Goal: Task Accomplishment & Management: Manage account settings

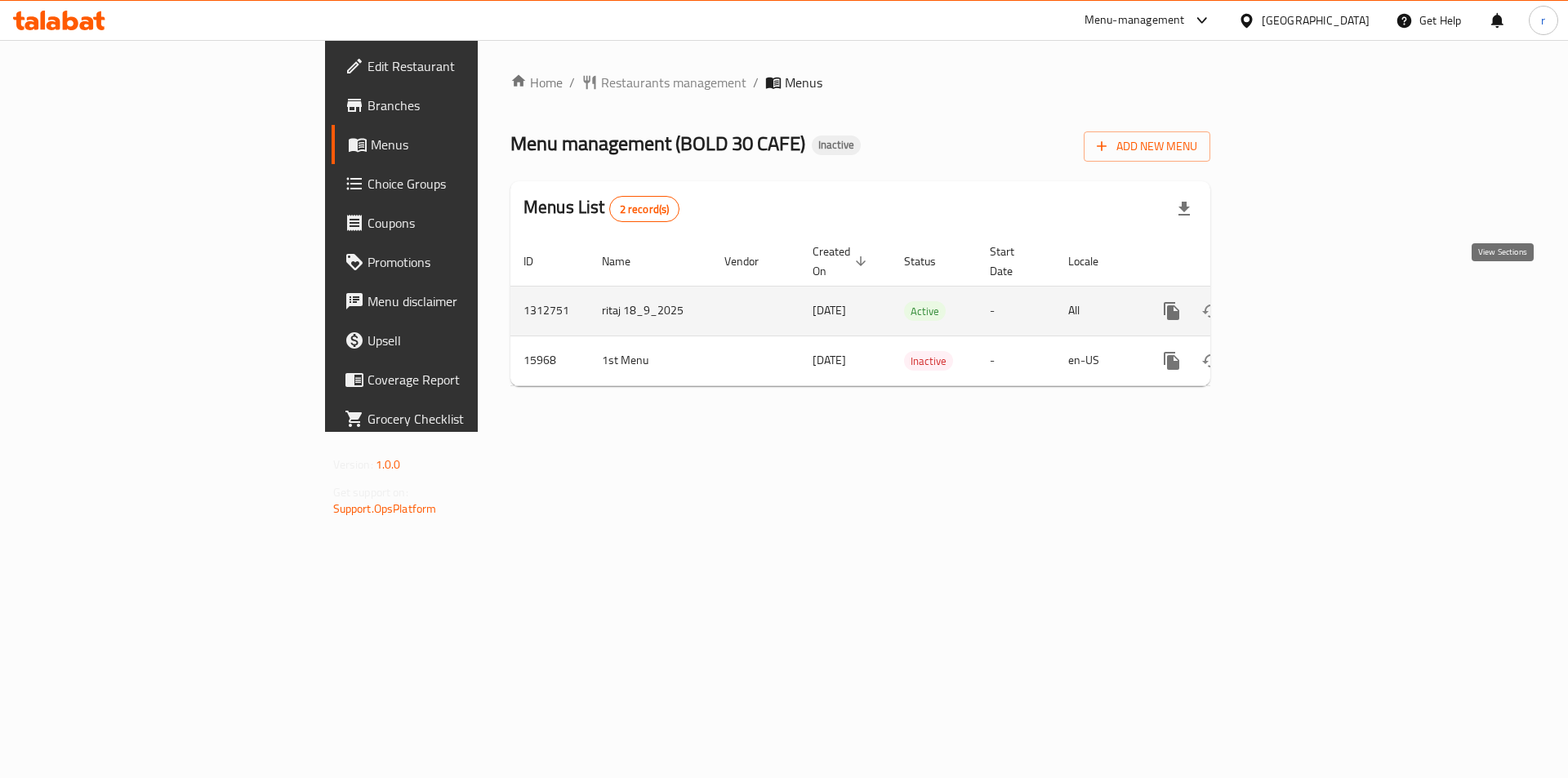
click at [1299, 301] on icon "enhanced table" at bounding box center [1290, 311] width 20 height 20
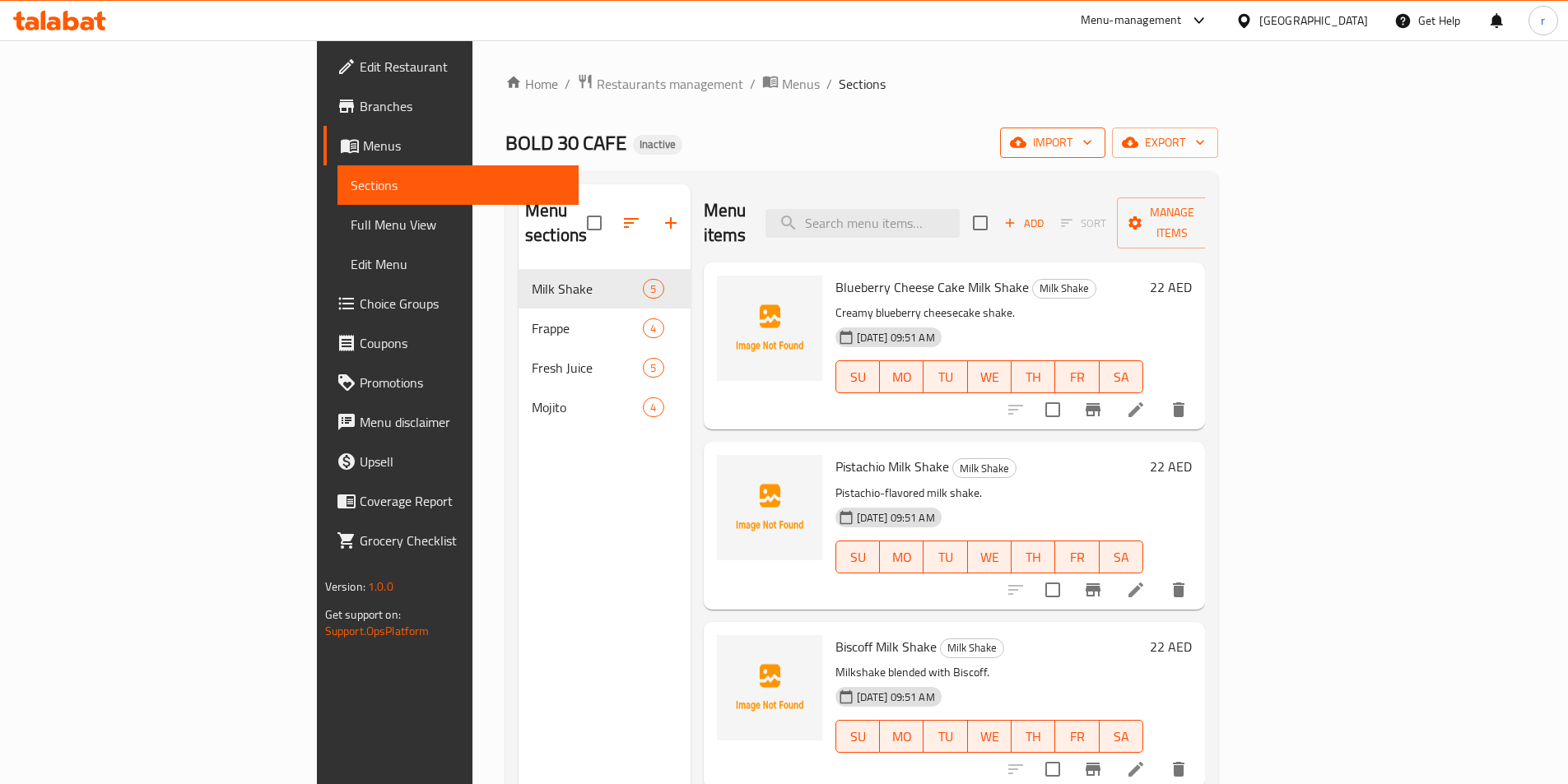
click at [1093, 136] on span "import" at bounding box center [1053, 143] width 79 height 21
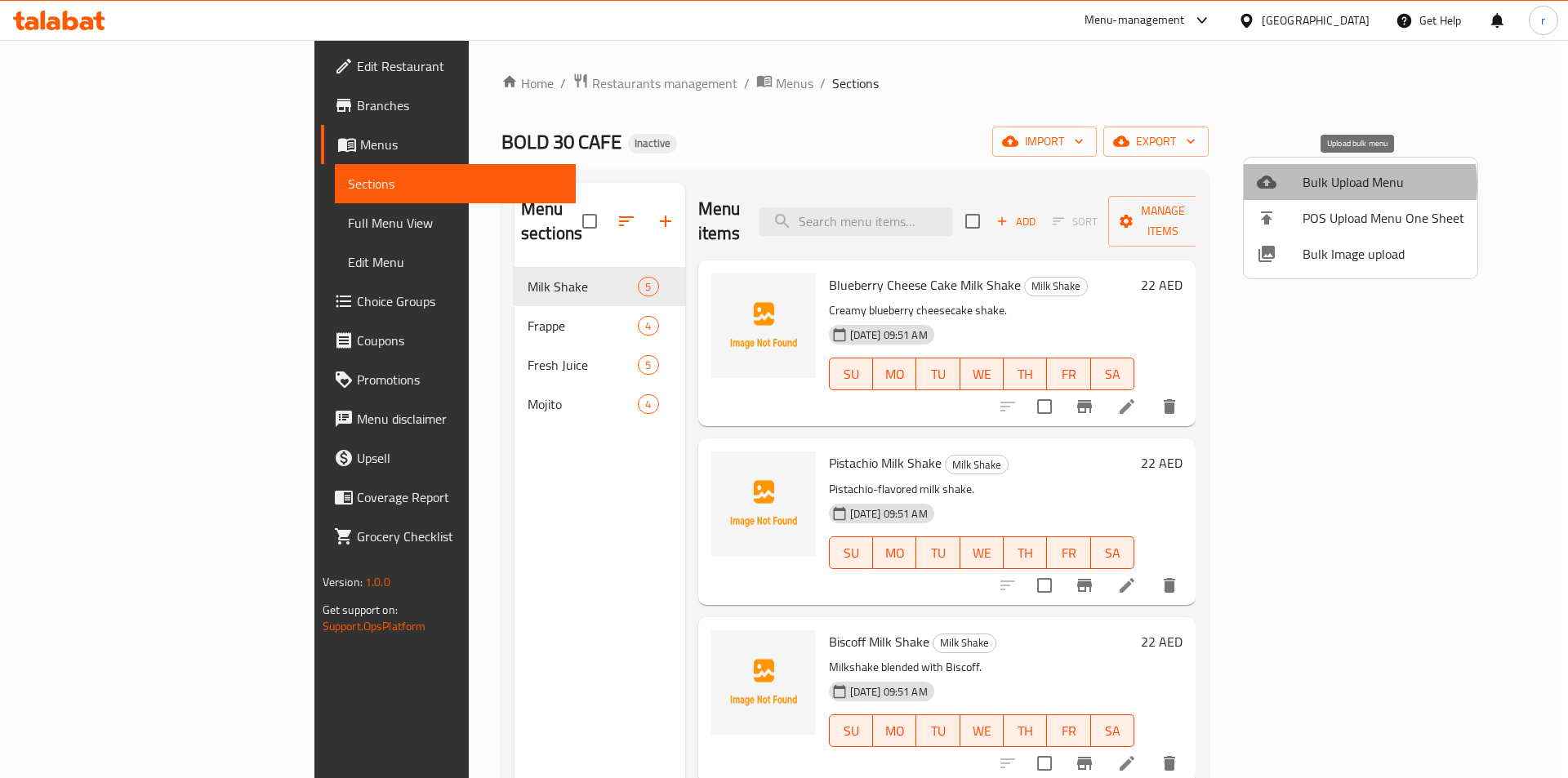
click at [1347, 184] on span "Bulk Upload Menu" at bounding box center [1383, 182] width 162 height 20
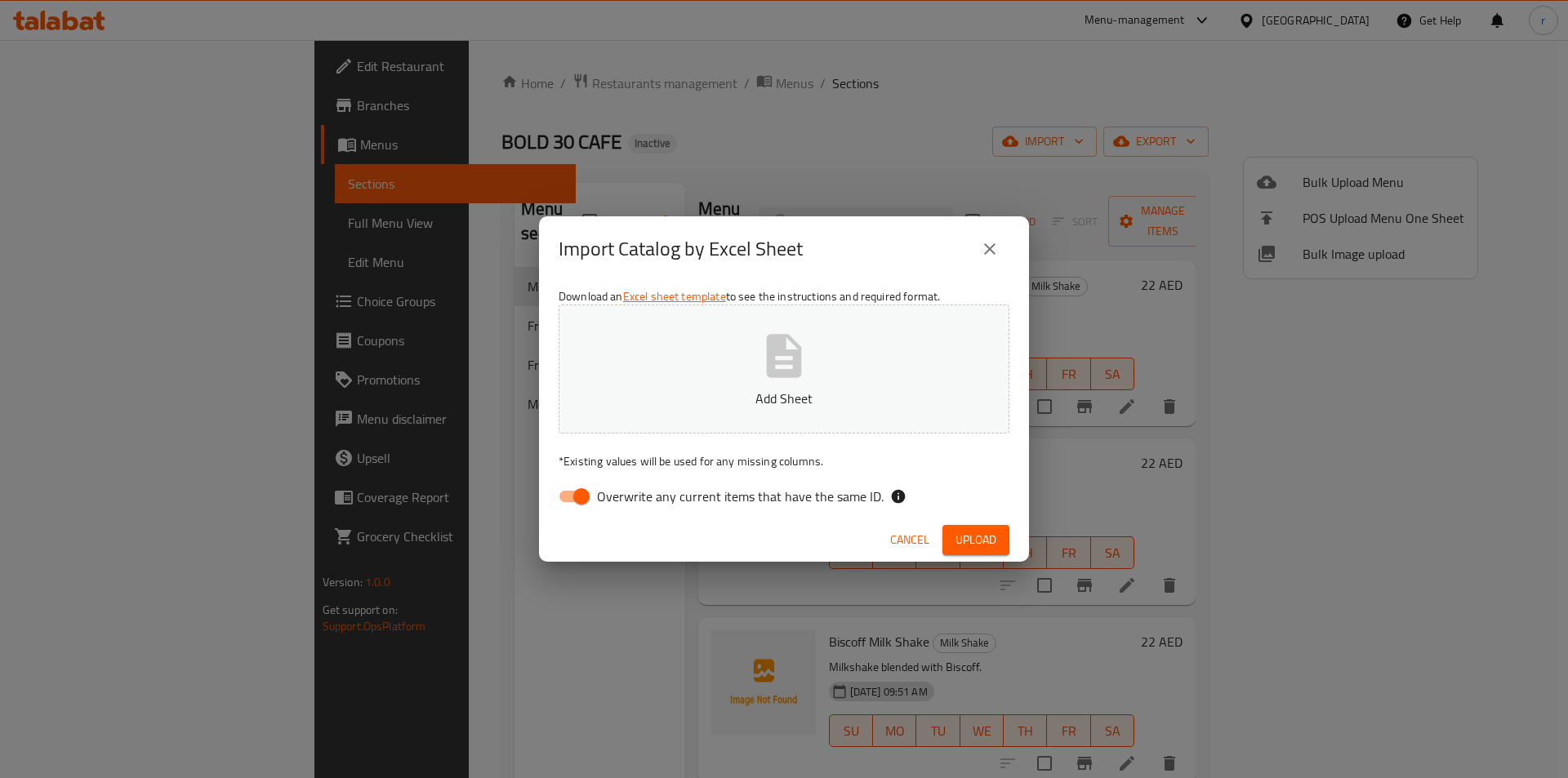
drag, startPoint x: 634, startPoint y: 458, endPoint x: 634, endPoint y: 475, distance: 17.0
click at [634, 468] on p "* Existing values will be used for any missing columns." at bounding box center [784, 461] width 450 height 16
click at [636, 493] on span "Overwrite any current items that have the same ID." at bounding box center [740, 496] width 287 height 20
click at [628, 493] on input "Overwrite any current items that have the same ID." at bounding box center [581, 496] width 93 height 31
checkbox input "false"
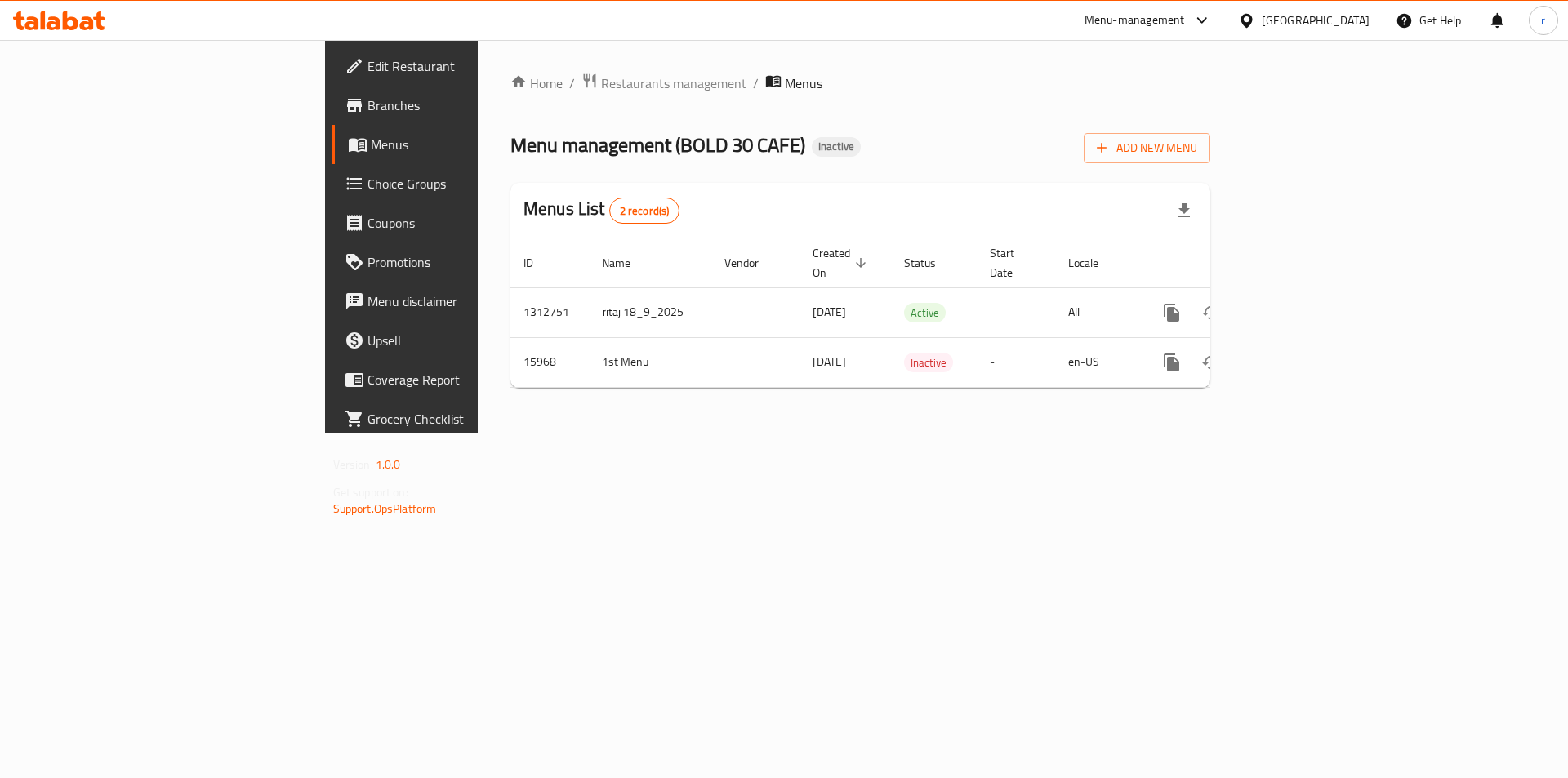
drag, startPoint x: 0, startPoint y: 0, endPoint x: 1128, endPoint y: 193, distance: 1144.4
click at [744, 163] on div "Home / Restaurants management / Menus Menu management ( BOLD 30 CAFE ) Inactive…" at bounding box center [859, 237] width 700 height 329
click at [1197, 151] on span "Add New Menu" at bounding box center [1146, 148] width 100 height 21
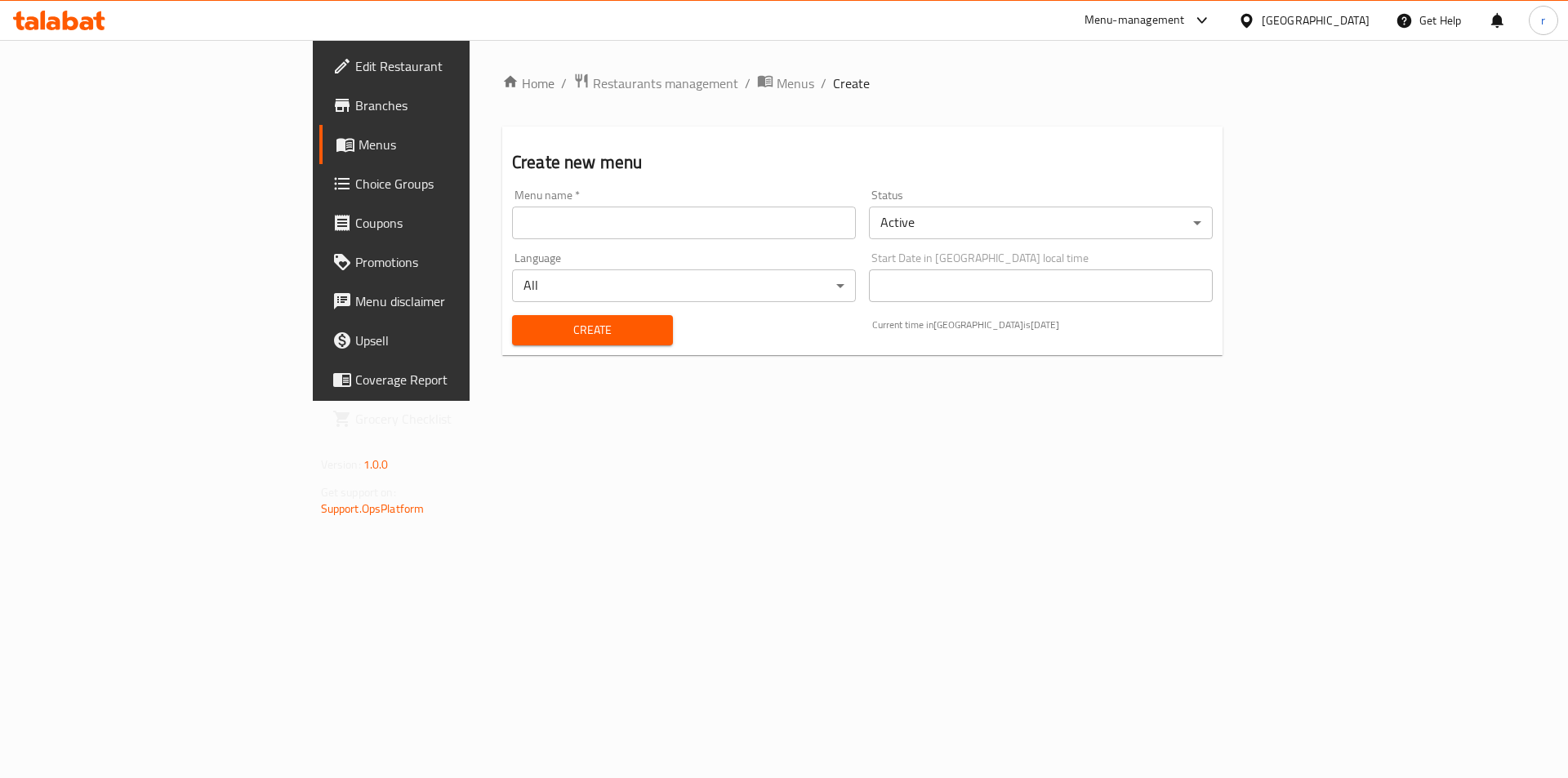
click at [592, 210] on input "text" at bounding box center [683, 223] width 344 height 32
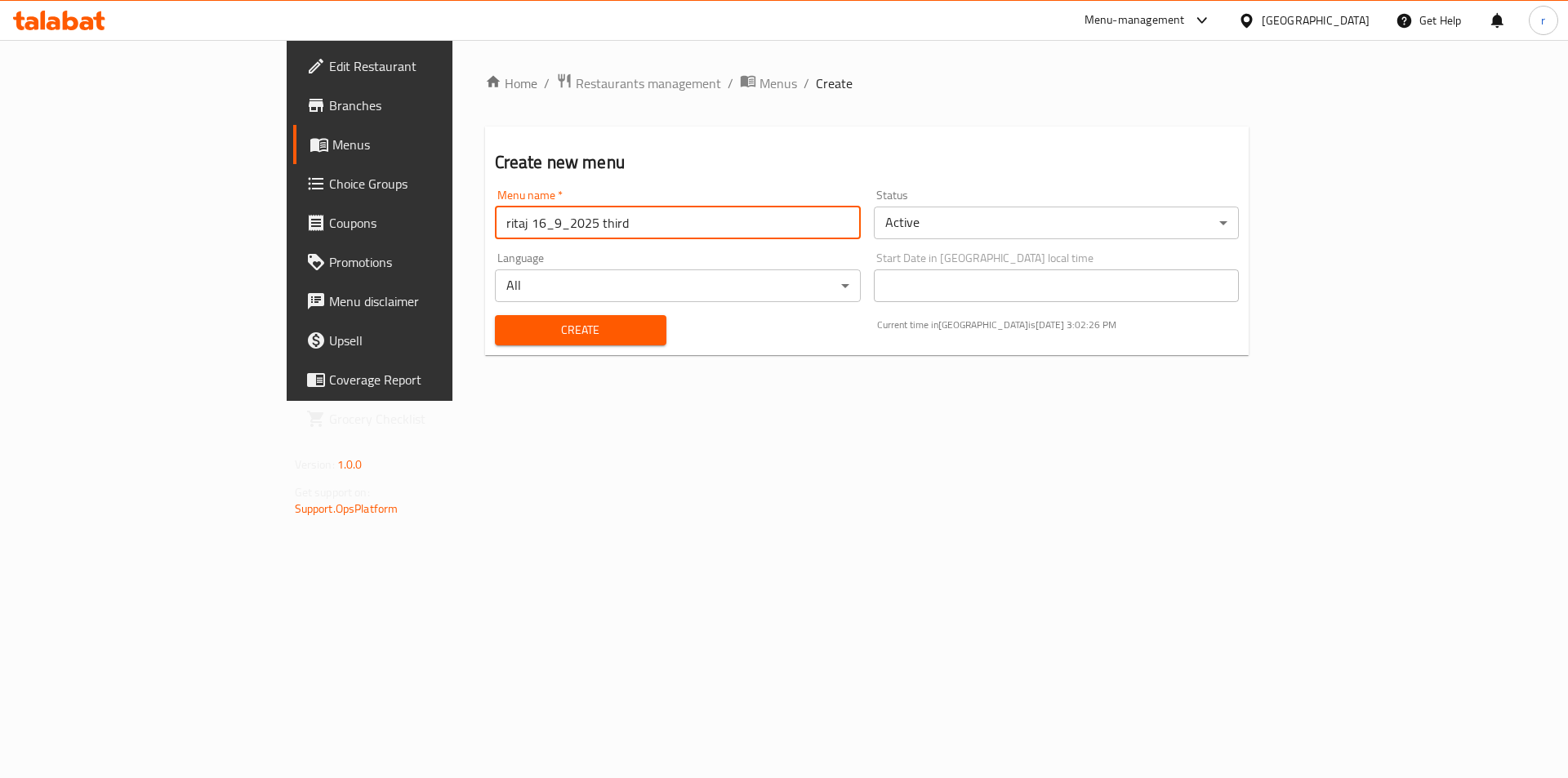
click at [495, 227] on input "ritaj 16_9_2025 third" at bounding box center [677, 223] width 366 height 32
type input "ritaj 1_9_2025 third"
click at [710, 238] on input "ritaj 1_9_2025 third" at bounding box center [677, 223] width 366 height 32
drag, startPoint x: 710, startPoint y: 236, endPoint x: -73, endPoint y: 258, distance: 783.3
click at [0, 258] on html "​ Menu-management United Arab Emirates Get Help r Edit Restaurant Branches Menu…" at bounding box center [784, 389] width 1568 height 778
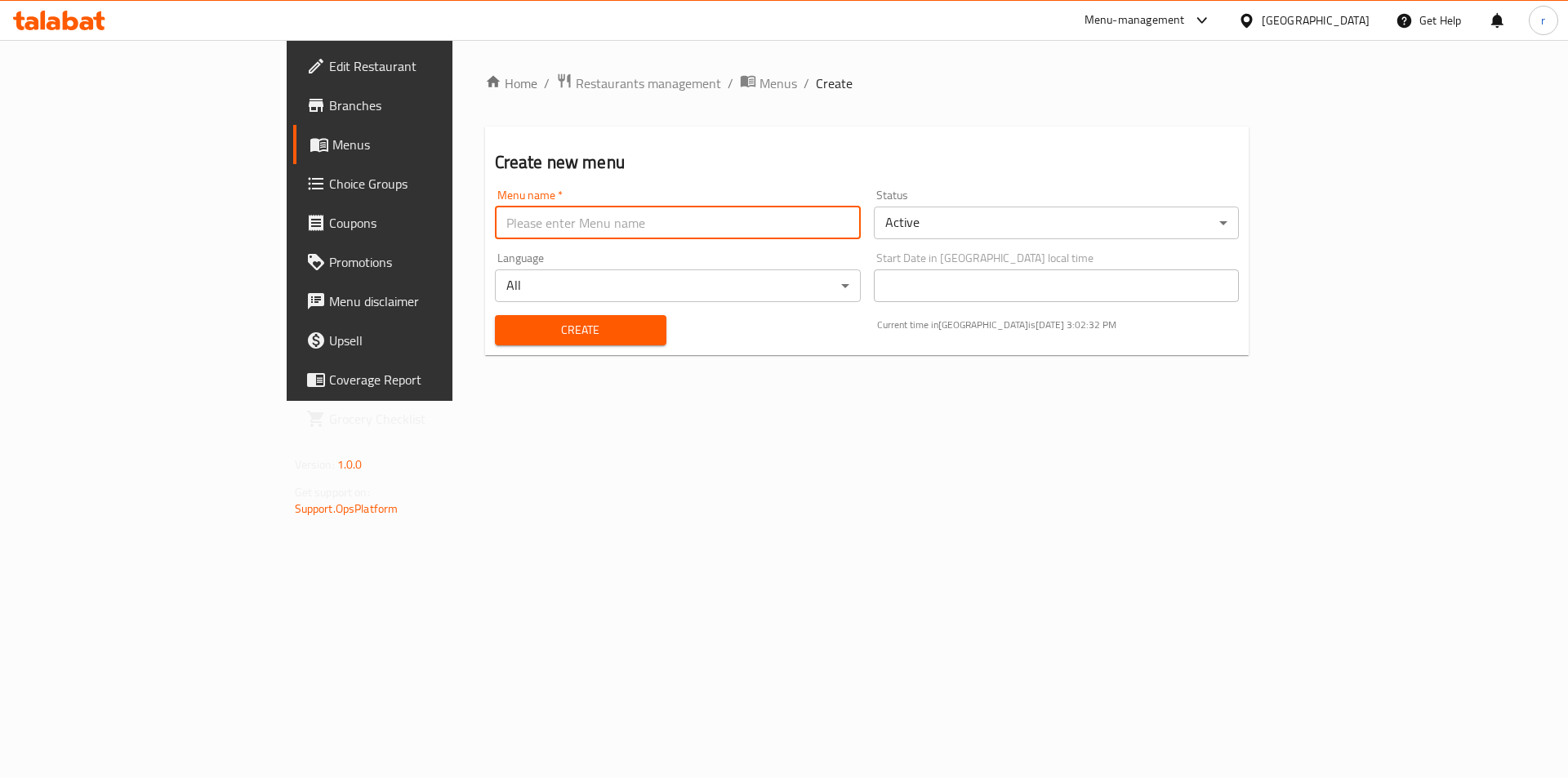
click at [495, 224] on input "text" at bounding box center [677, 223] width 366 height 32
click at [495, 227] on input "ritaj 16_9_2025 second" at bounding box center [677, 223] width 366 height 32
type input "ritaj 18_9_2025 second"
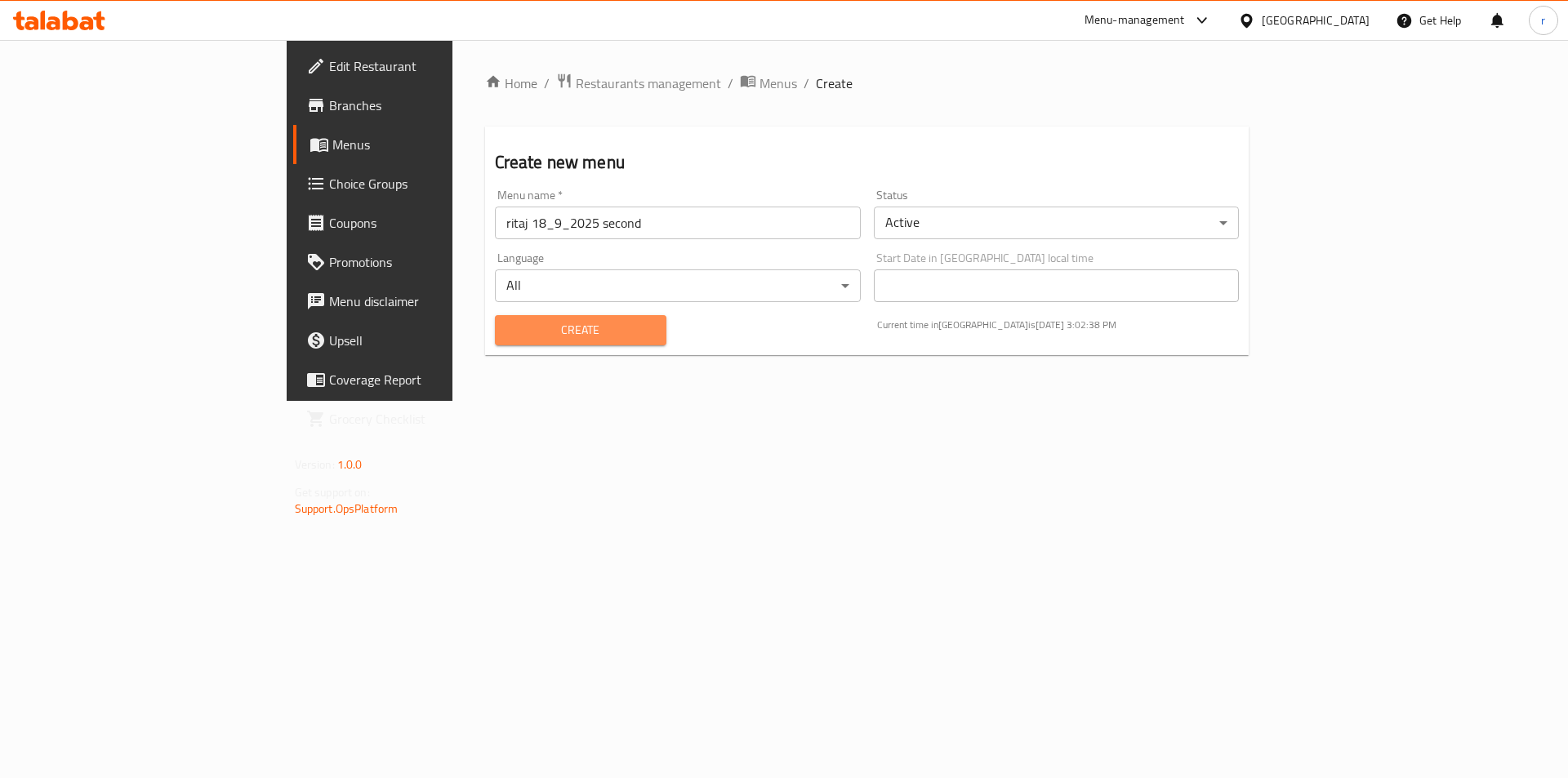
click at [546, 320] on button "Create" at bounding box center [580, 329] width 172 height 30
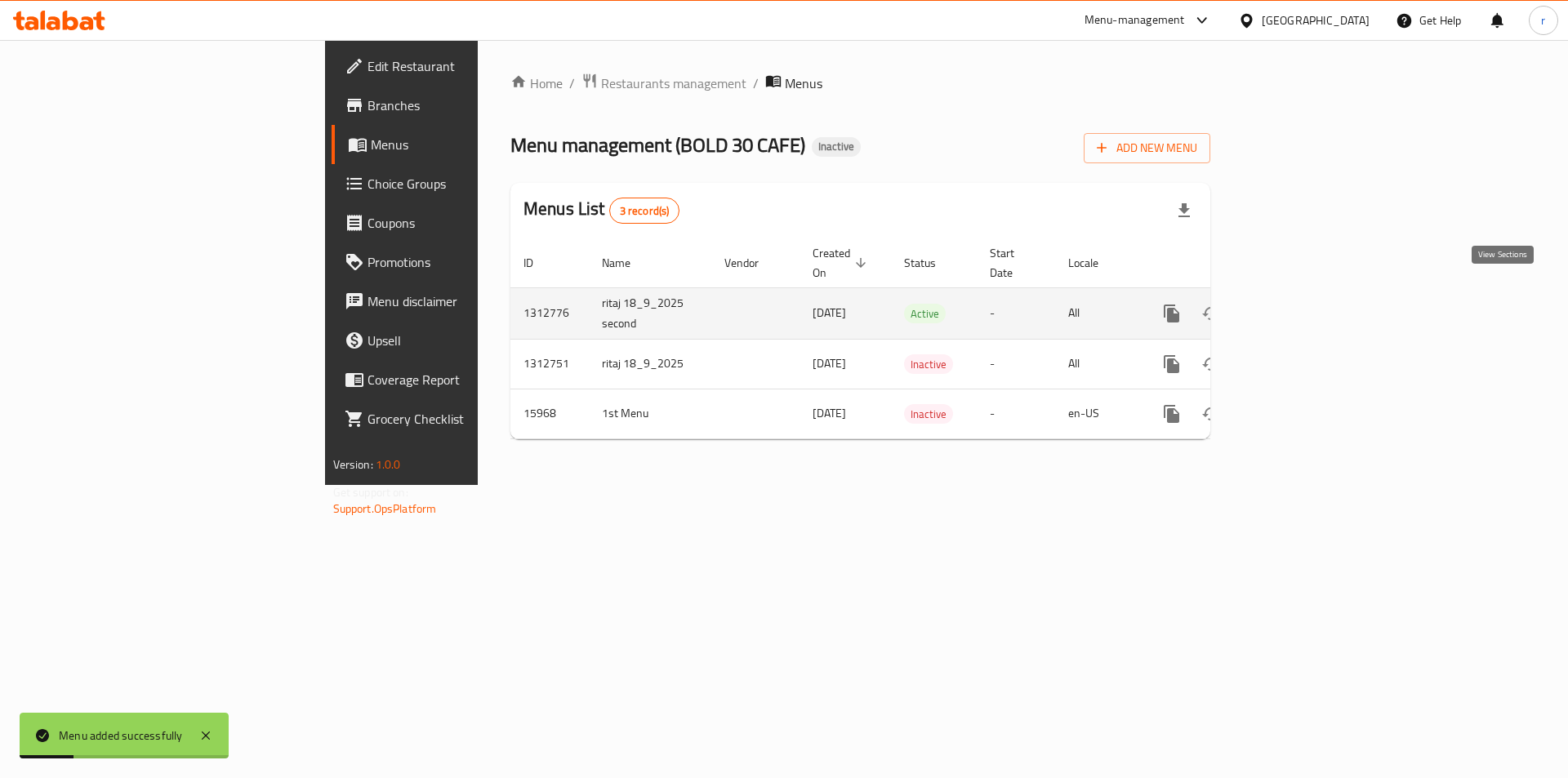
click at [1299, 304] on icon "enhanced table" at bounding box center [1290, 314] width 20 height 20
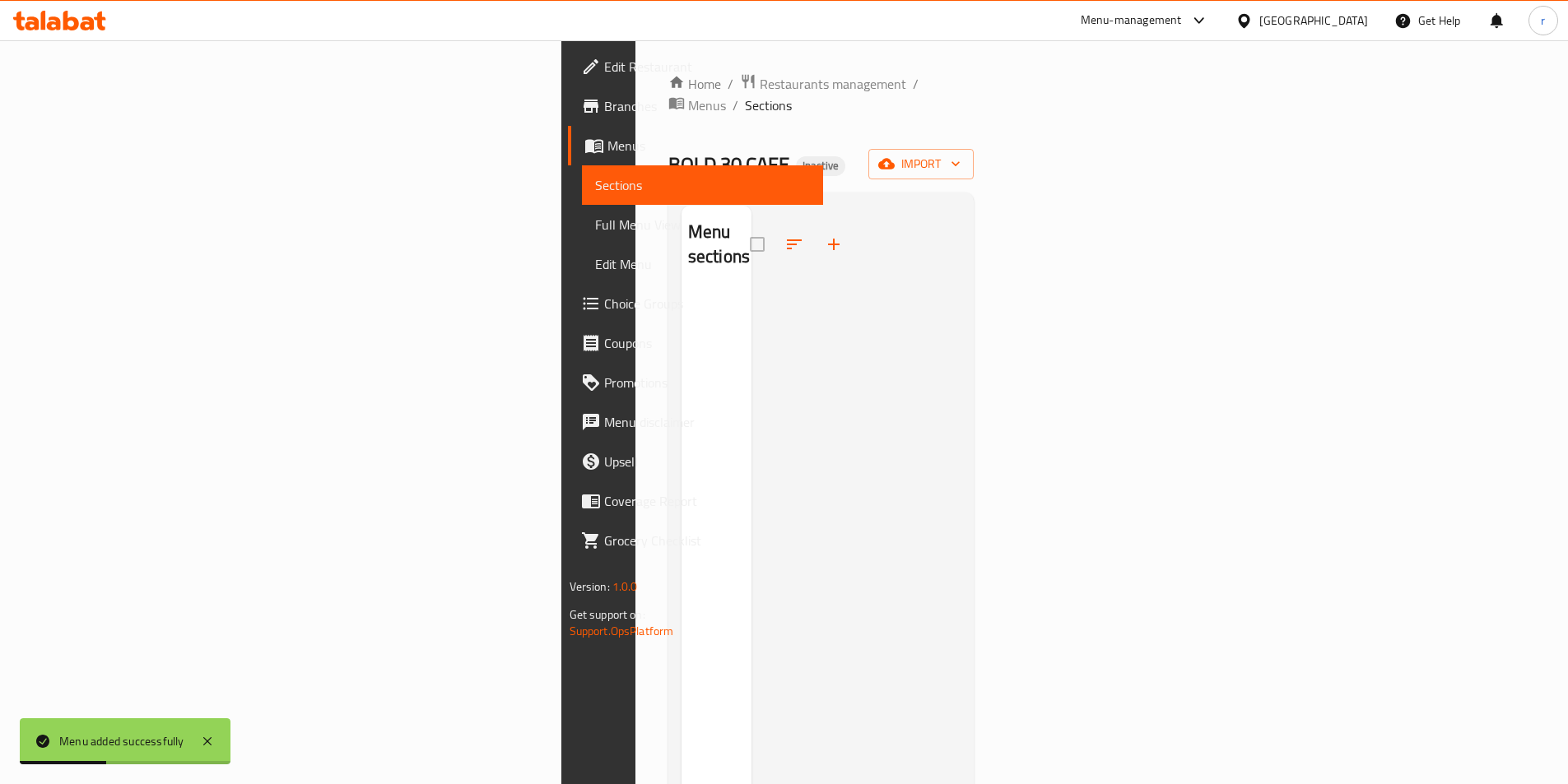
click at [975, 154] on div "BOLD 30 CAFE Inactive import" at bounding box center [822, 164] width 307 height 30
click at [964, 156] on icon "button" at bounding box center [956, 164] width 16 height 16
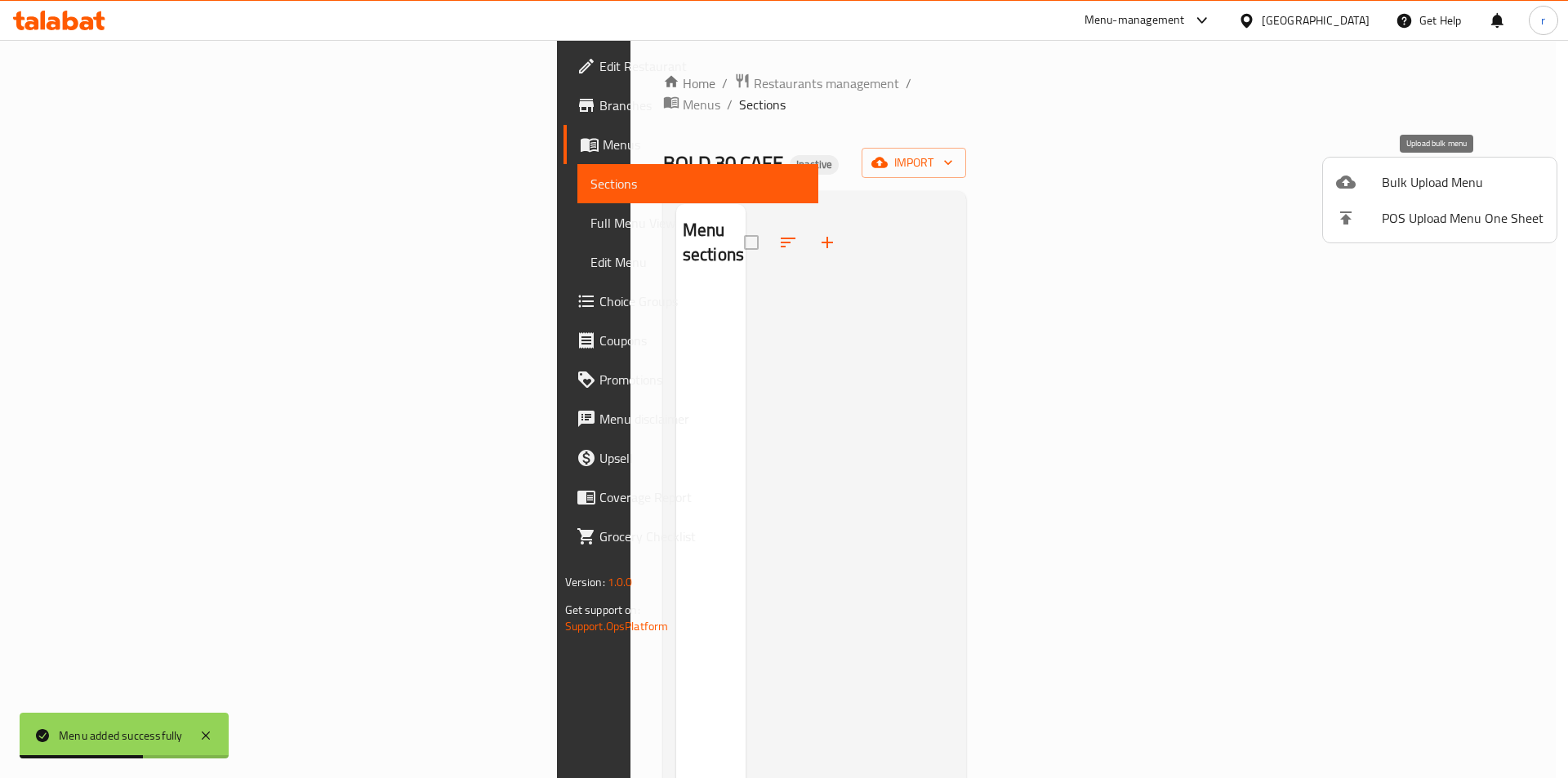
click at [1417, 185] on span "Bulk Upload Menu" at bounding box center [1462, 182] width 162 height 20
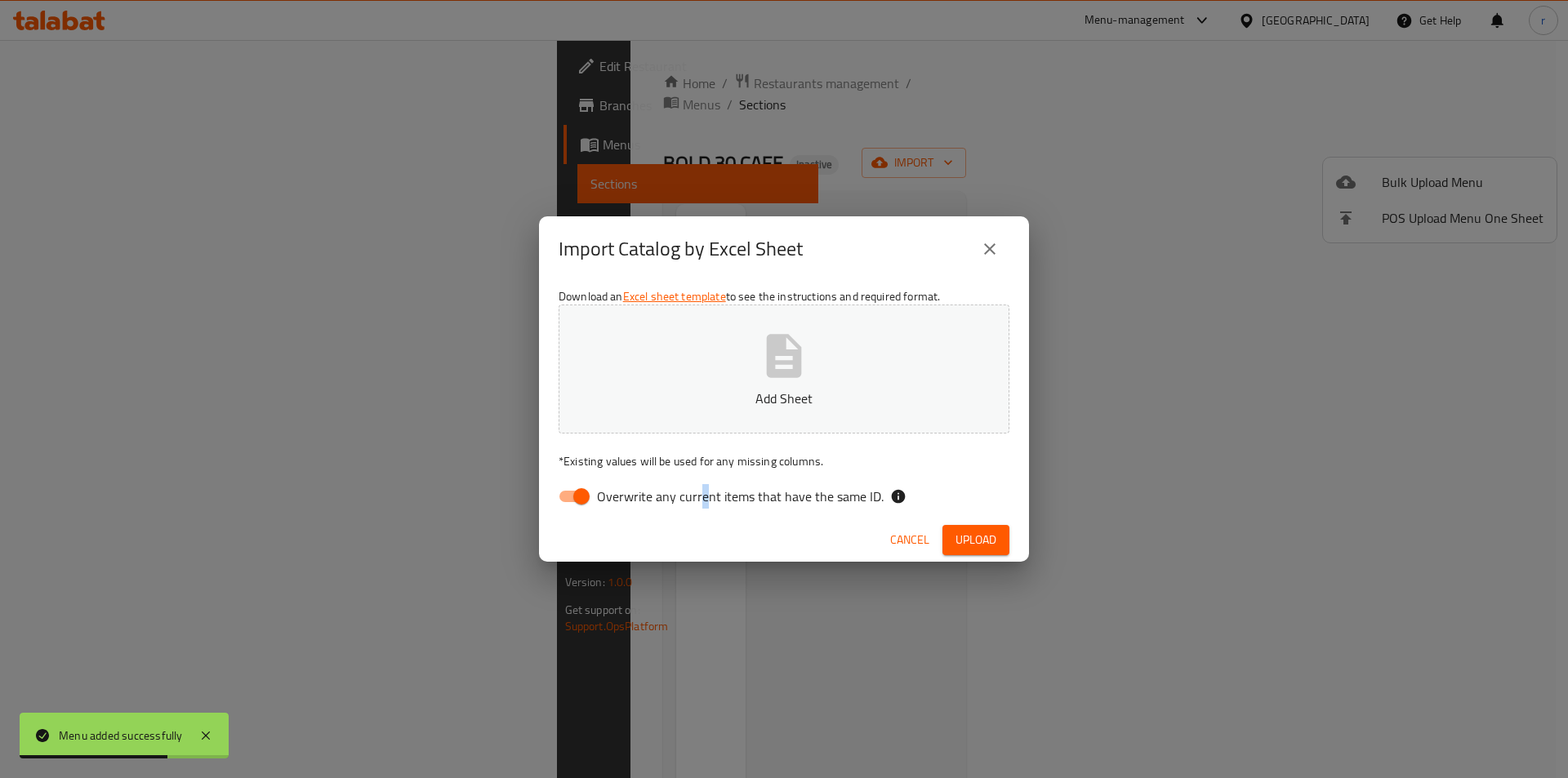
click at [703, 496] on span "Overwrite any current items that have the same ID." at bounding box center [740, 496] width 287 height 20
click at [703, 493] on span "Overwrite any current items that have the same ID." at bounding box center [740, 496] width 287 height 20
click at [628, 493] on input "Overwrite any current items that have the same ID." at bounding box center [581, 496] width 93 height 31
checkbox input "false"
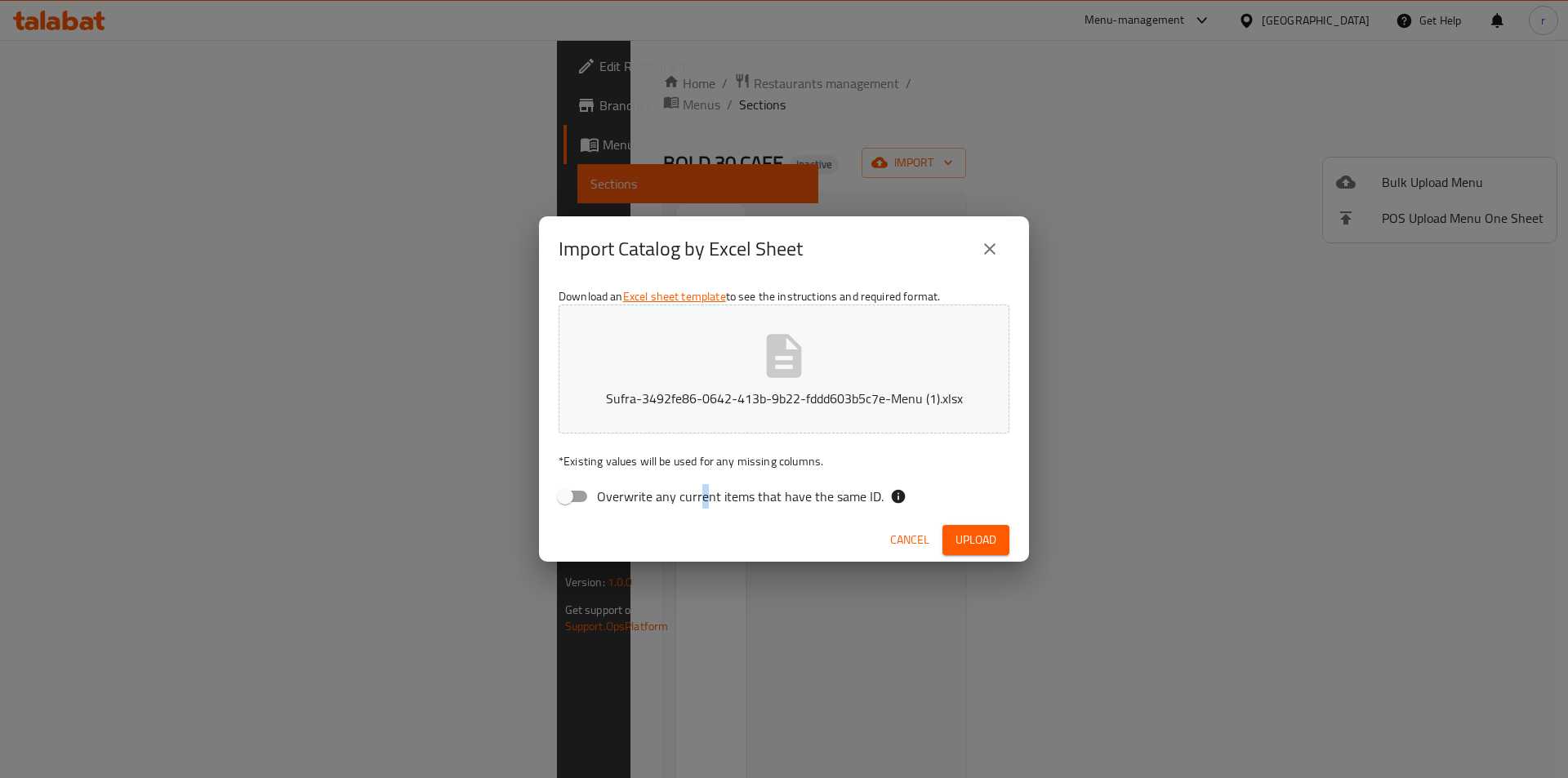
click at [960, 536] on span "Upload" at bounding box center [976, 540] width 41 height 21
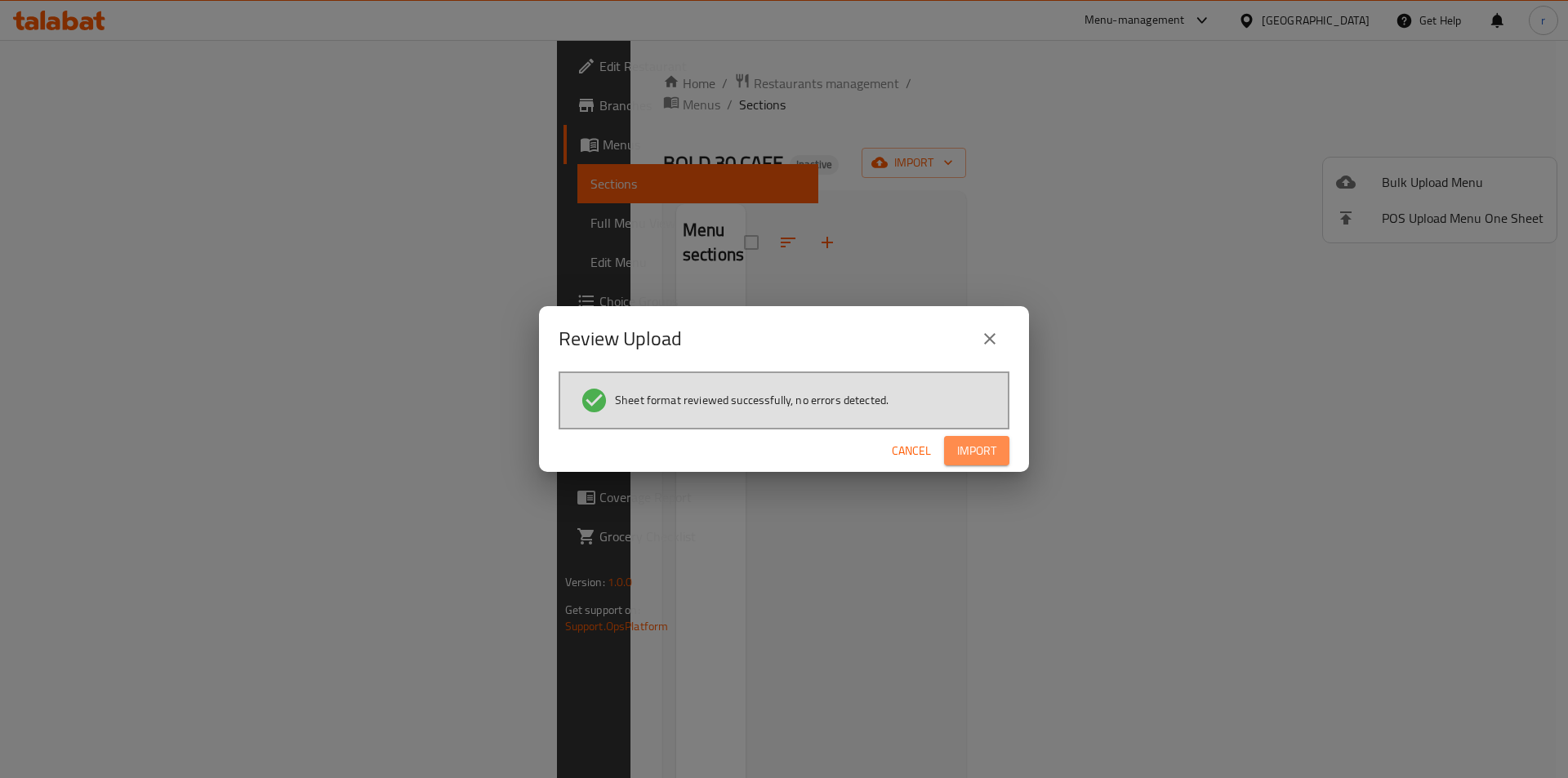
click at [960, 458] on span "Import" at bounding box center [976, 451] width 39 height 21
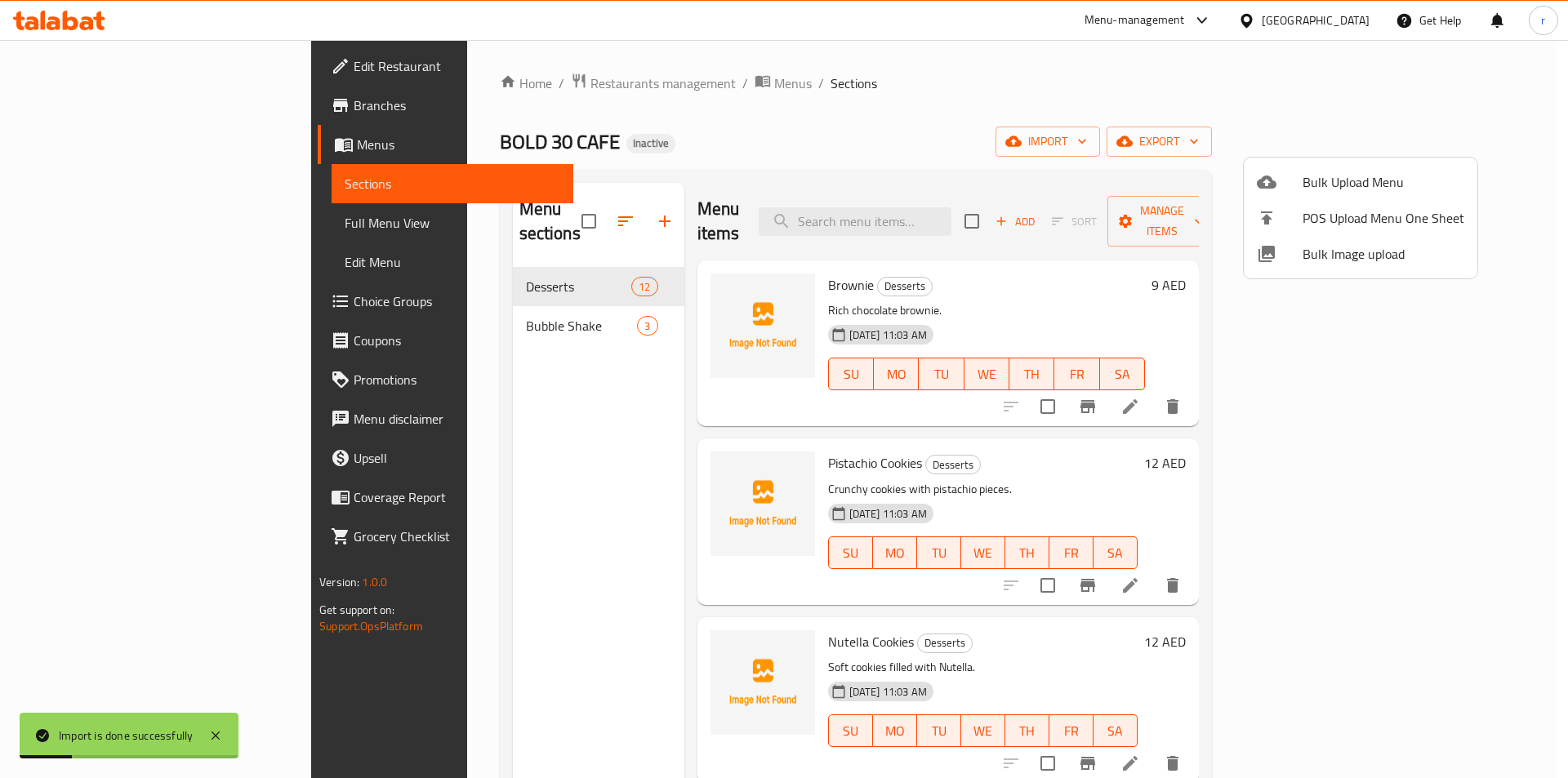
click at [146, 227] on div at bounding box center [784, 389] width 1568 height 778
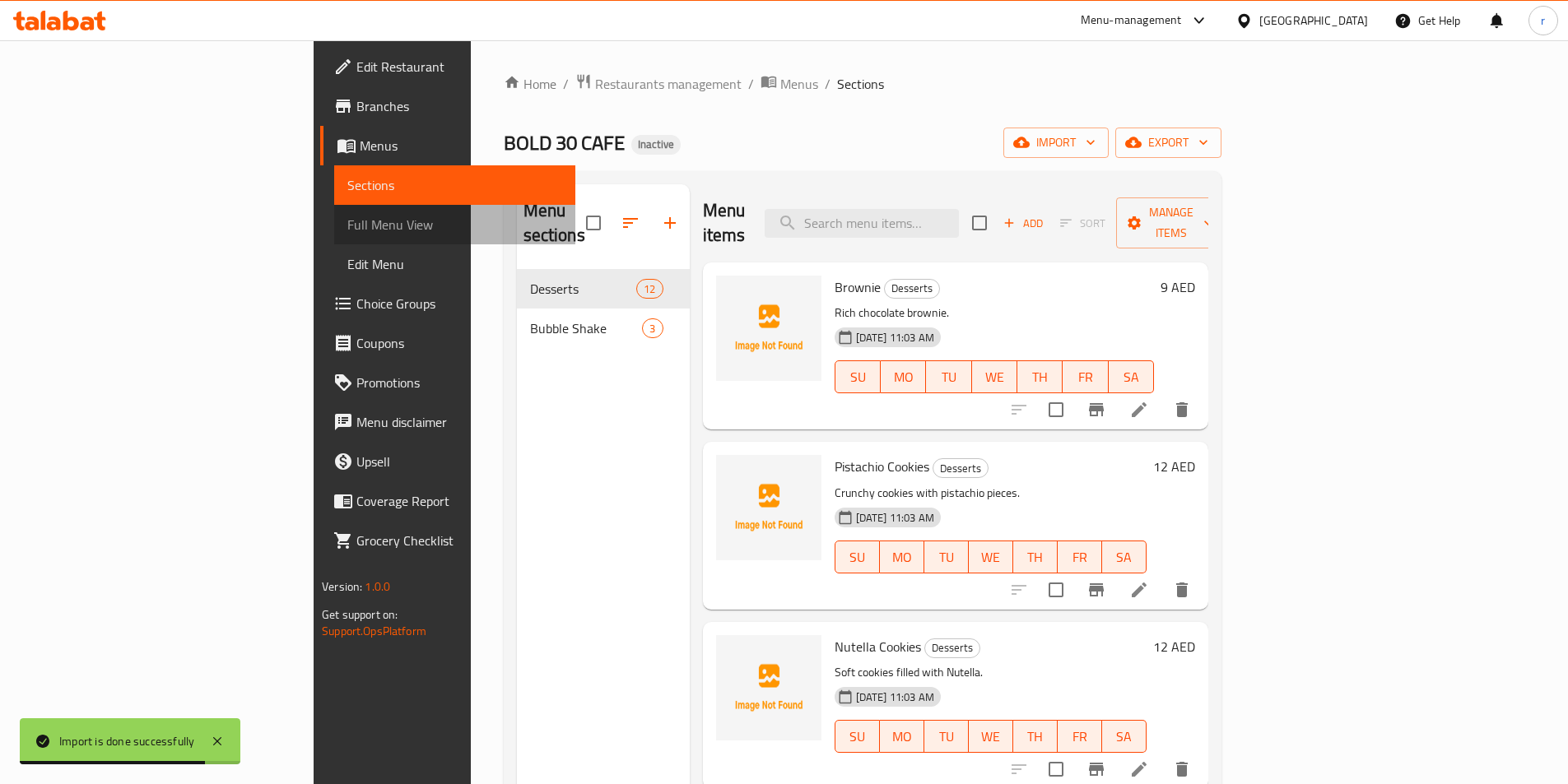
click at [348, 232] on span "Full Menu View" at bounding box center [455, 225] width 215 height 20
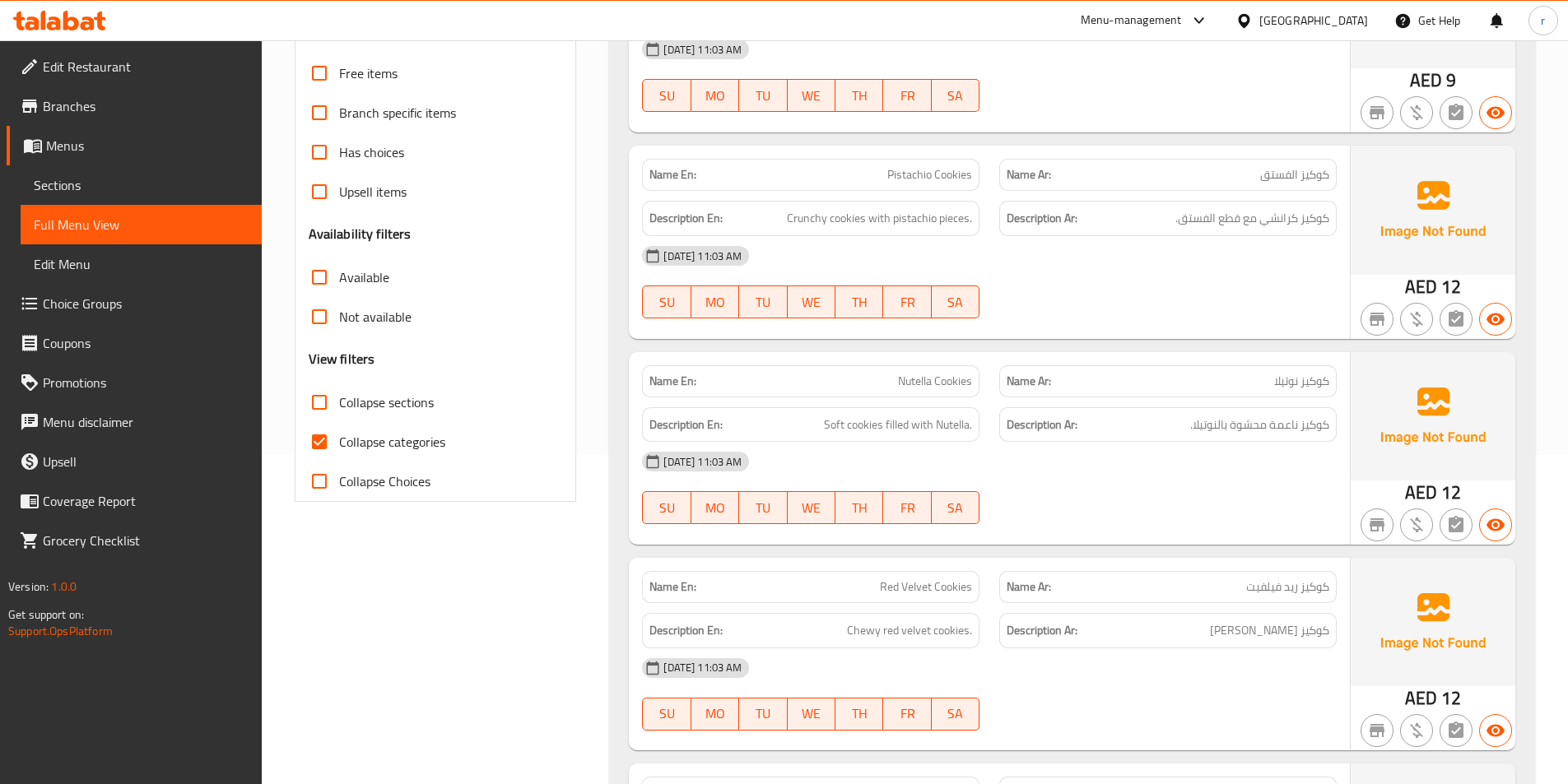
click at [366, 443] on span "Collapse categories" at bounding box center [392, 442] width 106 height 20
click at [339, 443] on input "Collapse categories" at bounding box center [319, 441] width 39 height 39
checkbox input "false"
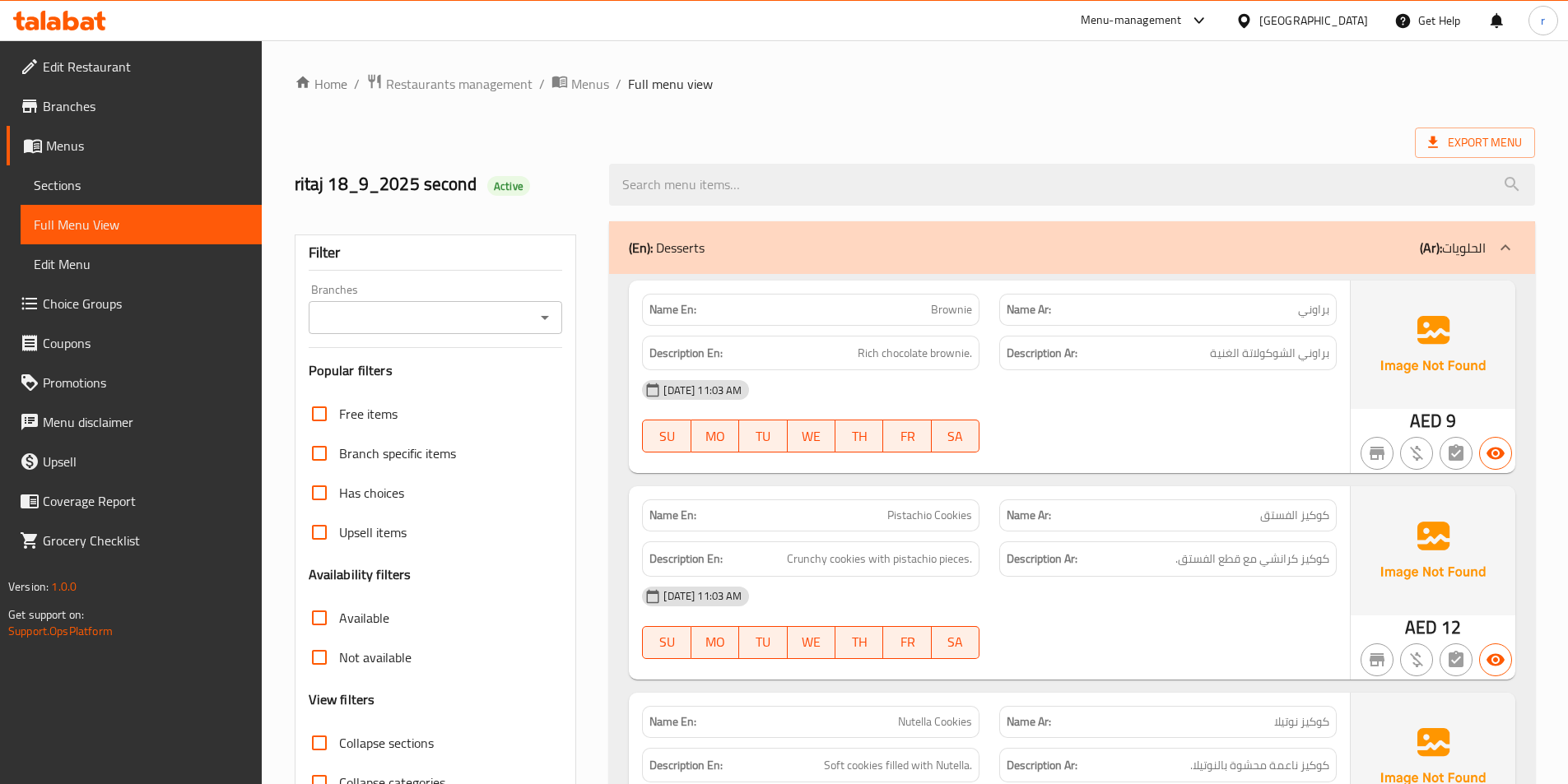
click at [1410, 148] on div "ritaj 18_9_2025 second Active" at bounding box center [915, 185] width 1260 height 74
click at [1425, 144] on icon at bounding box center [1433, 142] width 16 height 16
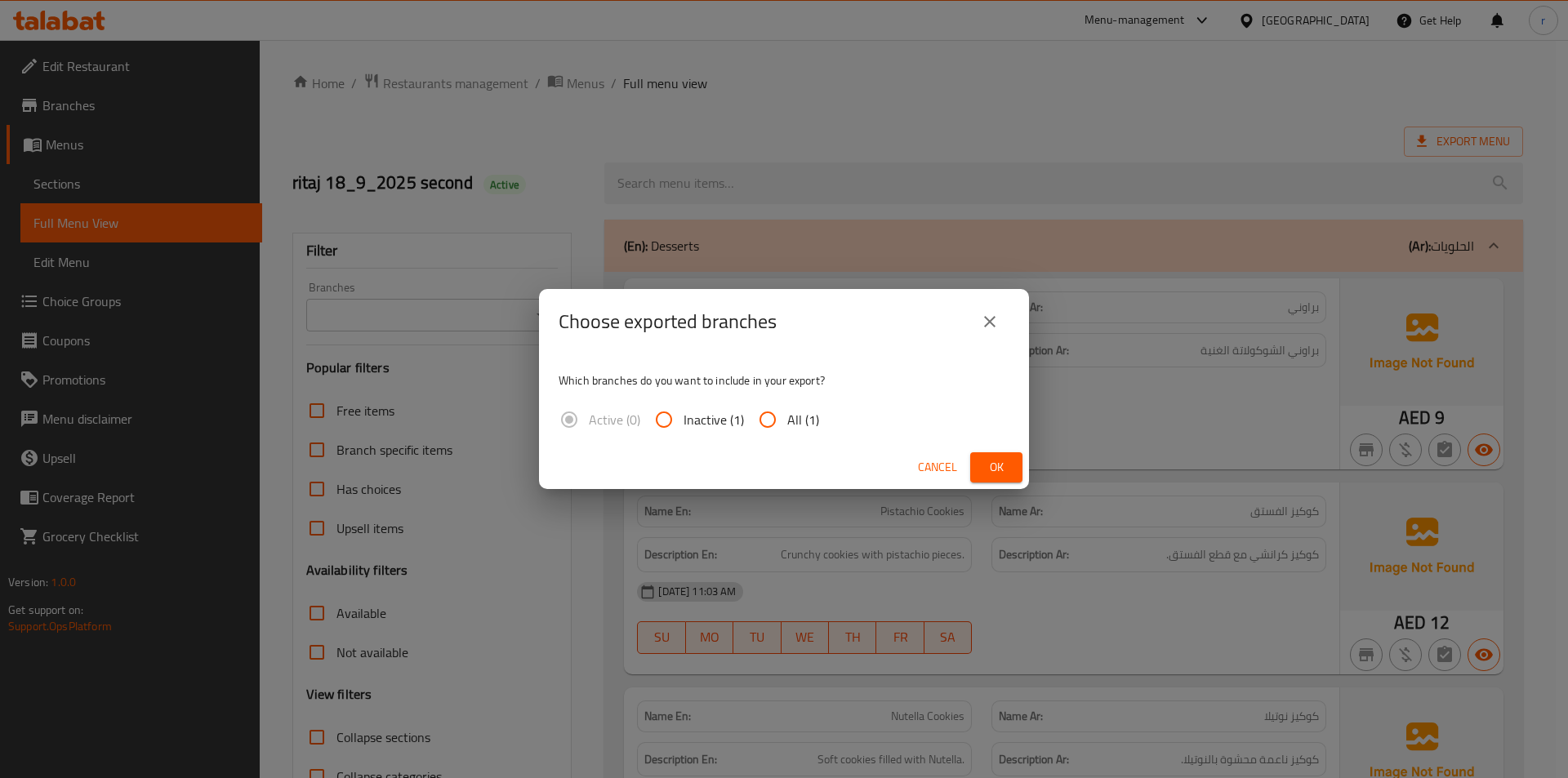
click at [788, 414] on span "All (1)" at bounding box center [803, 420] width 32 height 20
click at [787, 414] on input "All (1)" at bounding box center [767, 419] width 39 height 39
radio input "true"
click at [983, 468] on span "Ok" at bounding box center [996, 468] width 26 height 21
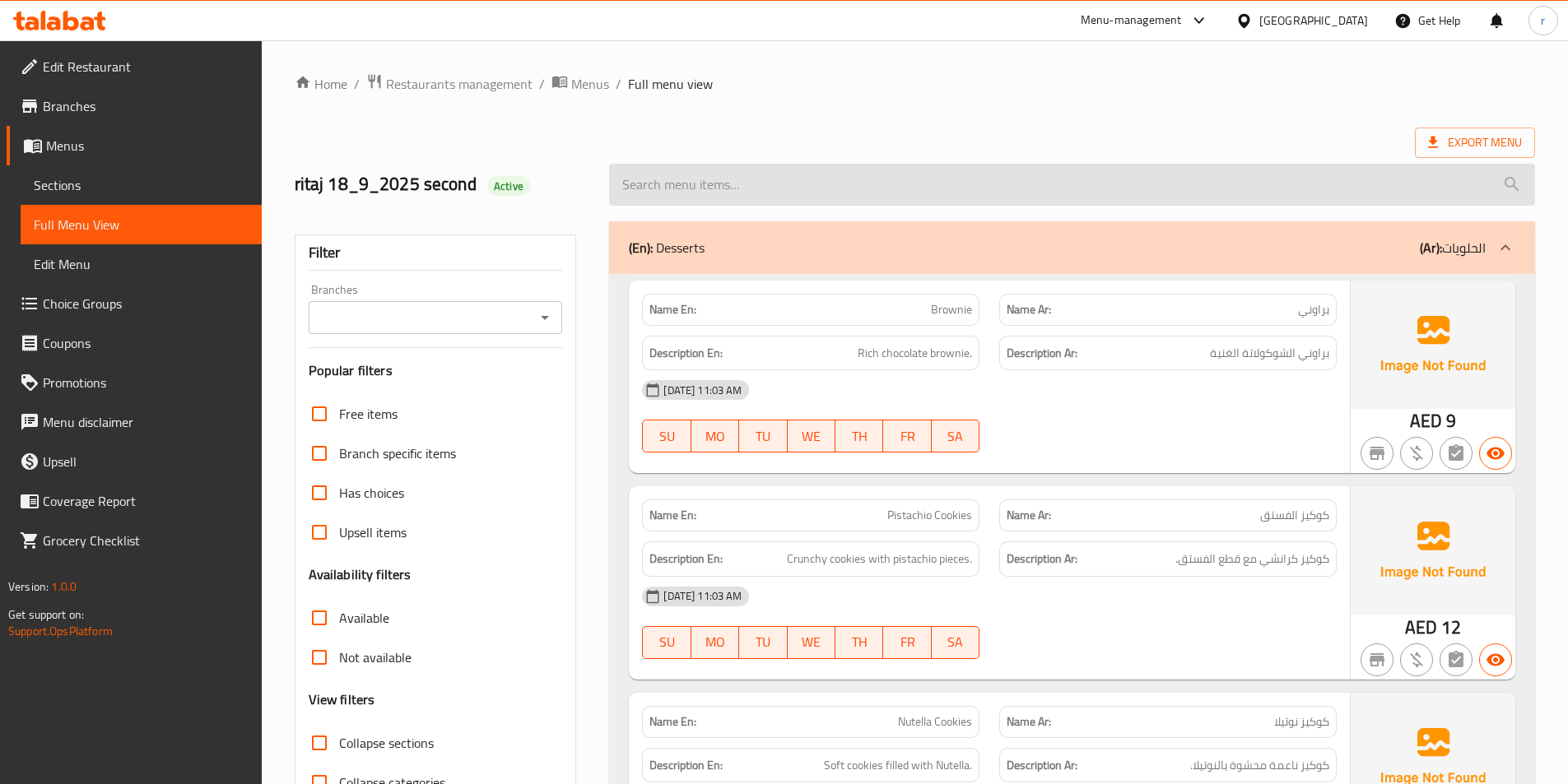
click at [822, 178] on input "search" at bounding box center [1072, 185] width 926 height 42
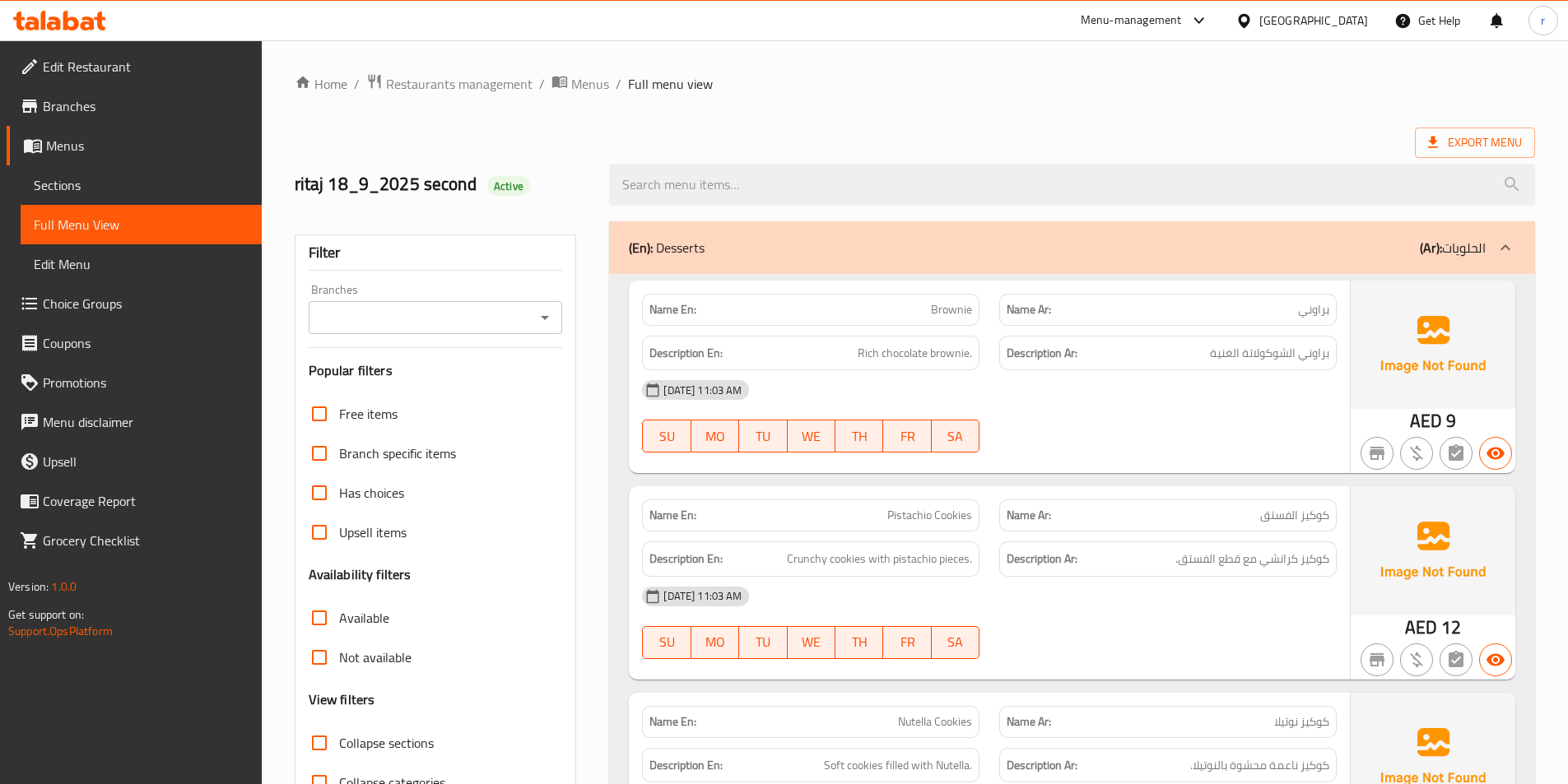
click at [359, 186] on h2 "ritaj 18_9_2025 second Active" at bounding box center [442, 184] width 296 height 25
click at [455, 176] on h2 "ritaj 18_9_2025 second Active" at bounding box center [442, 184] width 296 height 25
click at [87, 183] on span "Sections" at bounding box center [141, 186] width 215 height 20
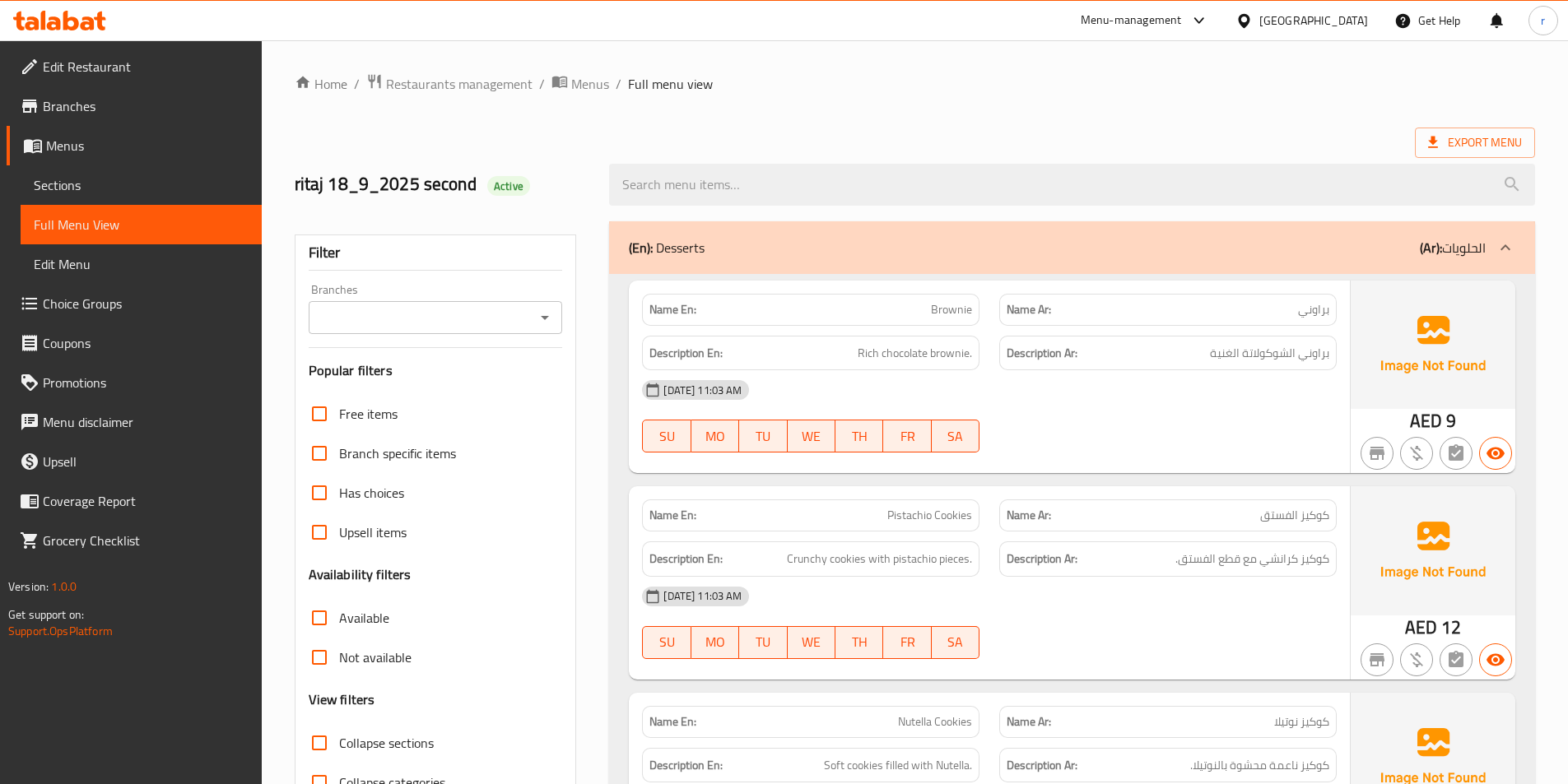
click at [87, 183] on span "Sections" at bounding box center [141, 186] width 215 height 20
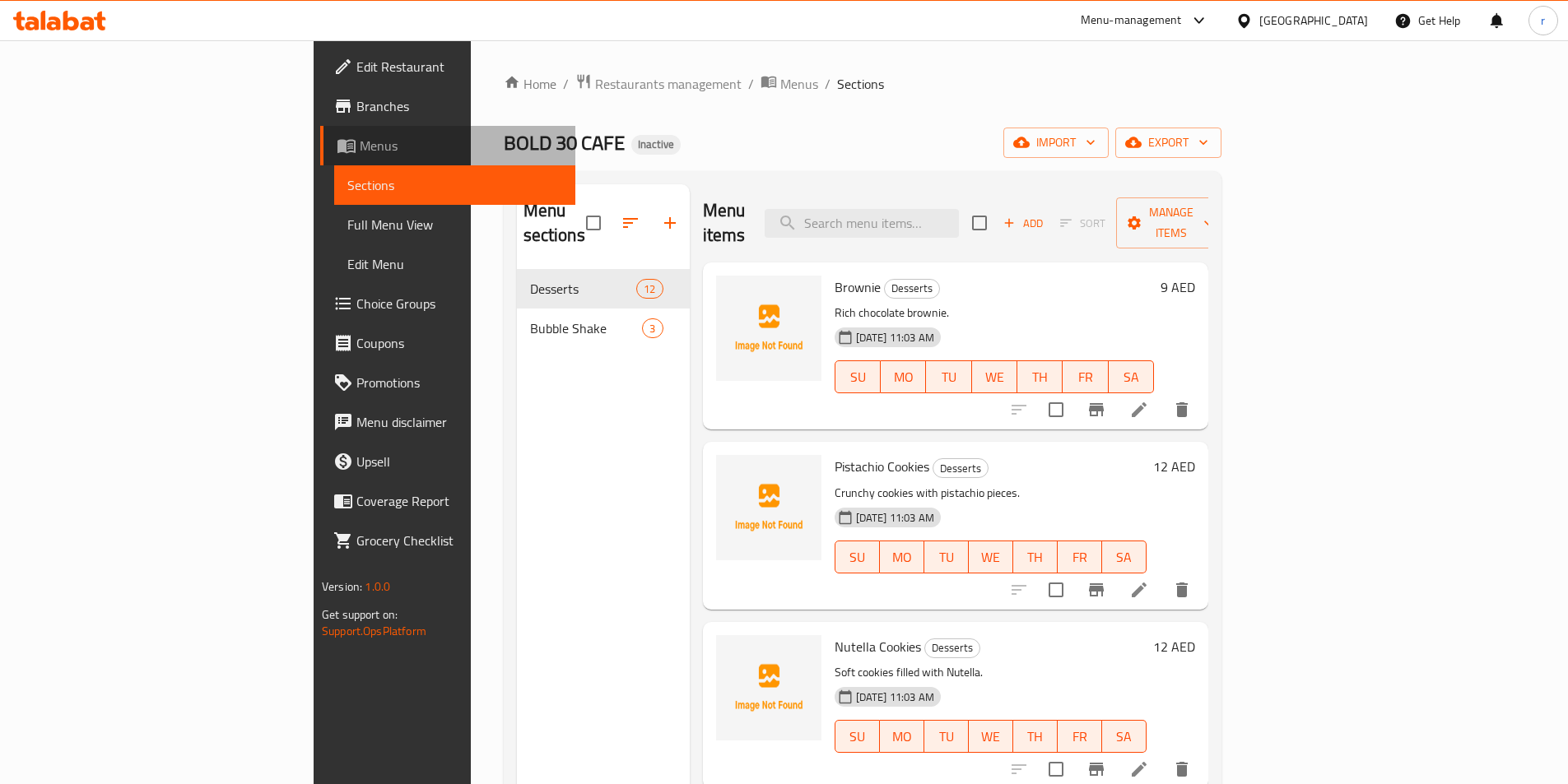
click at [359, 137] on span "Menus" at bounding box center [460, 146] width 203 height 20
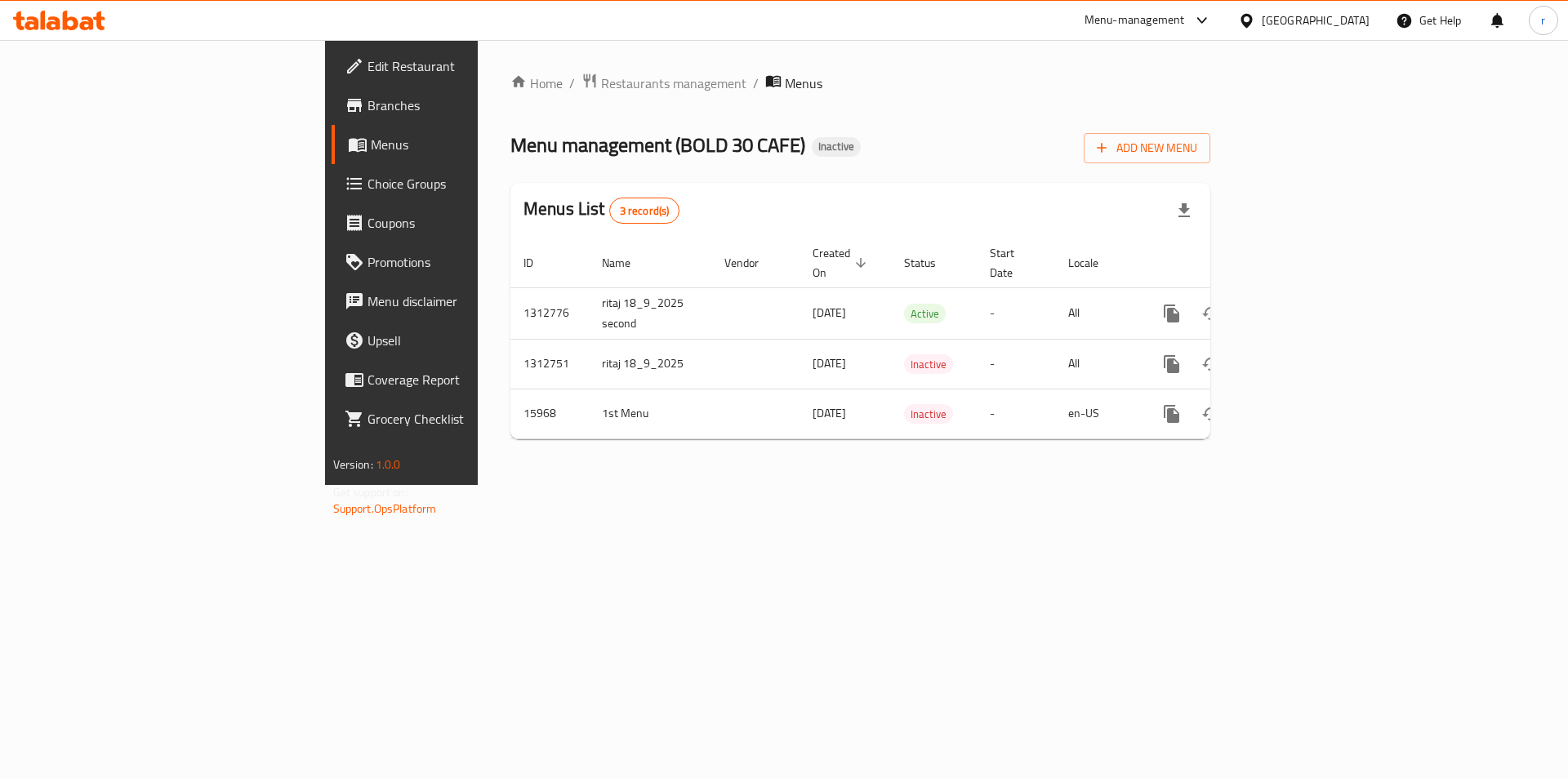
click at [1053, 161] on div "Menu management ( BOLD 30 CAFE ) Inactive Add New Menu" at bounding box center [859, 144] width 700 height 37
click at [1197, 152] on span "Add New Menu" at bounding box center [1146, 148] width 100 height 21
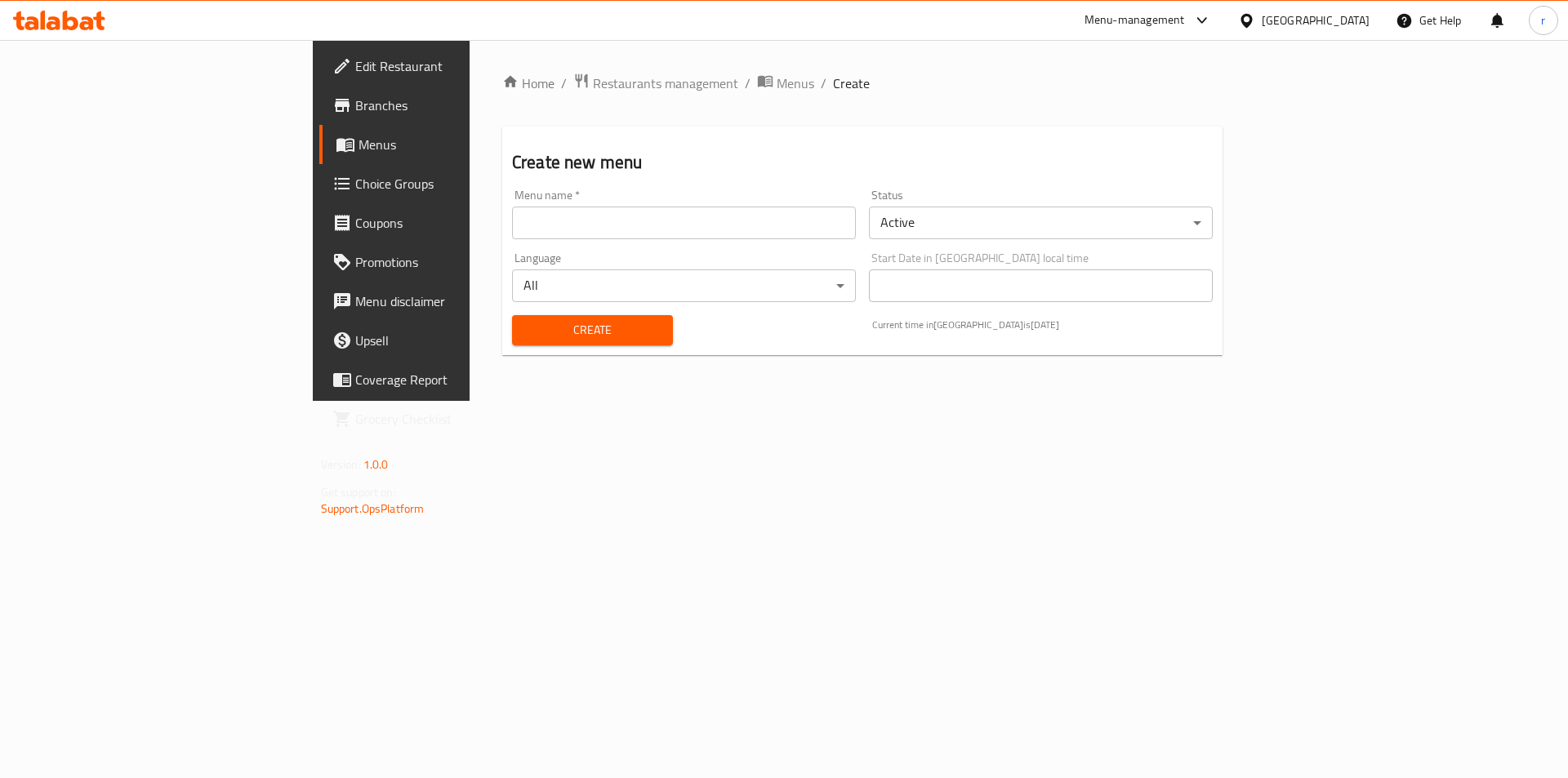
click at [662, 227] on input "text" at bounding box center [683, 223] width 344 height 32
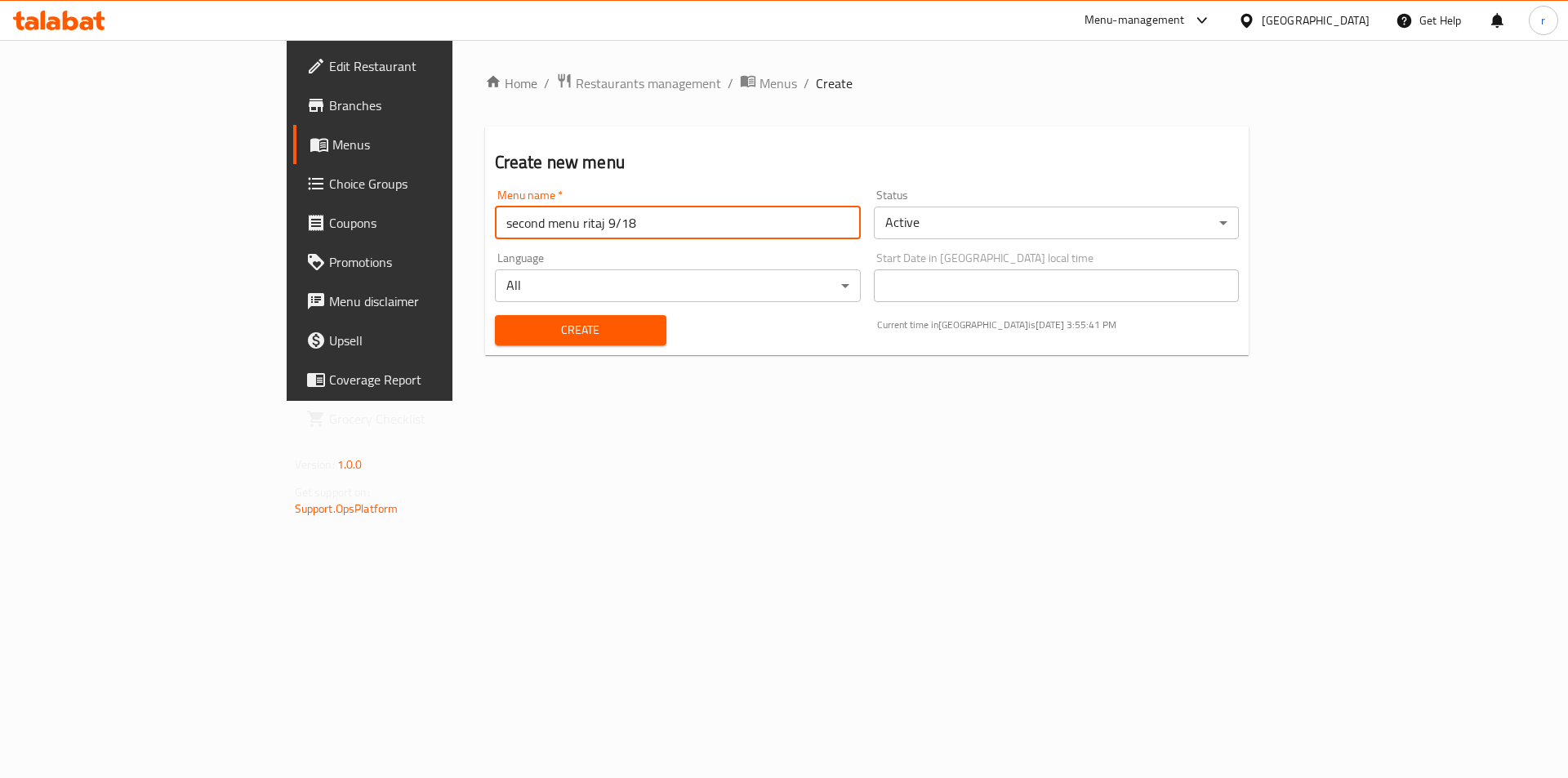
type input "second menu ritaj 9/18"
click at [508, 329] on span "Create" at bounding box center [580, 330] width 145 height 21
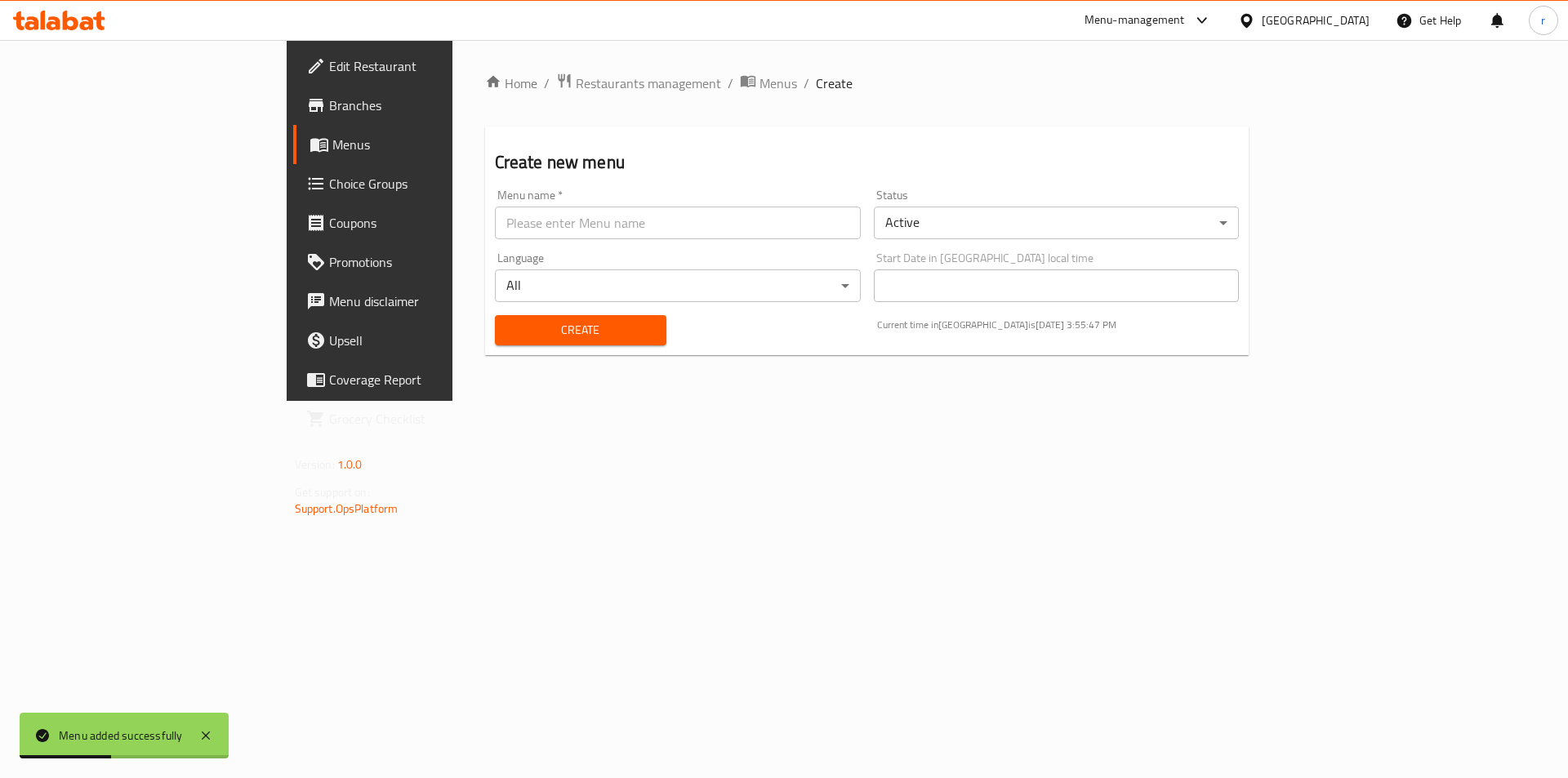
click at [332, 140] on span "Menus" at bounding box center [433, 144] width 203 height 20
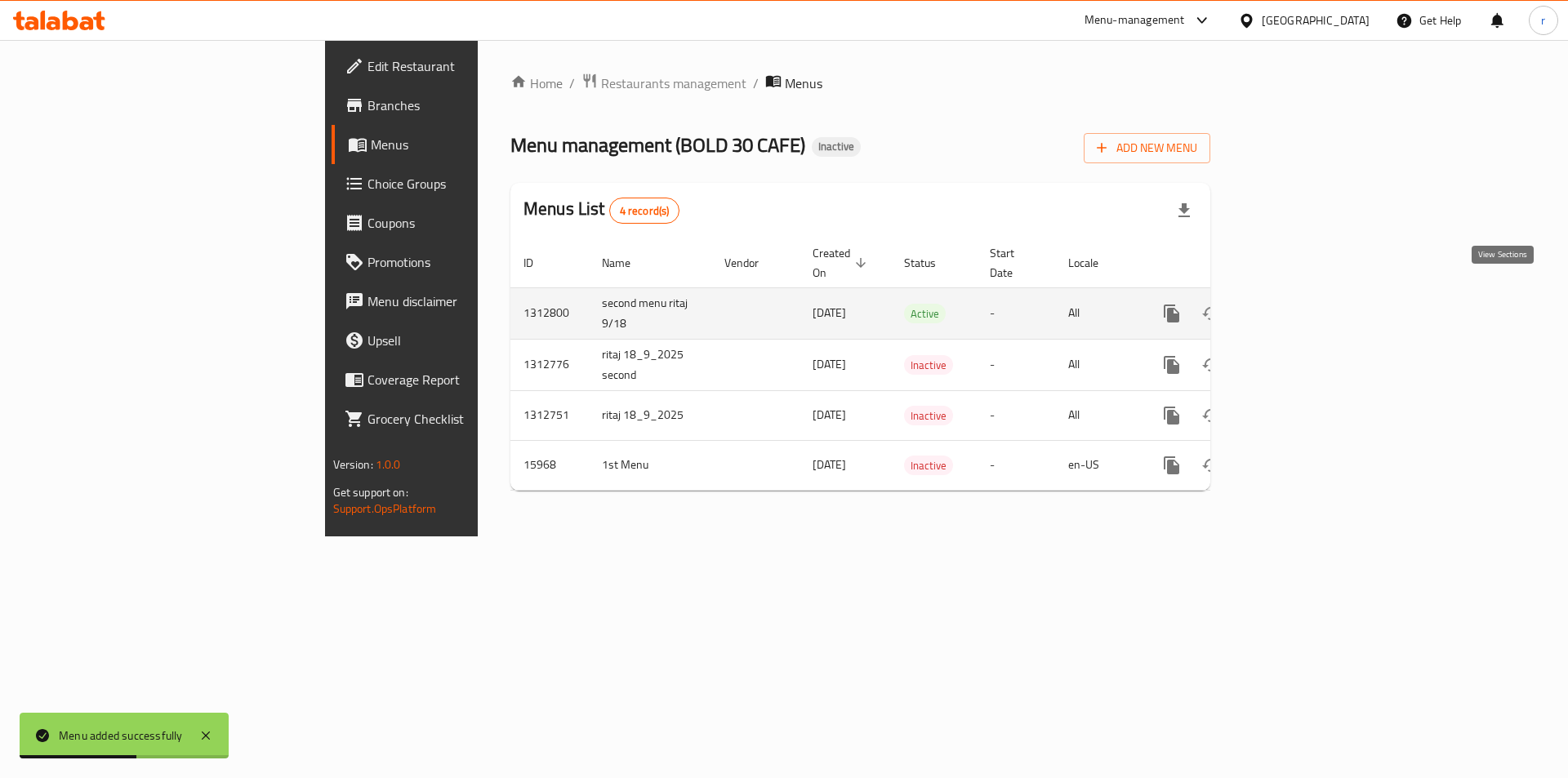
click at [1299, 304] on icon "enhanced table" at bounding box center [1290, 314] width 20 height 20
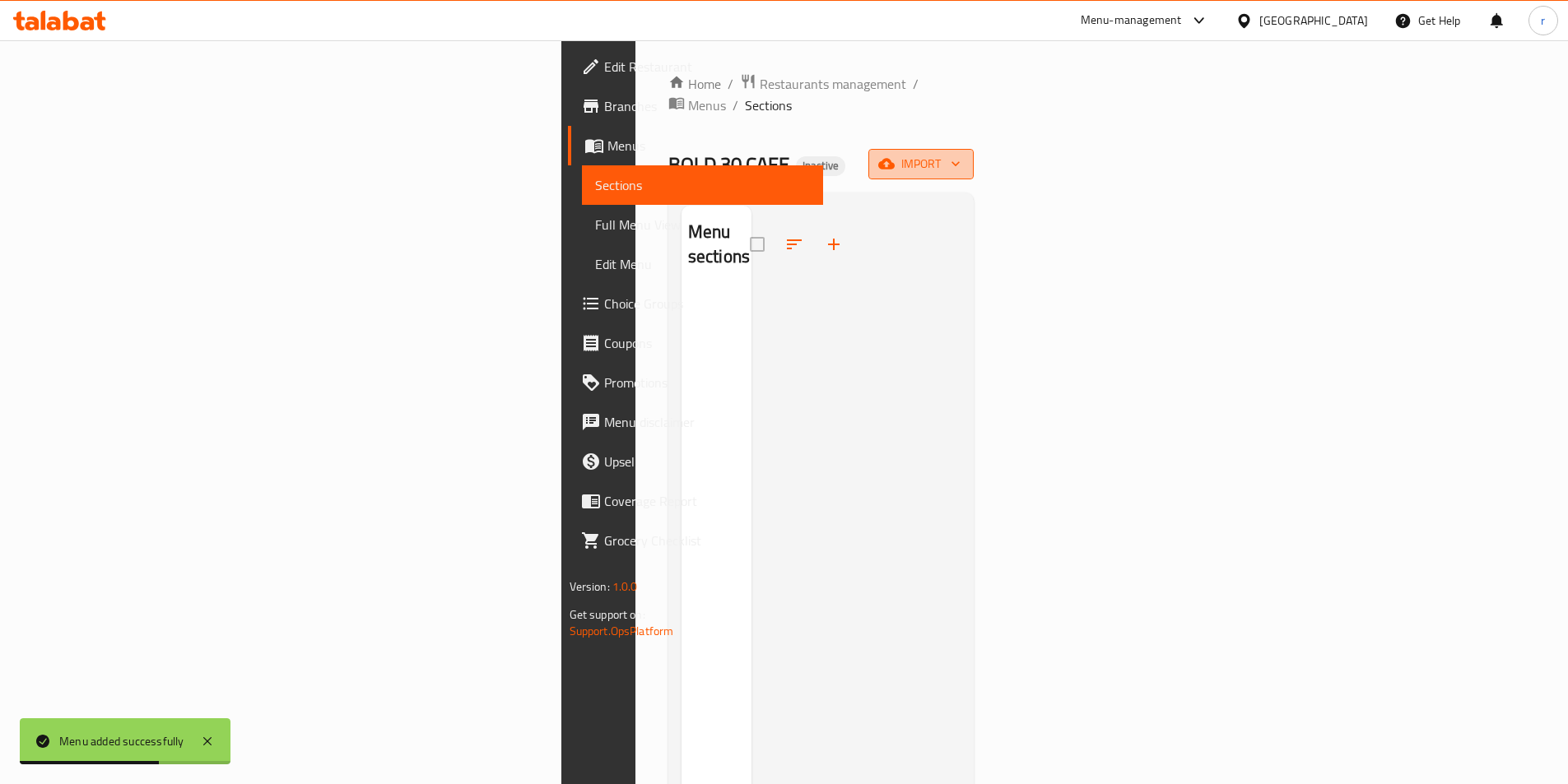
click at [961, 154] on span "import" at bounding box center [921, 164] width 79 height 21
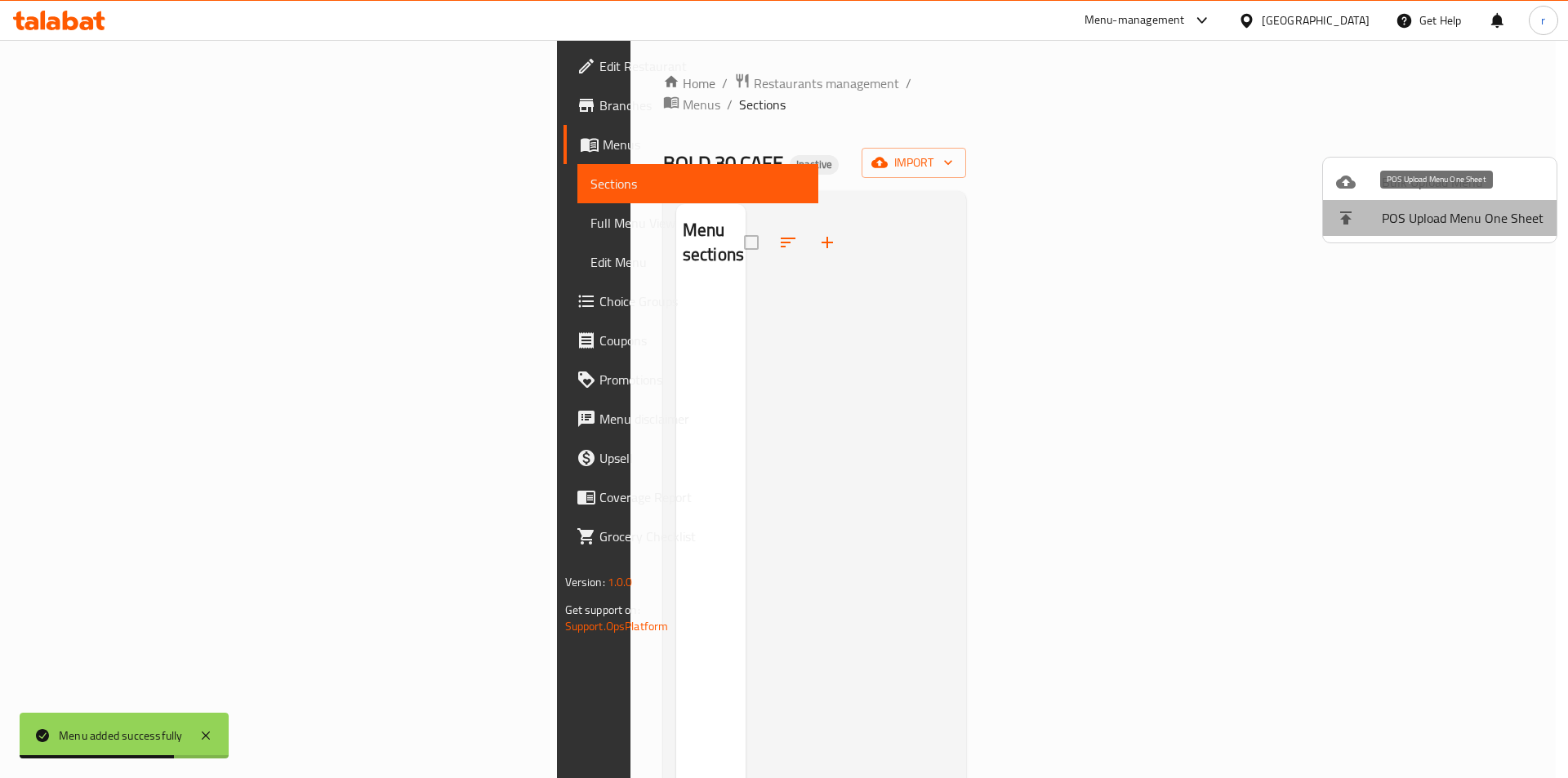
click at [1463, 210] on span "POS Upload Menu One Sheet" at bounding box center [1462, 218] width 162 height 20
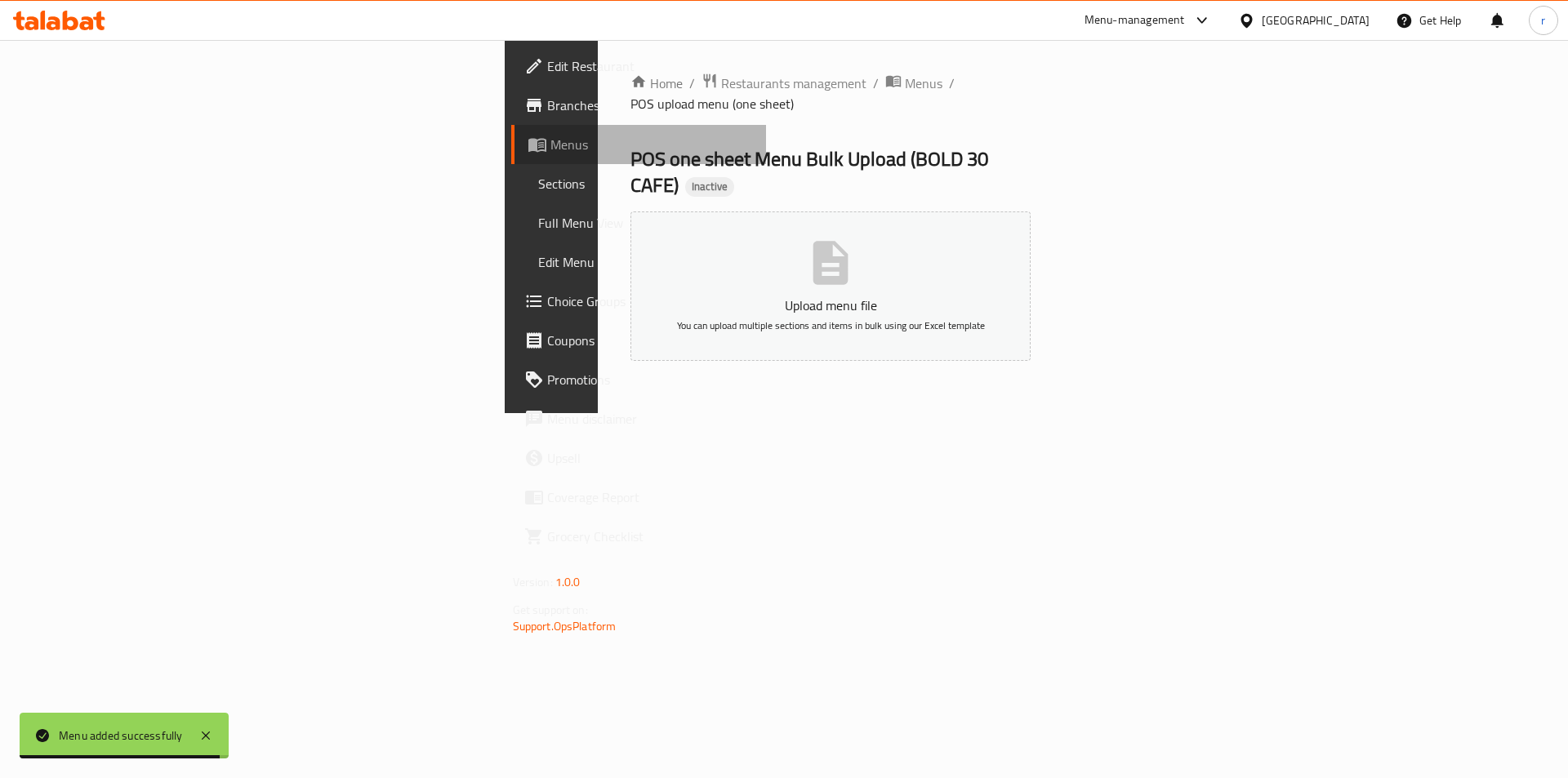
click at [551, 153] on span "Menus" at bounding box center [652, 144] width 203 height 20
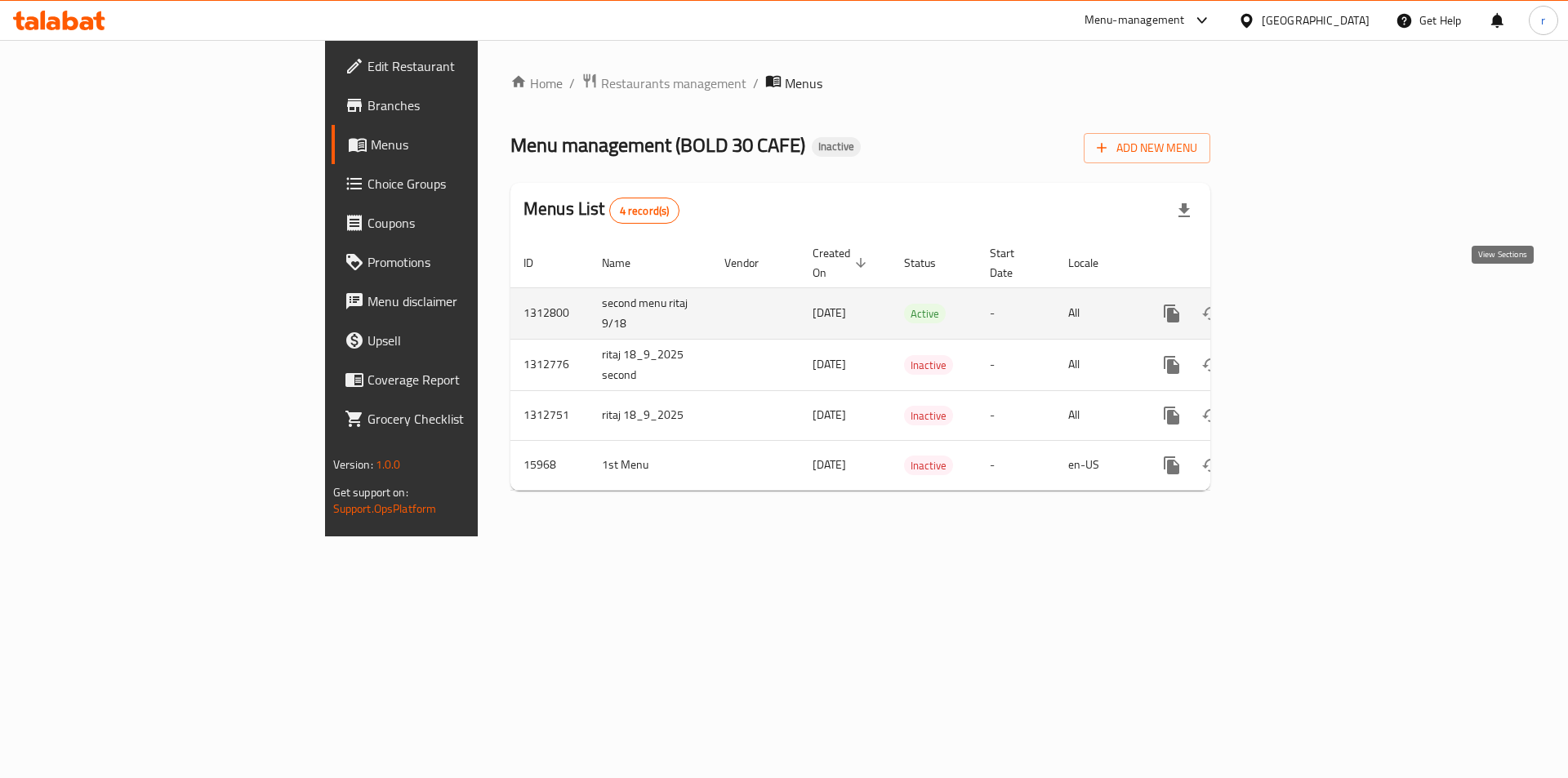
click at [1299, 304] on icon "enhanced table" at bounding box center [1290, 314] width 20 height 20
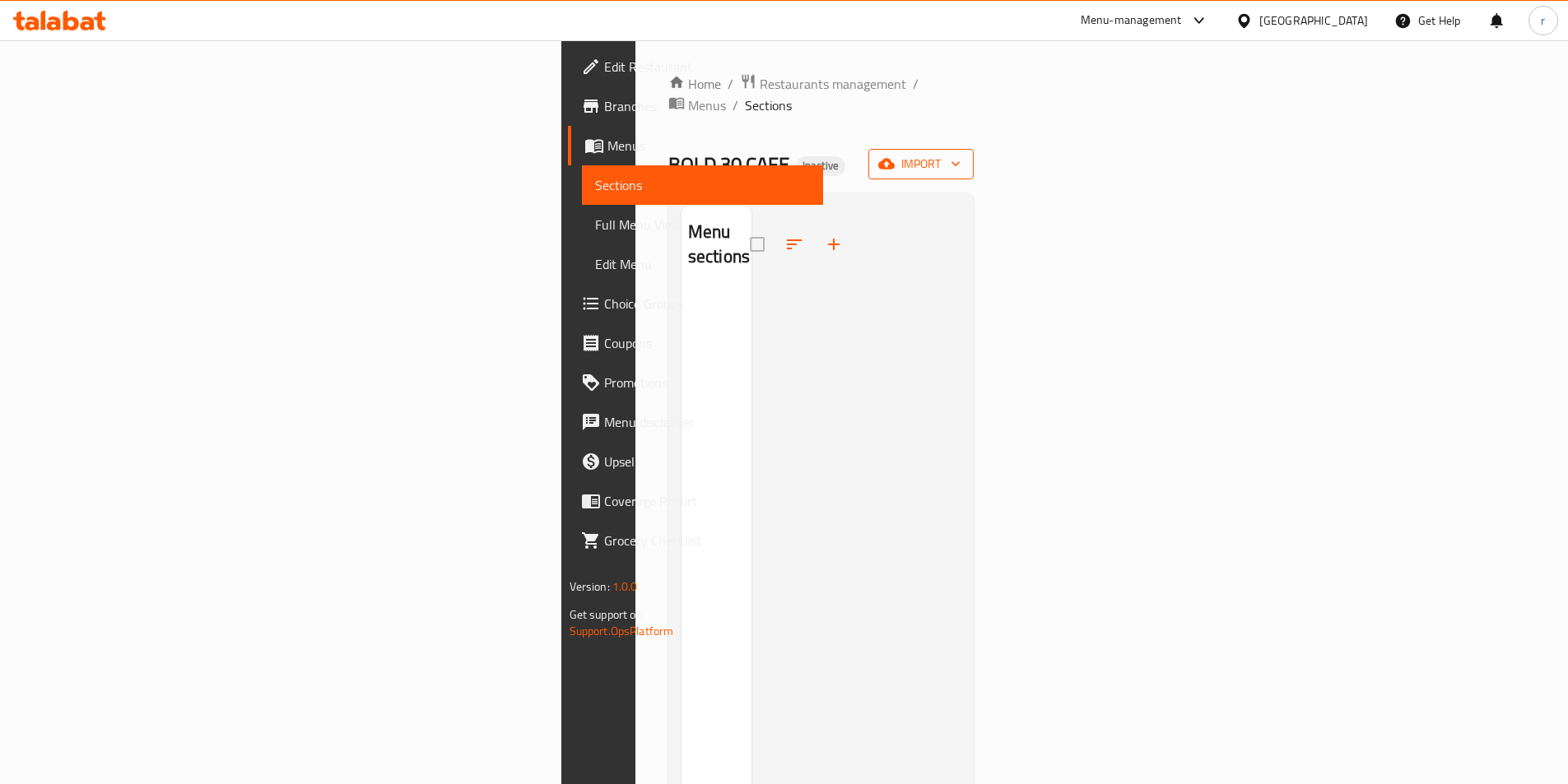
click at [974, 155] on button "import" at bounding box center [921, 164] width 106 height 30
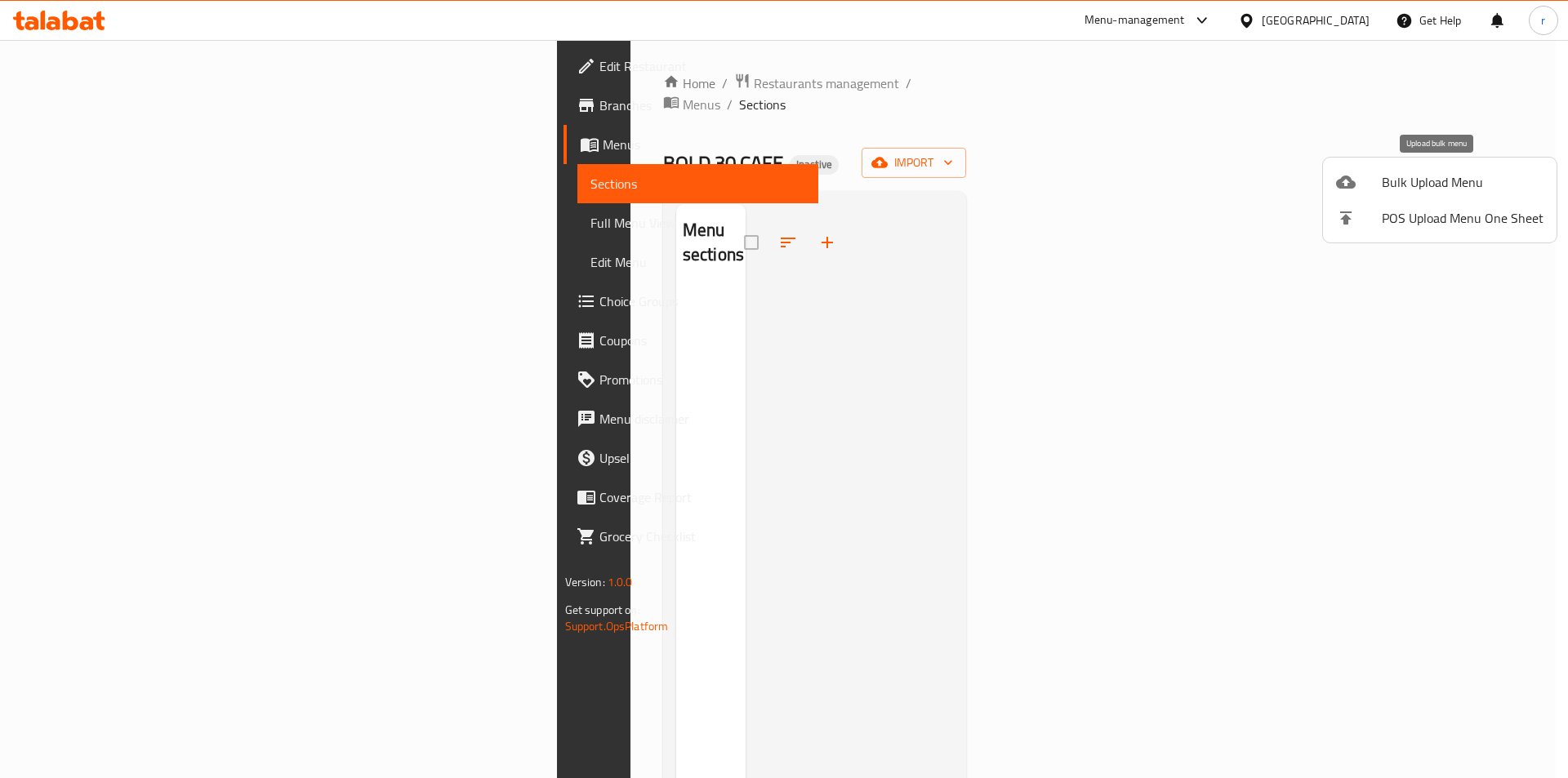
click at [1481, 172] on span "Bulk Upload Menu" at bounding box center [1462, 182] width 162 height 20
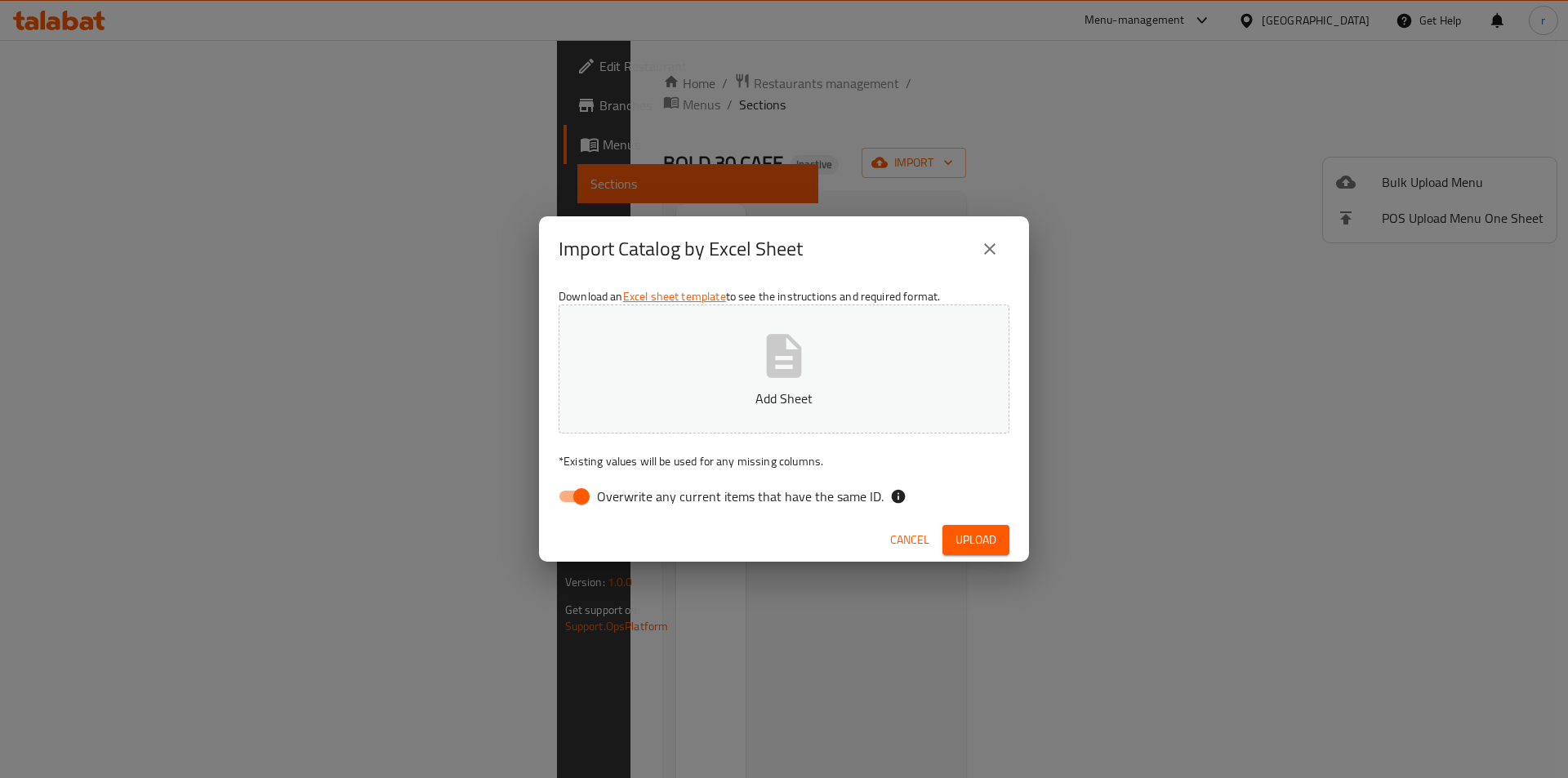
click at [581, 500] on input "Overwrite any current items that have the same ID." at bounding box center [581, 496] width 93 height 31
checkbox input "false"
click at [872, 357] on button "Add Sheet" at bounding box center [784, 368] width 450 height 129
click at [960, 535] on span "Upload" at bounding box center [976, 540] width 41 height 21
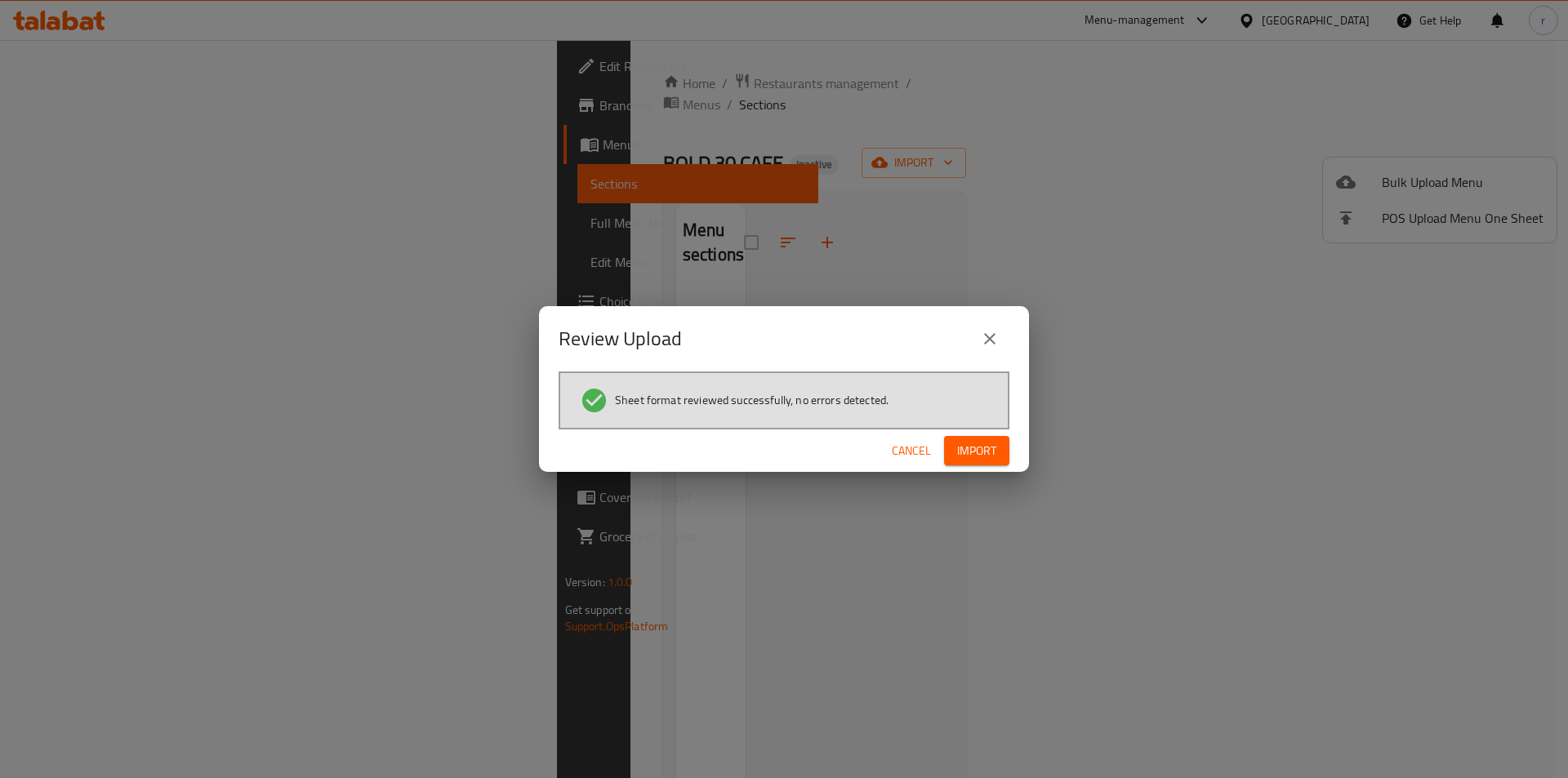
click at [994, 433] on div "Cancel Import" at bounding box center [784, 451] width 490 height 43
click at [985, 441] on span "Import" at bounding box center [976, 451] width 39 height 21
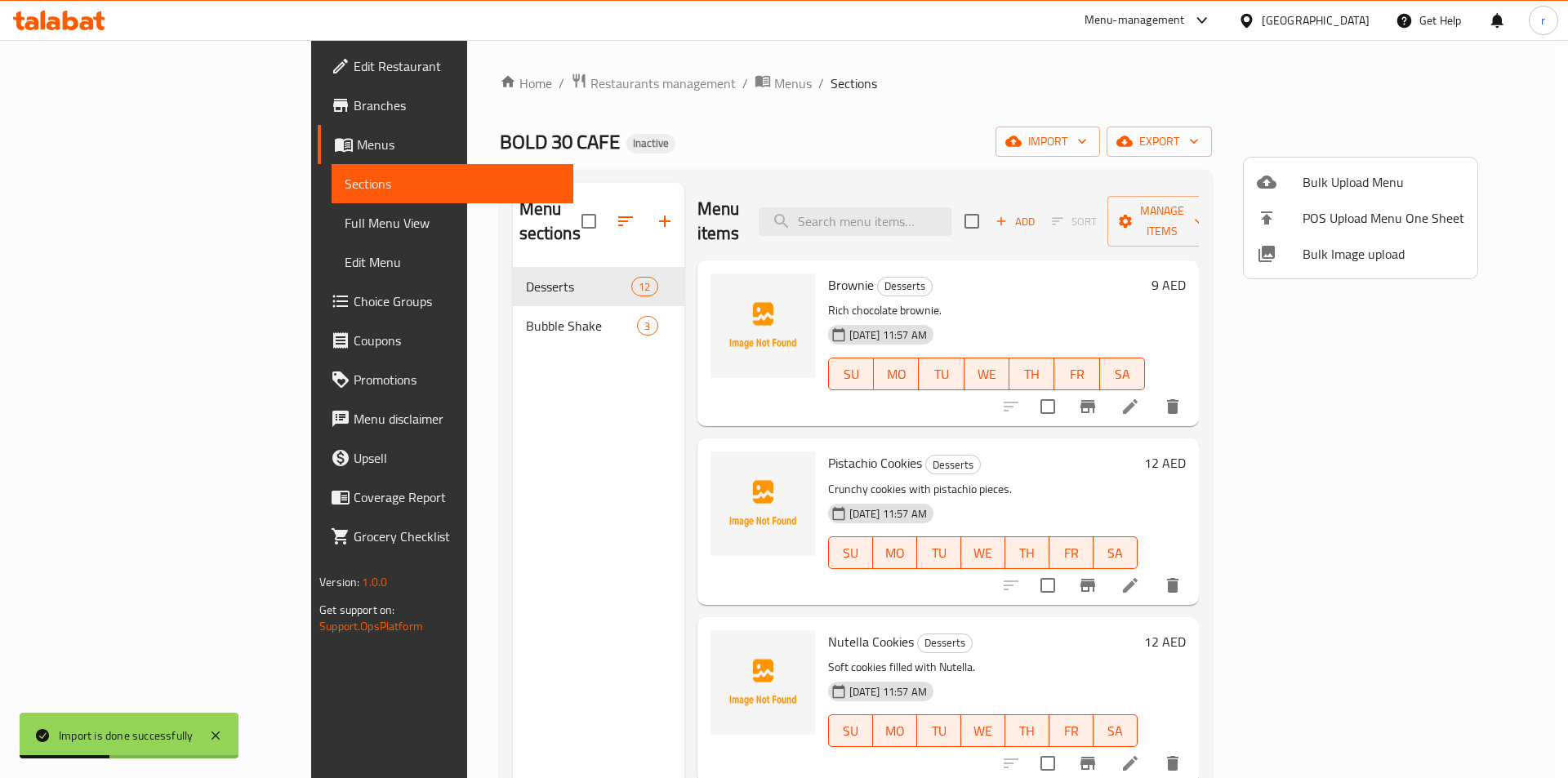
click at [114, 152] on div at bounding box center [784, 389] width 1568 height 778
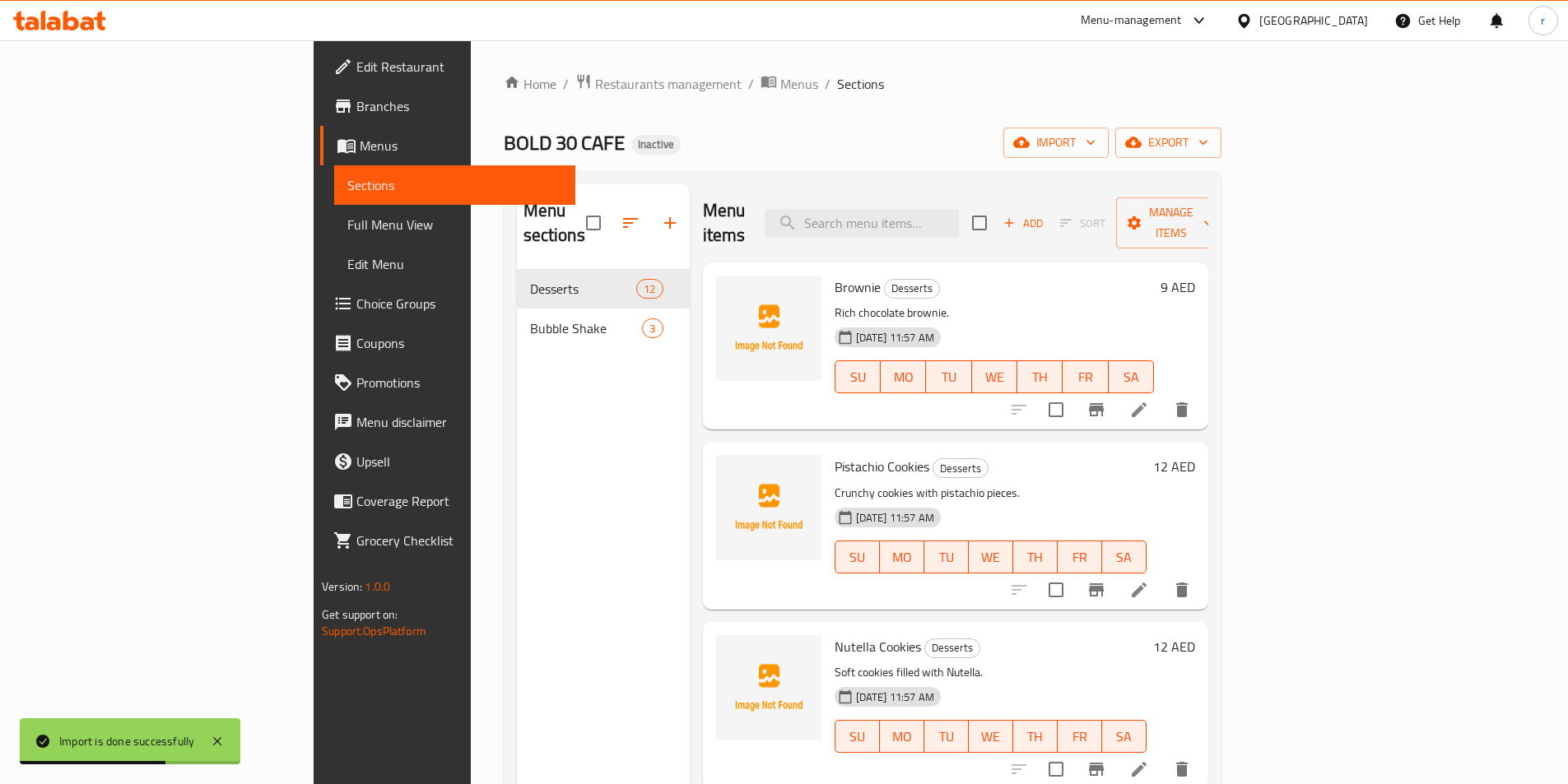
click at [320, 162] on link "Menus" at bounding box center [448, 145] width 255 height 39
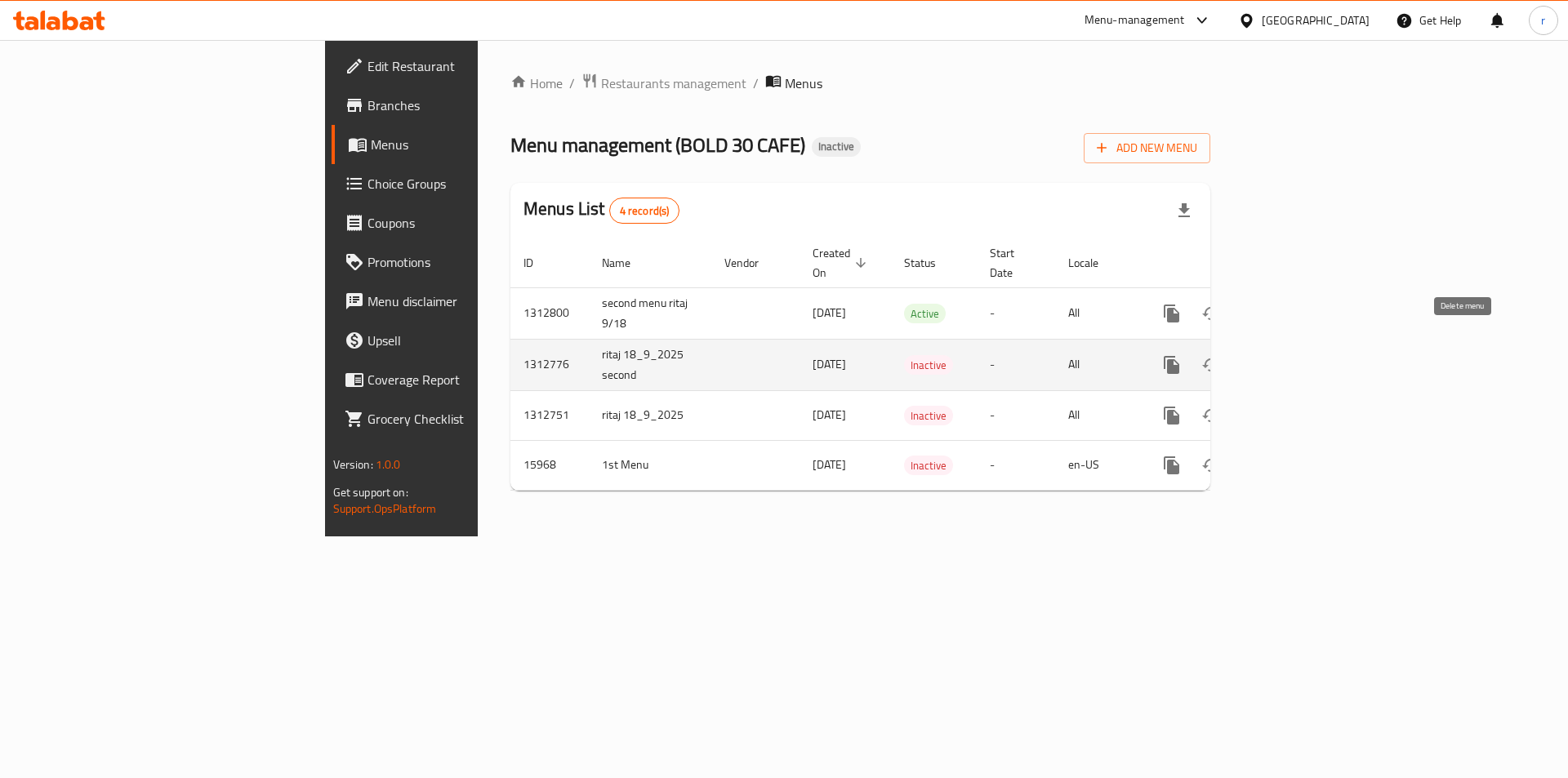
click at [1270, 346] on button "enhanced table" at bounding box center [1249, 365] width 39 height 39
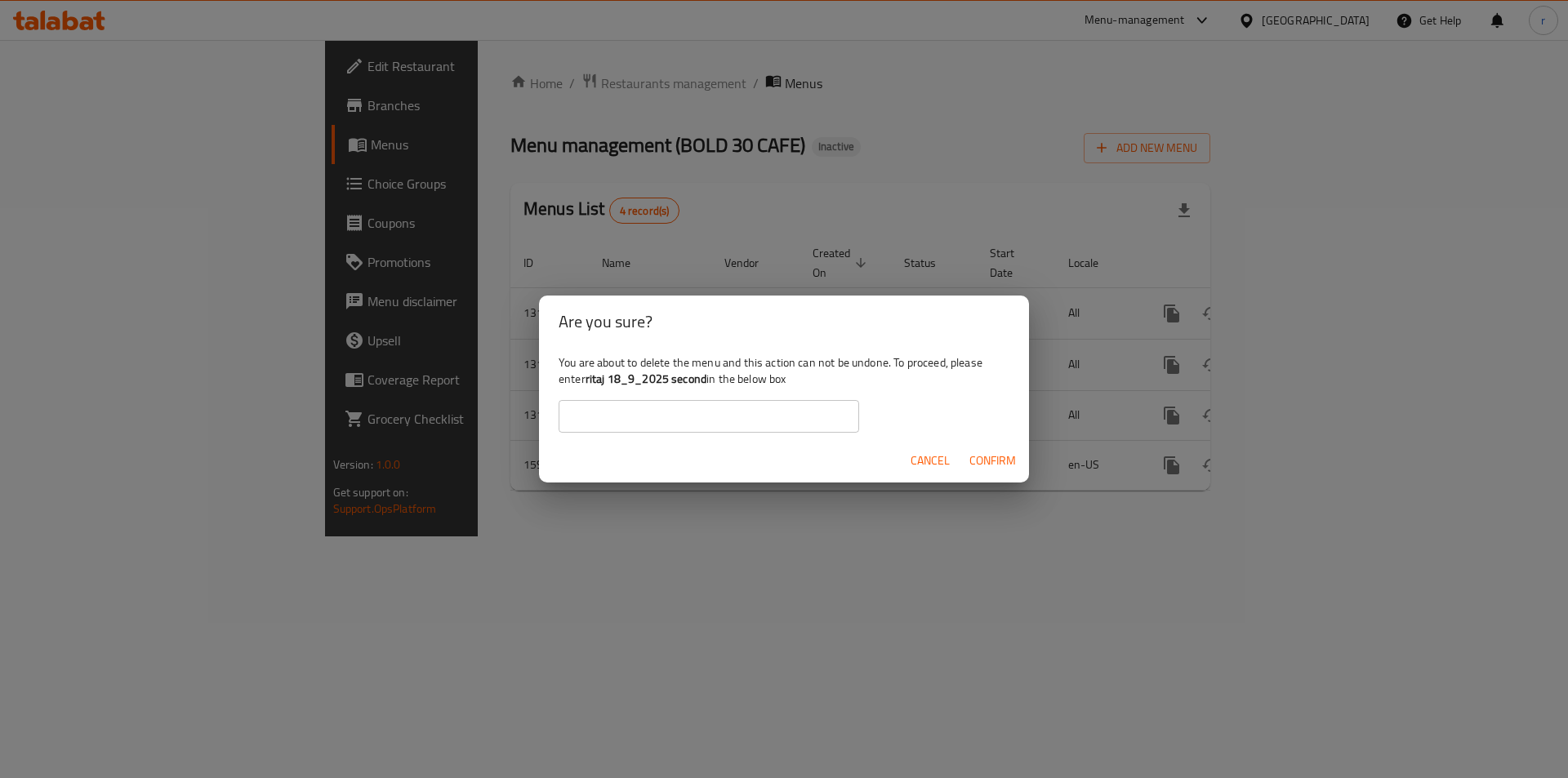
click at [686, 384] on b "ritaj 18_9_2025 second" at bounding box center [646, 379] width 121 height 22
drag, startPoint x: 686, startPoint y: 384, endPoint x: 626, endPoint y: 375, distance: 60.7
click at [626, 375] on b "ritaj 18_9_2025 second" at bounding box center [646, 379] width 121 height 22
copy b "18_9_2025 second"
click at [658, 414] on input "text" at bounding box center [709, 416] width 301 height 32
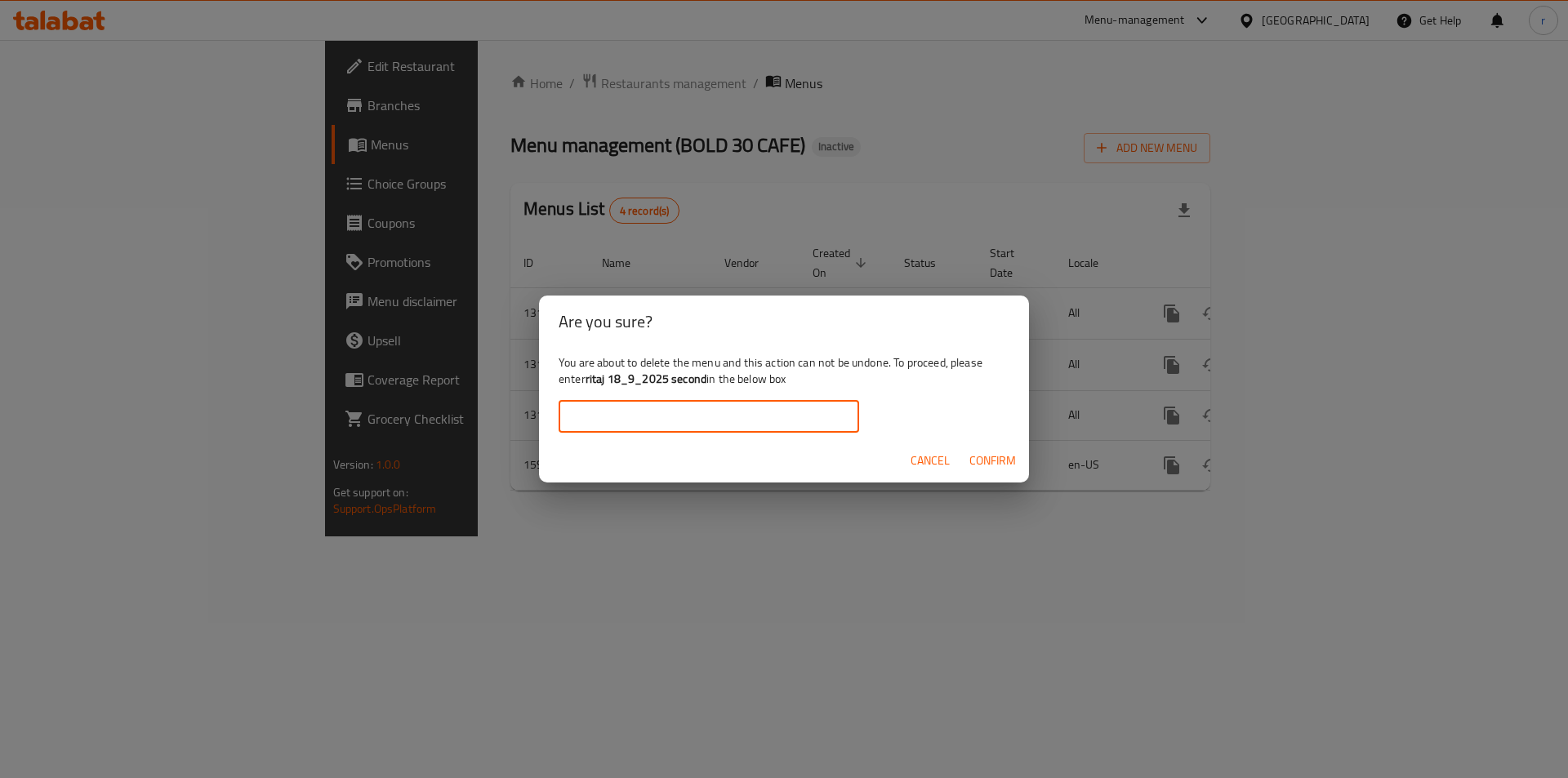
click at [687, 379] on b "ritaj 18_9_2025 second" at bounding box center [646, 379] width 121 height 22
copy b "ritaj 18_9_2025 second"
drag, startPoint x: 687, startPoint y: 379, endPoint x: 599, endPoint y: 382, distance: 88.1
click at [599, 382] on b "ritaj 18_9_2025 second" at bounding box center [646, 379] width 121 height 22
click at [624, 437] on div "You are about to delete the menu and this action can not be undone. To proceed,…" at bounding box center [784, 393] width 490 height 91
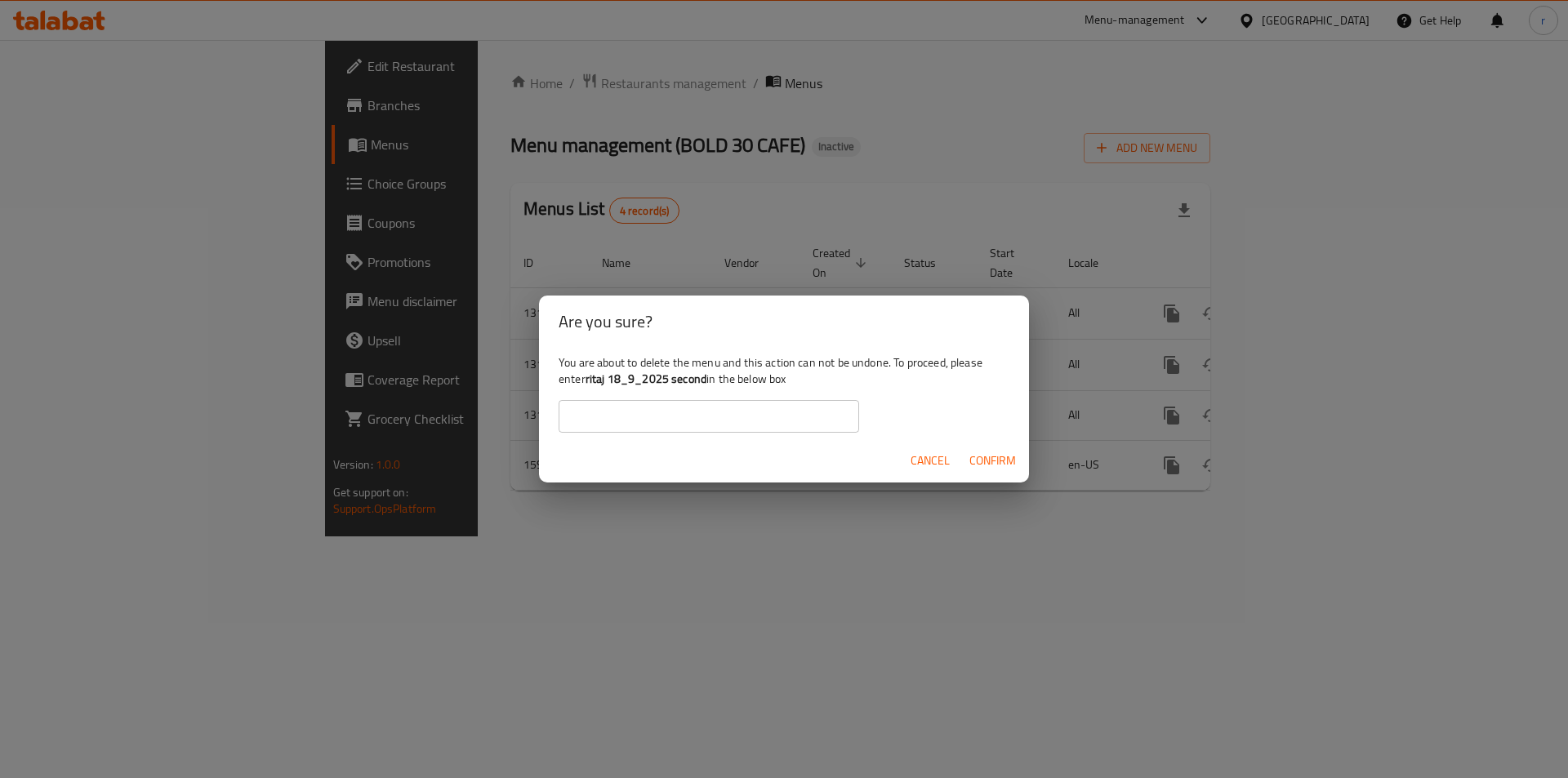
click at [641, 412] on input "text" at bounding box center [709, 416] width 301 height 32
paste input "ritaj 18_9_2025 second"
type input "ritaj 18_9_2025 second"
click at [979, 449] on button "Confirm" at bounding box center [993, 460] width 60 height 30
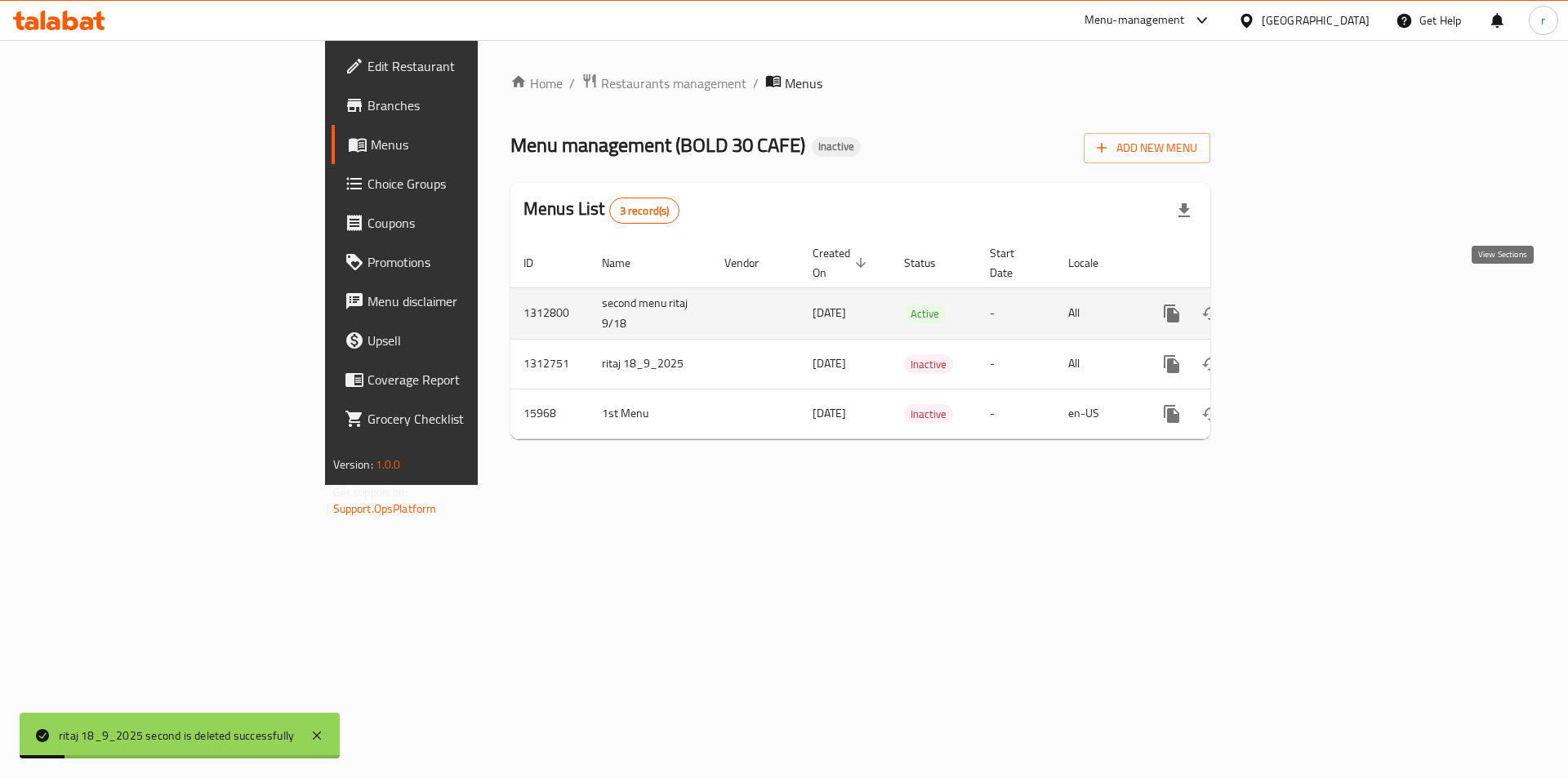
click at [1309, 294] on link "enhanced table" at bounding box center [1289, 313] width 39 height 39
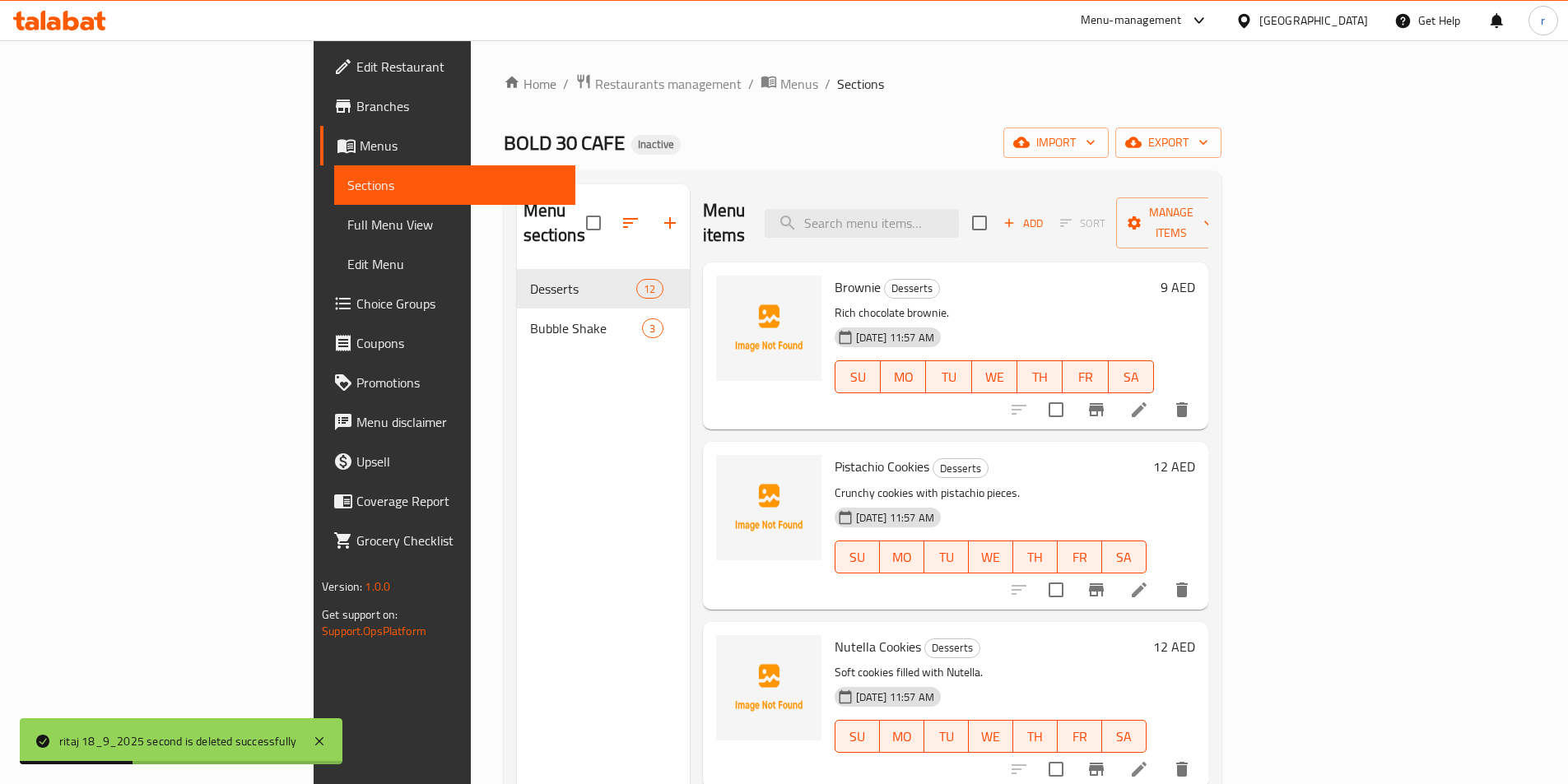
click at [334, 209] on link "Full Menu View" at bounding box center [454, 224] width 241 height 39
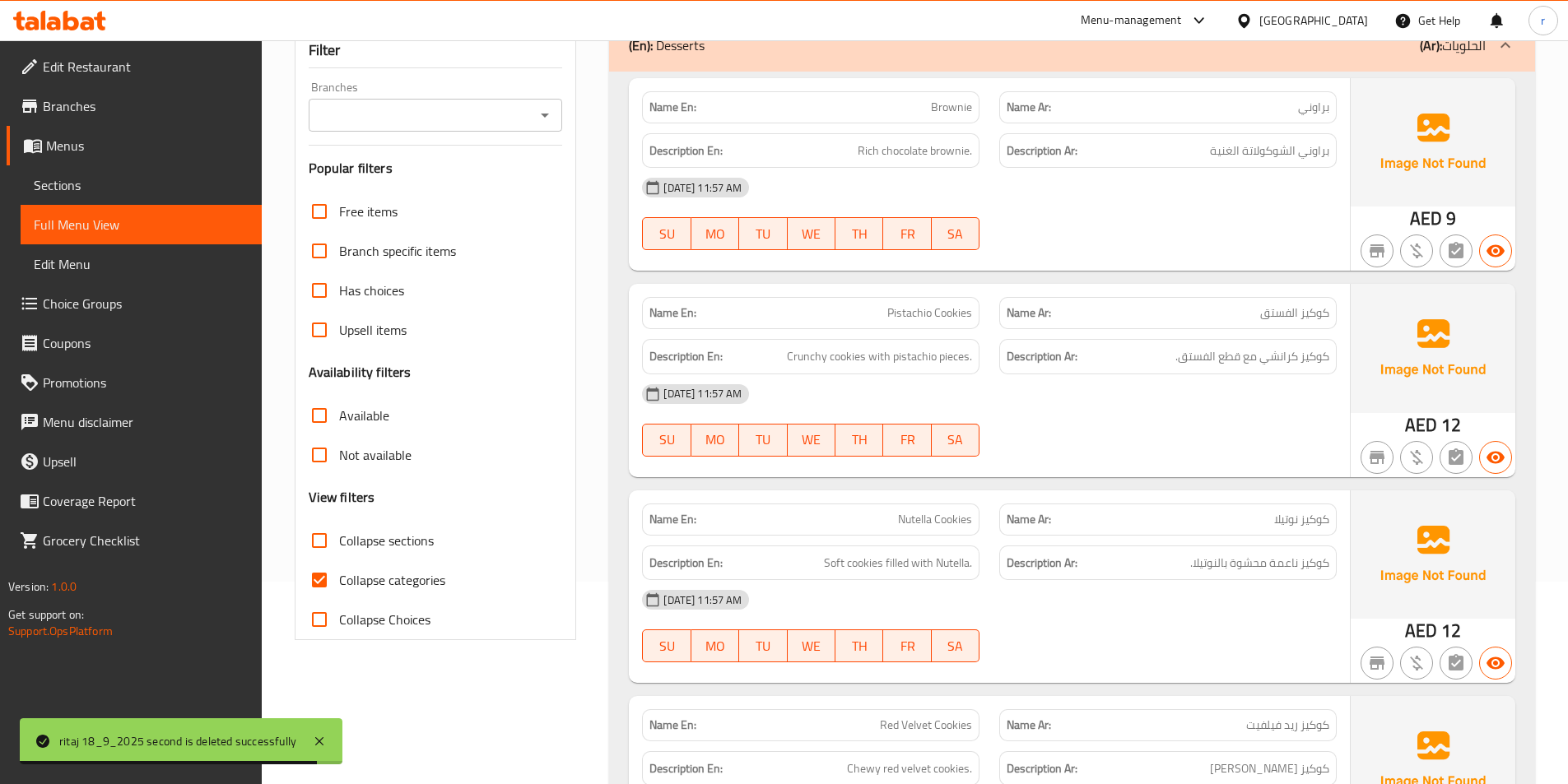
scroll to position [494, 0]
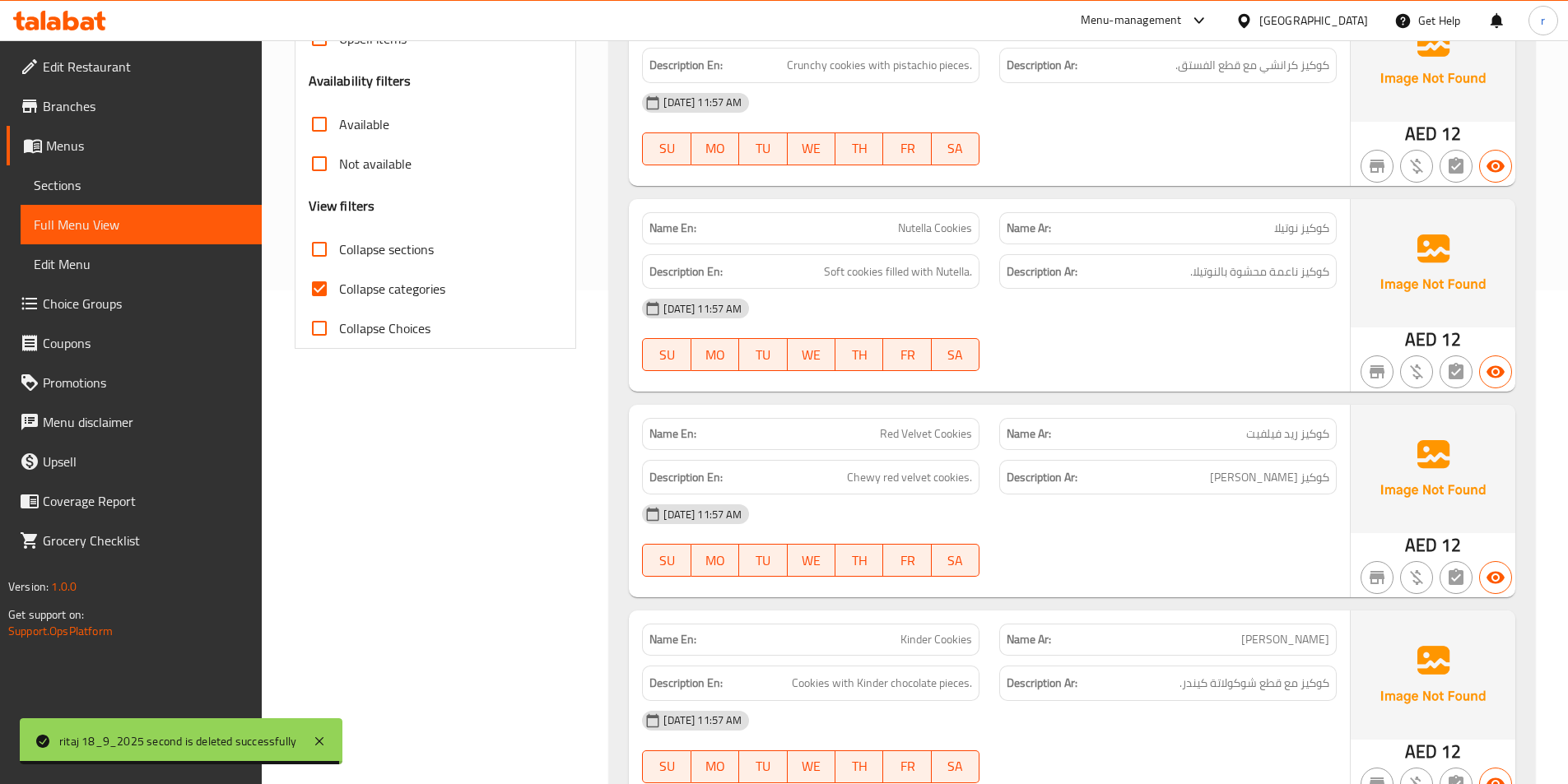
click at [345, 279] on span "Collapse categories" at bounding box center [392, 289] width 106 height 20
click at [339, 277] on input "Collapse categories" at bounding box center [319, 288] width 39 height 39
checkbox input "false"
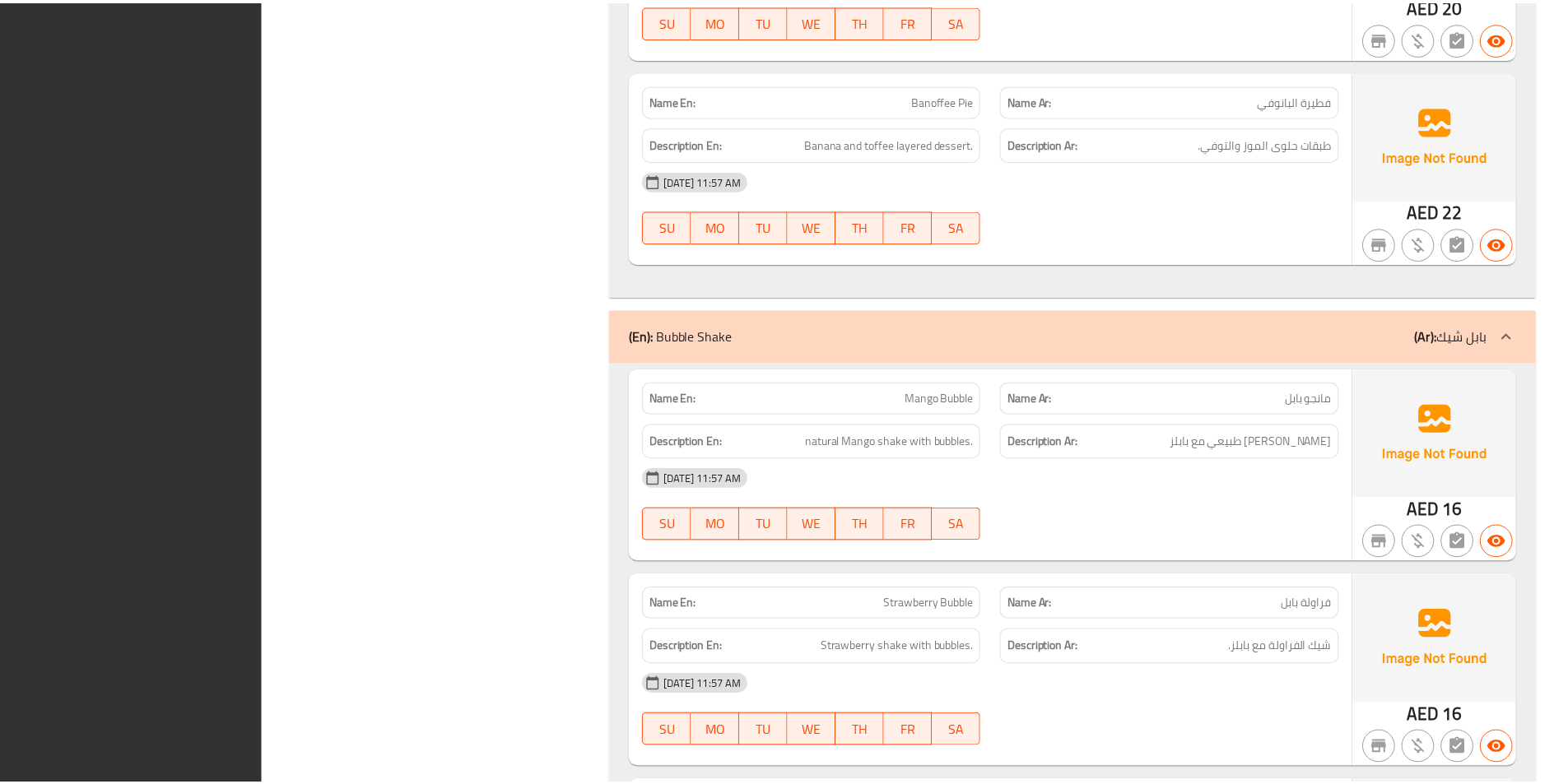
scroll to position [2731, 0]
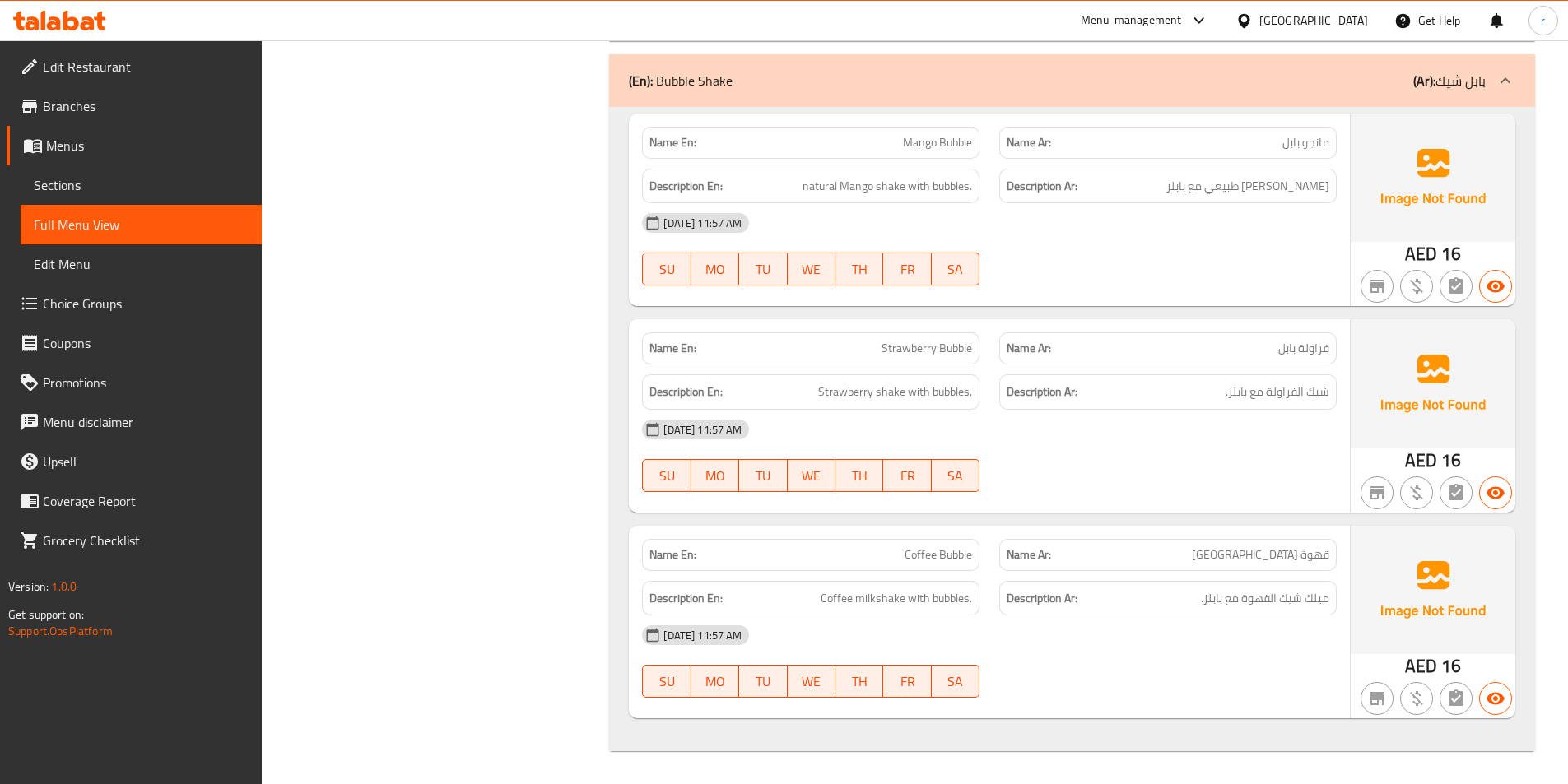
click at [148, 181] on span "Sections" at bounding box center [141, 186] width 215 height 20
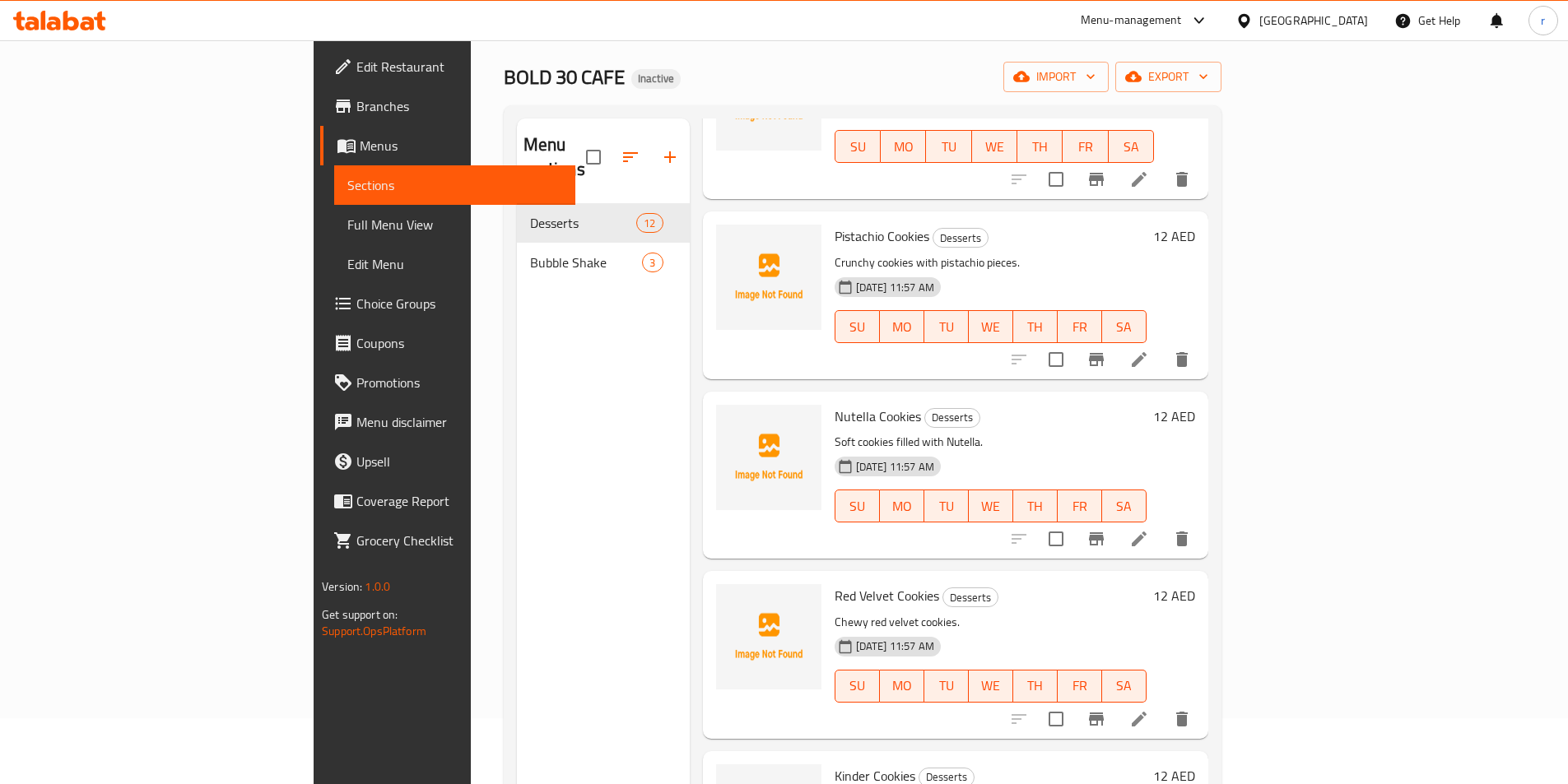
scroll to position [246, 0]
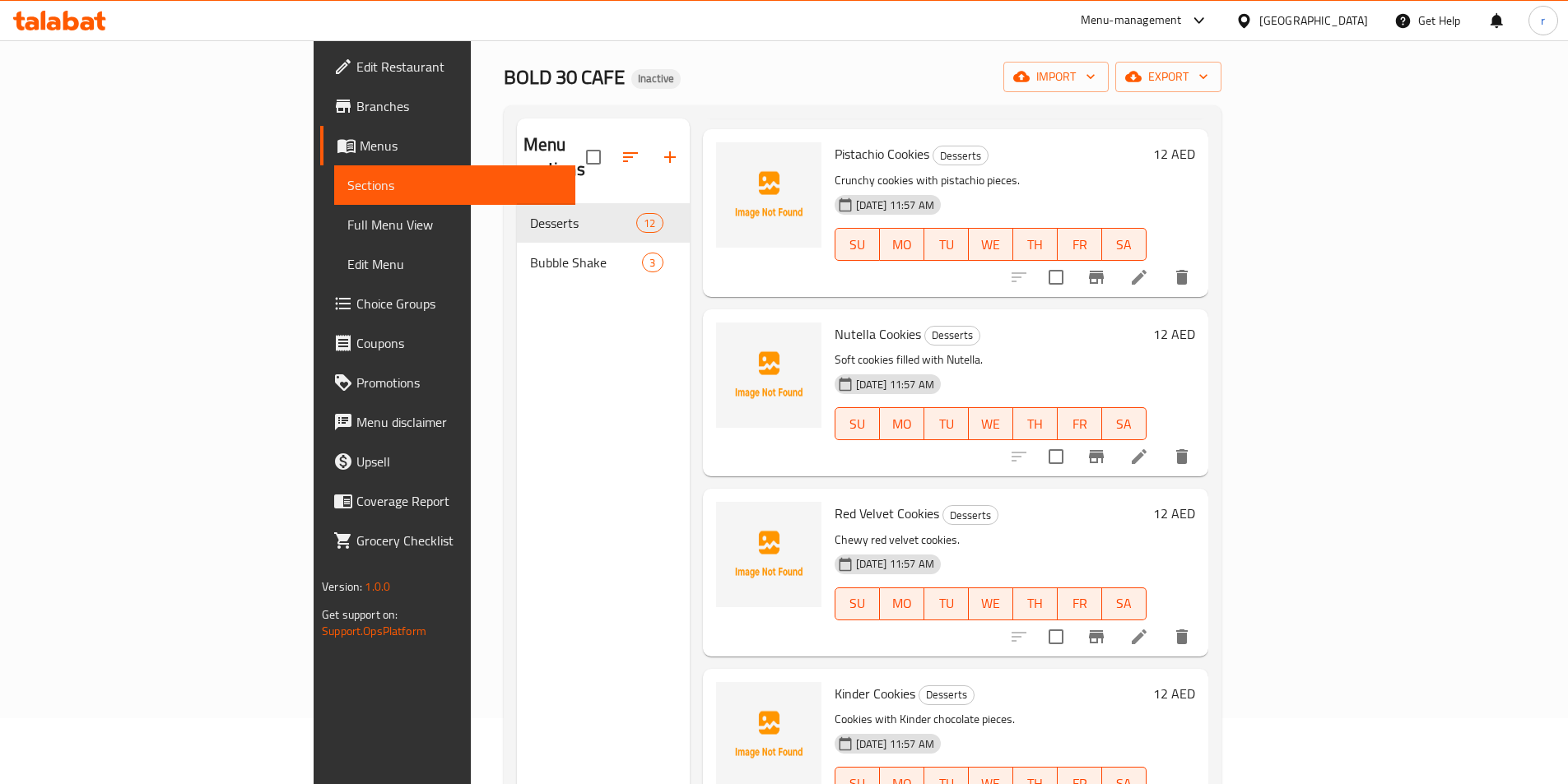
click at [1147, 629] on icon at bounding box center [1139, 637] width 15 height 15
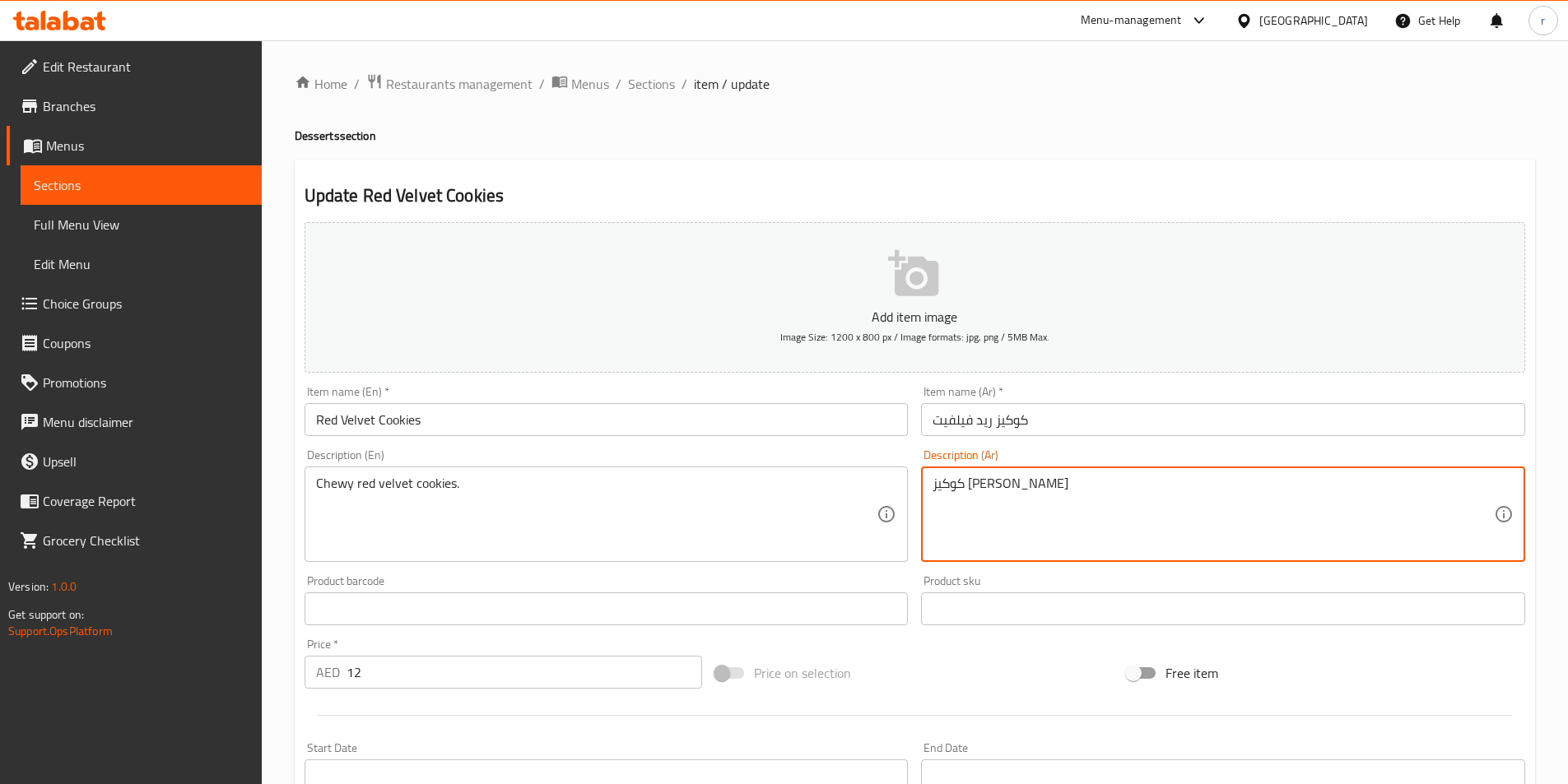
click at [989, 496] on textarea "كوكيز ريد فيلفيت شووي" at bounding box center [1213, 515] width 561 height 78
click at [959, 497] on textarea "كوكيز ريد فيلفيت شووي" at bounding box center [1213, 515] width 561 height 78
paste textarea "شي"
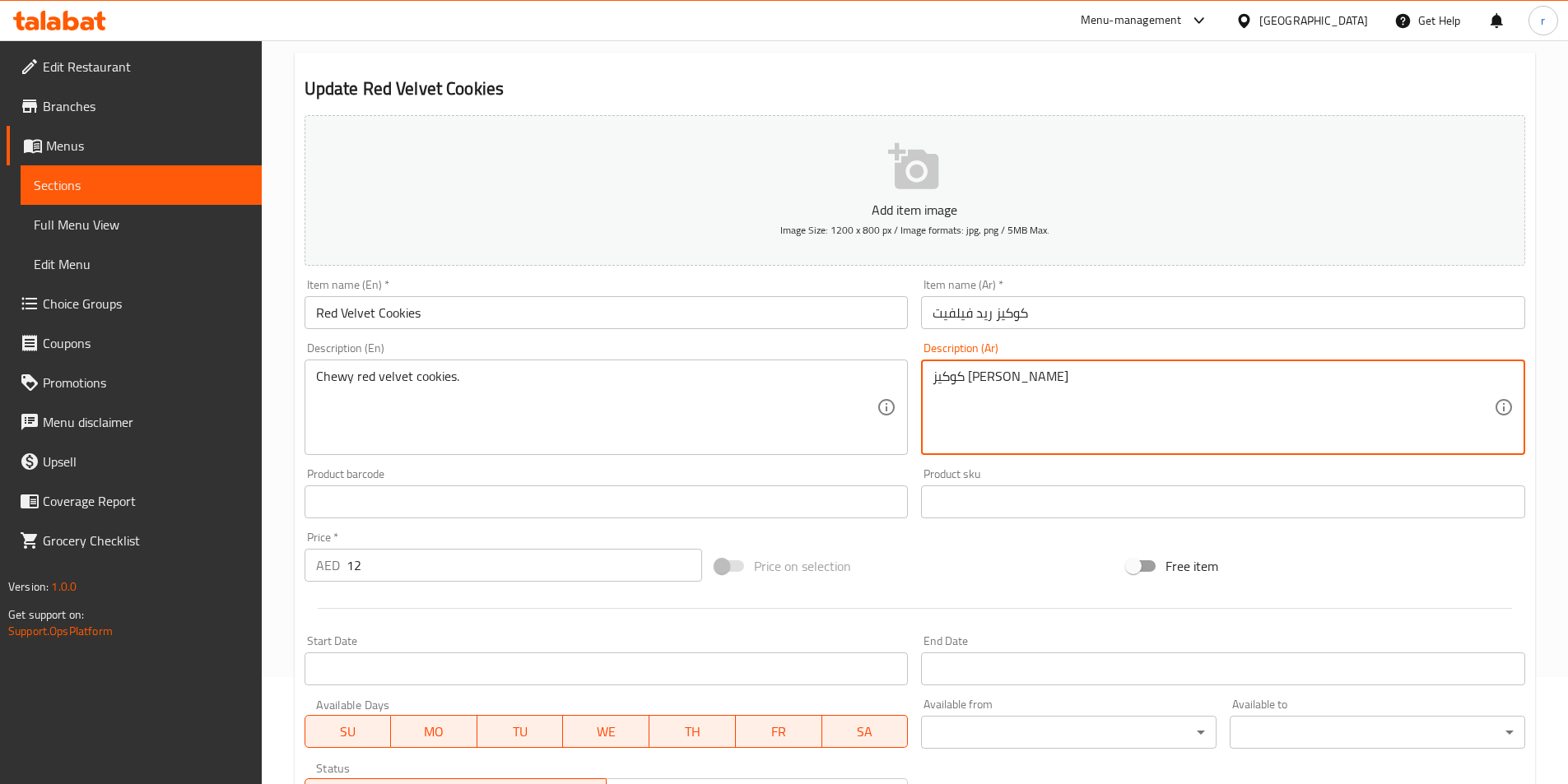
scroll to position [366, 0]
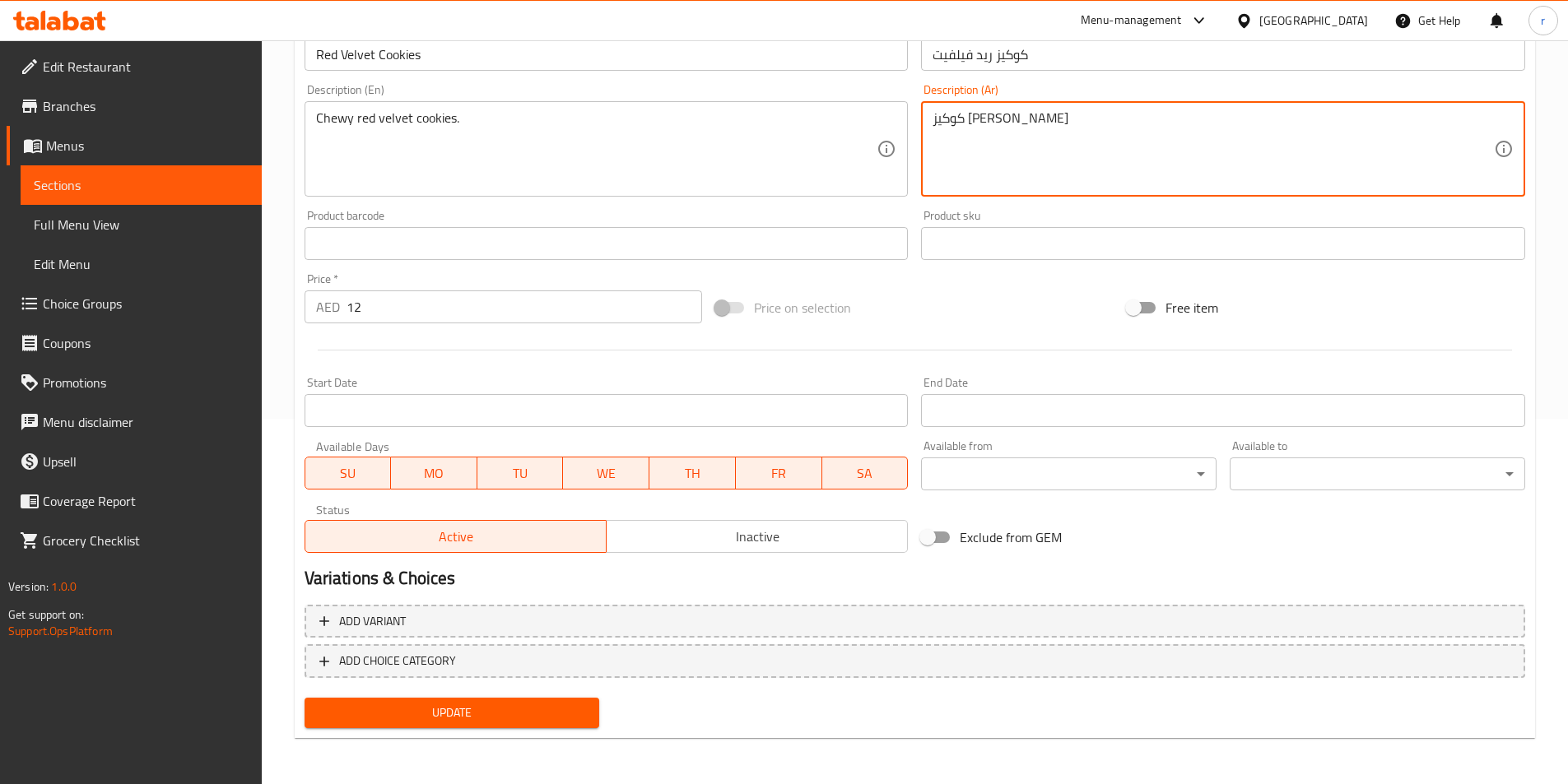
type textarea "كوكيز ريد فيلفيت تشيوي"
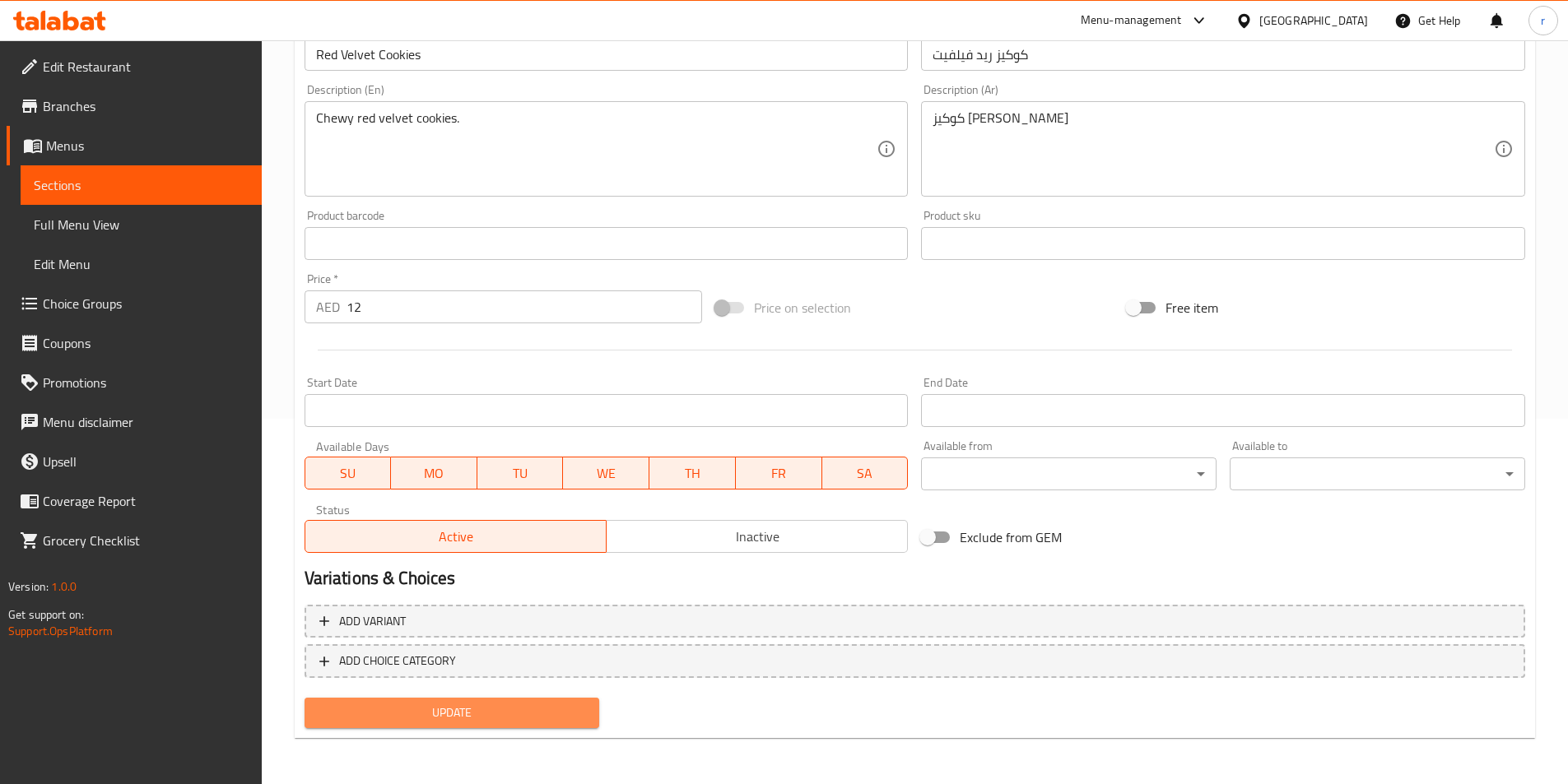
click at [488, 709] on span "Update" at bounding box center [452, 713] width 269 height 21
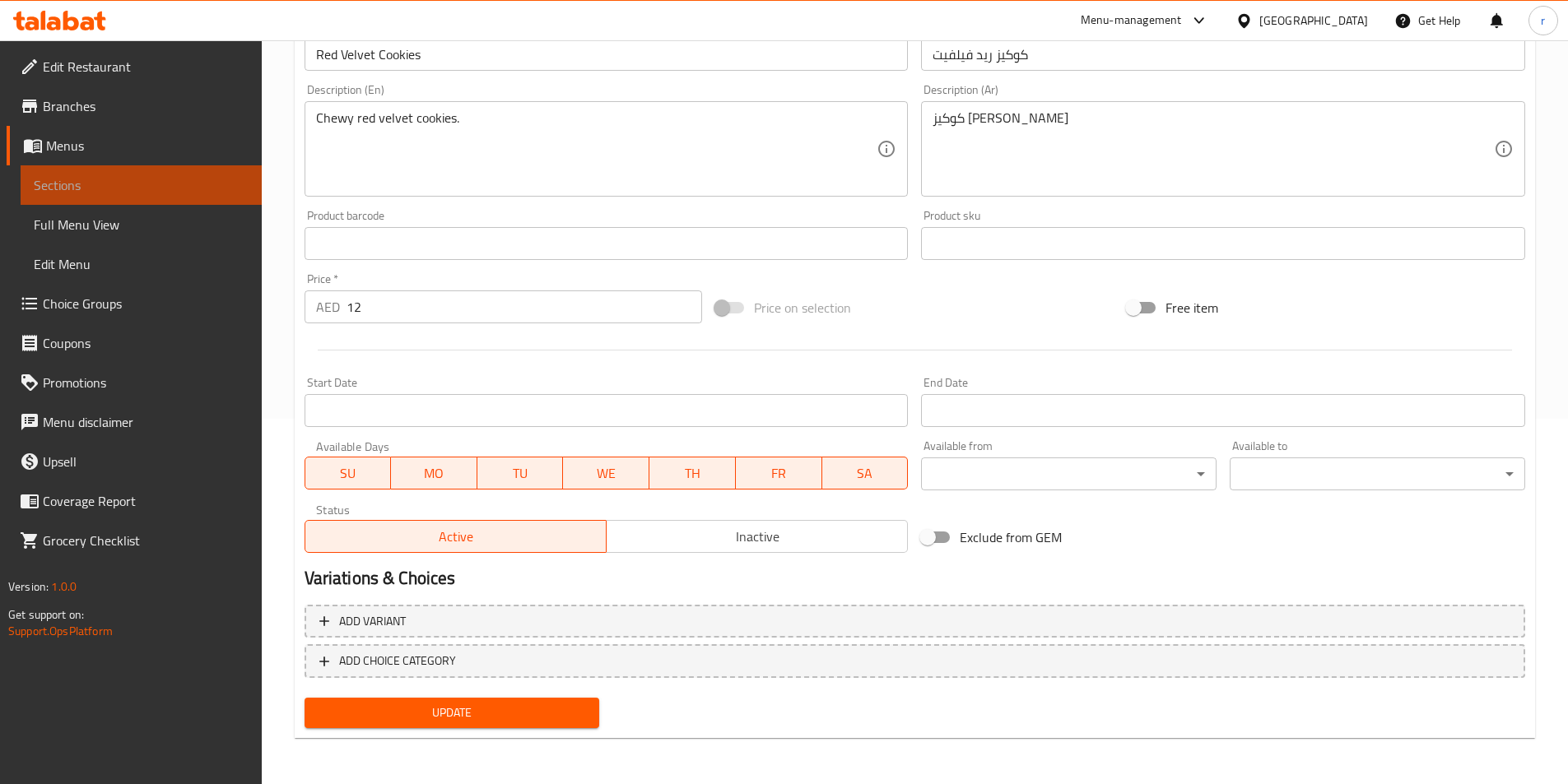
click at [143, 193] on span "Sections" at bounding box center [141, 186] width 215 height 20
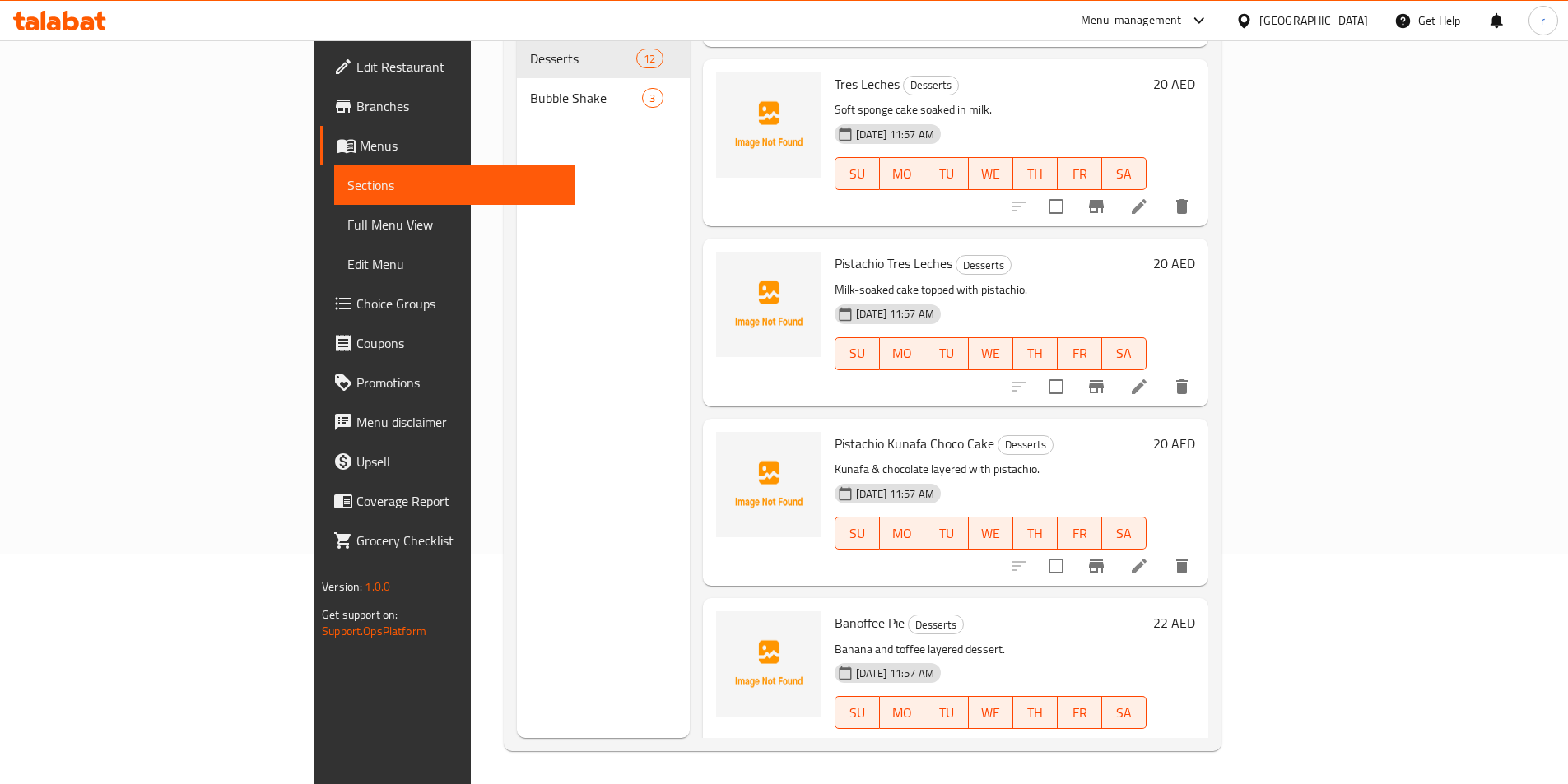
scroll to position [1413, 0]
click at [1162, 548] on li at bounding box center [1139, 563] width 46 height 30
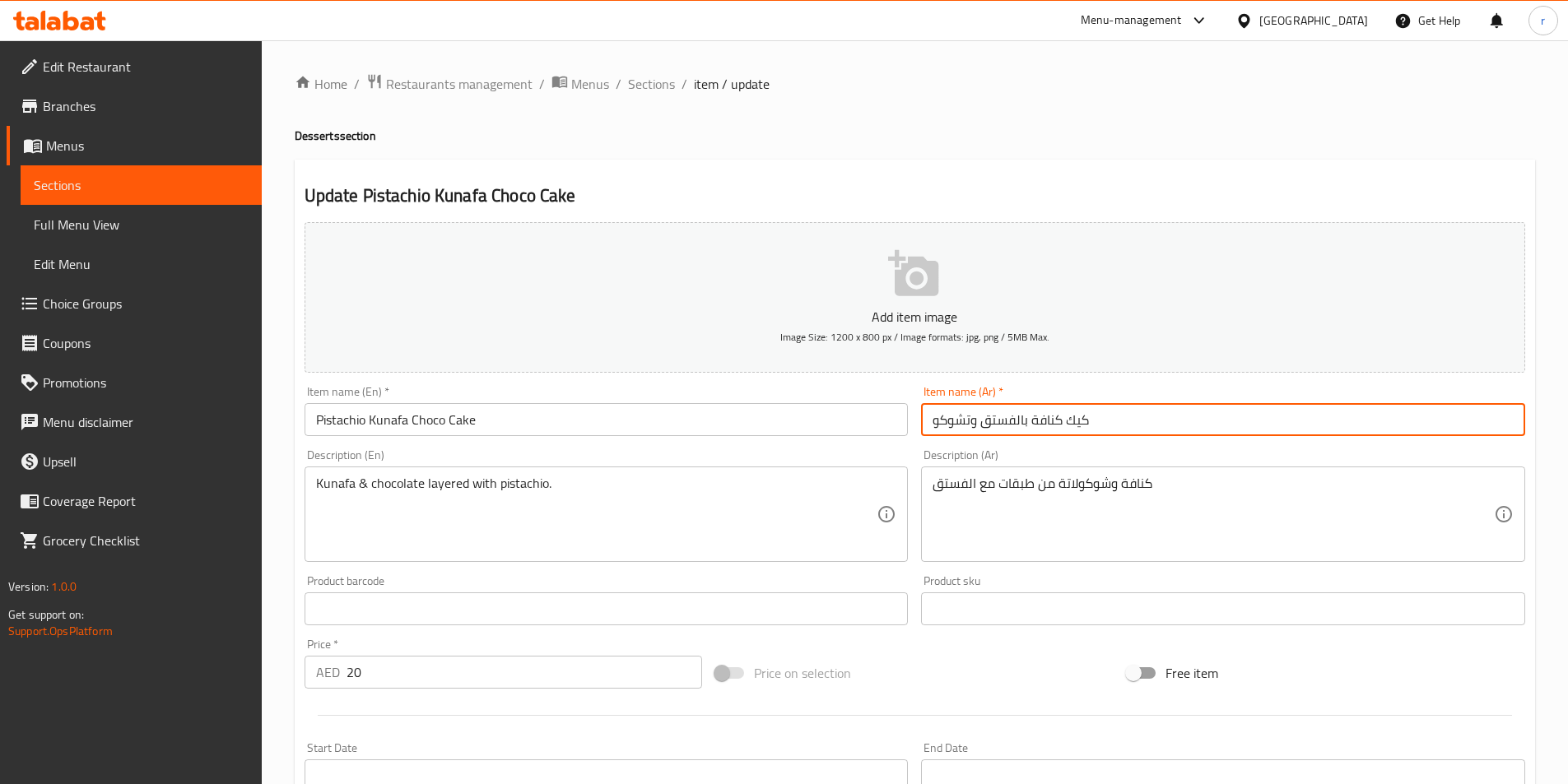
click at [964, 428] on input "كيك كنافة بالفستق وتشوكو" at bounding box center [1223, 419] width 604 height 33
click at [952, 422] on input "كيك كنافة بالفستق وتشوكو" at bounding box center [1223, 419] width 604 height 33
click at [956, 420] on input "كيك كنافة بالفستق وتشوكو" at bounding box center [1223, 419] width 604 height 33
click at [950, 420] on input "كيك كنافة بالفستق وتشوكو" at bounding box center [1223, 419] width 604 height 33
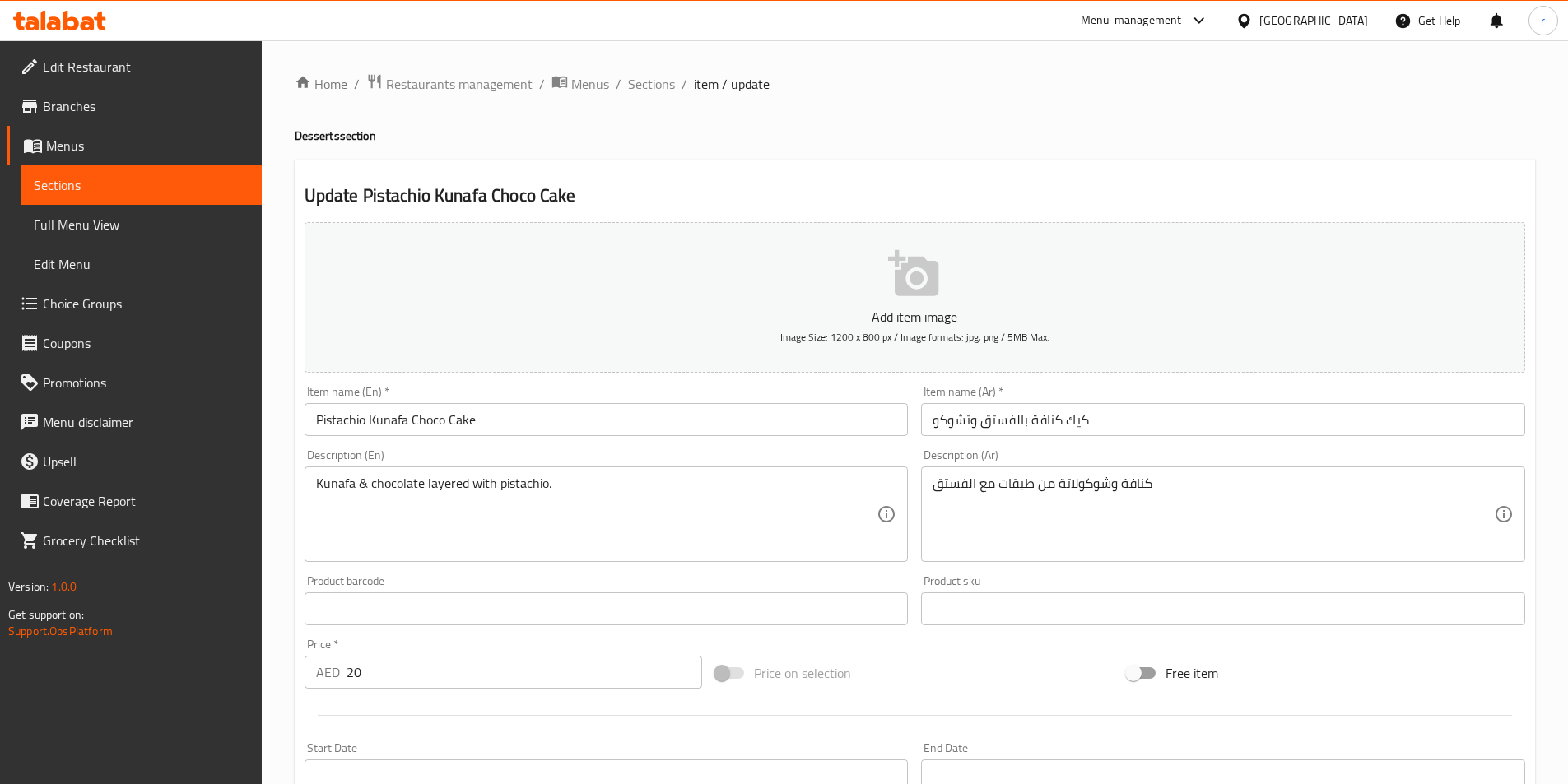
drag, startPoint x: 912, startPoint y: 419, endPoint x: 929, endPoint y: 421, distance: 17.1
click at [912, 419] on div "Item name (En)   * Pistachio Kunafa Choco Cake Item name (En) *" at bounding box center [607, 411] width 618 height 64
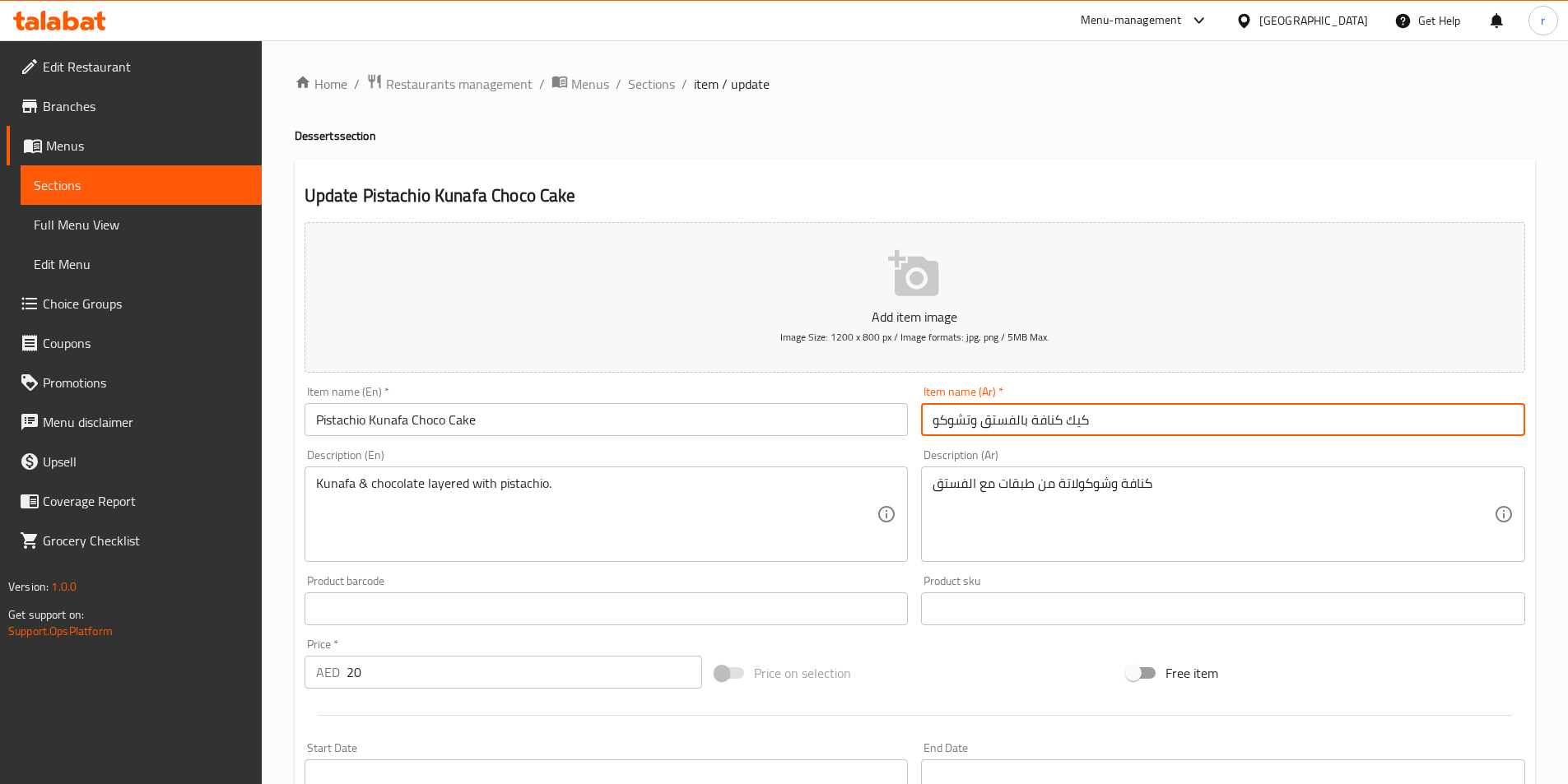
drag, startPoint x: 929, startPoint y: 421, endPoint x: 970, endPoint y: 421, distance: 41.0
click at [970, 421] on input "كيك كنافة بالفستق وتشوكو" at bounding box center [1223, 419] width 604 height 33
paste input "text"
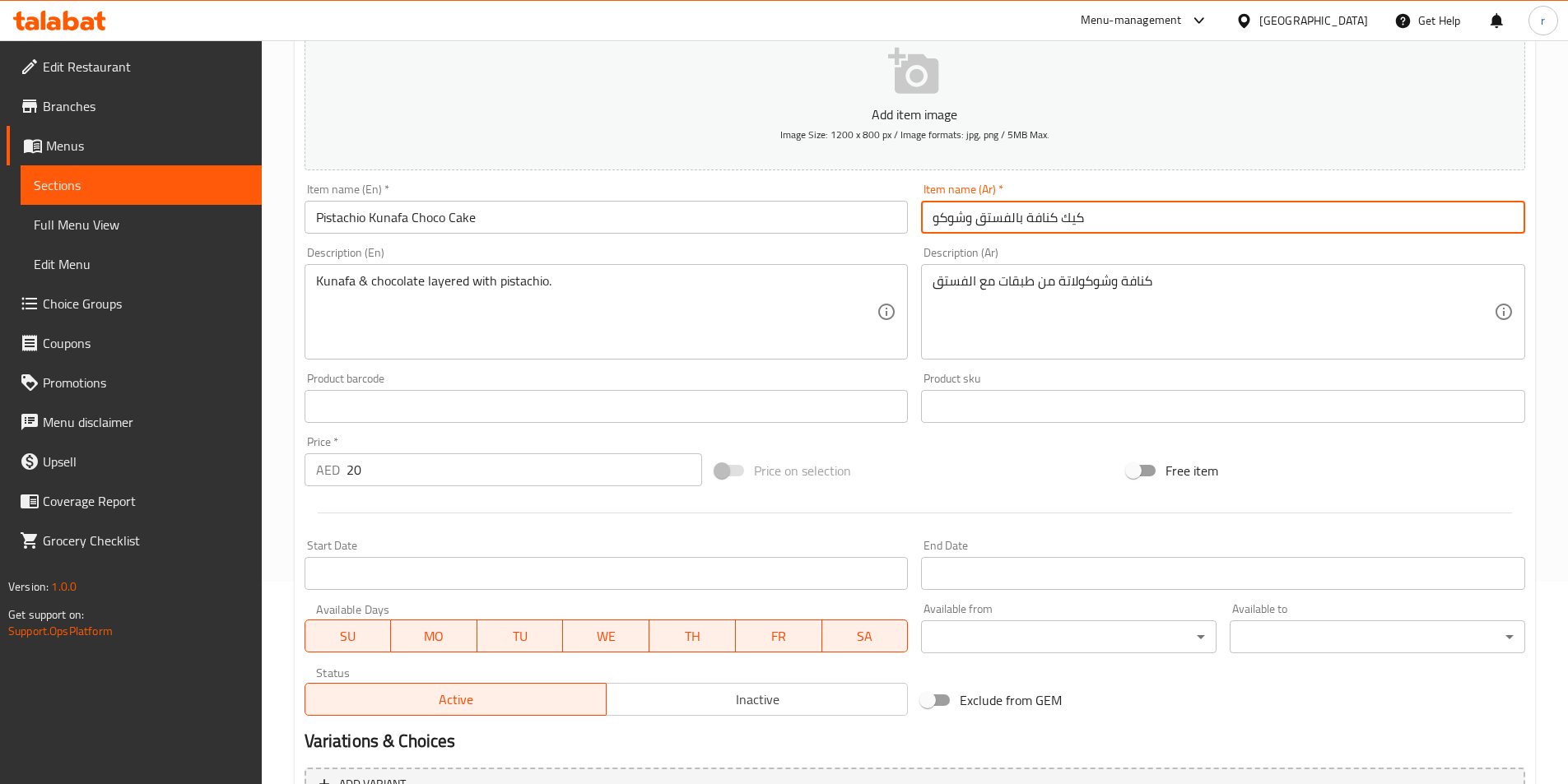
scroll to position [366, 0]
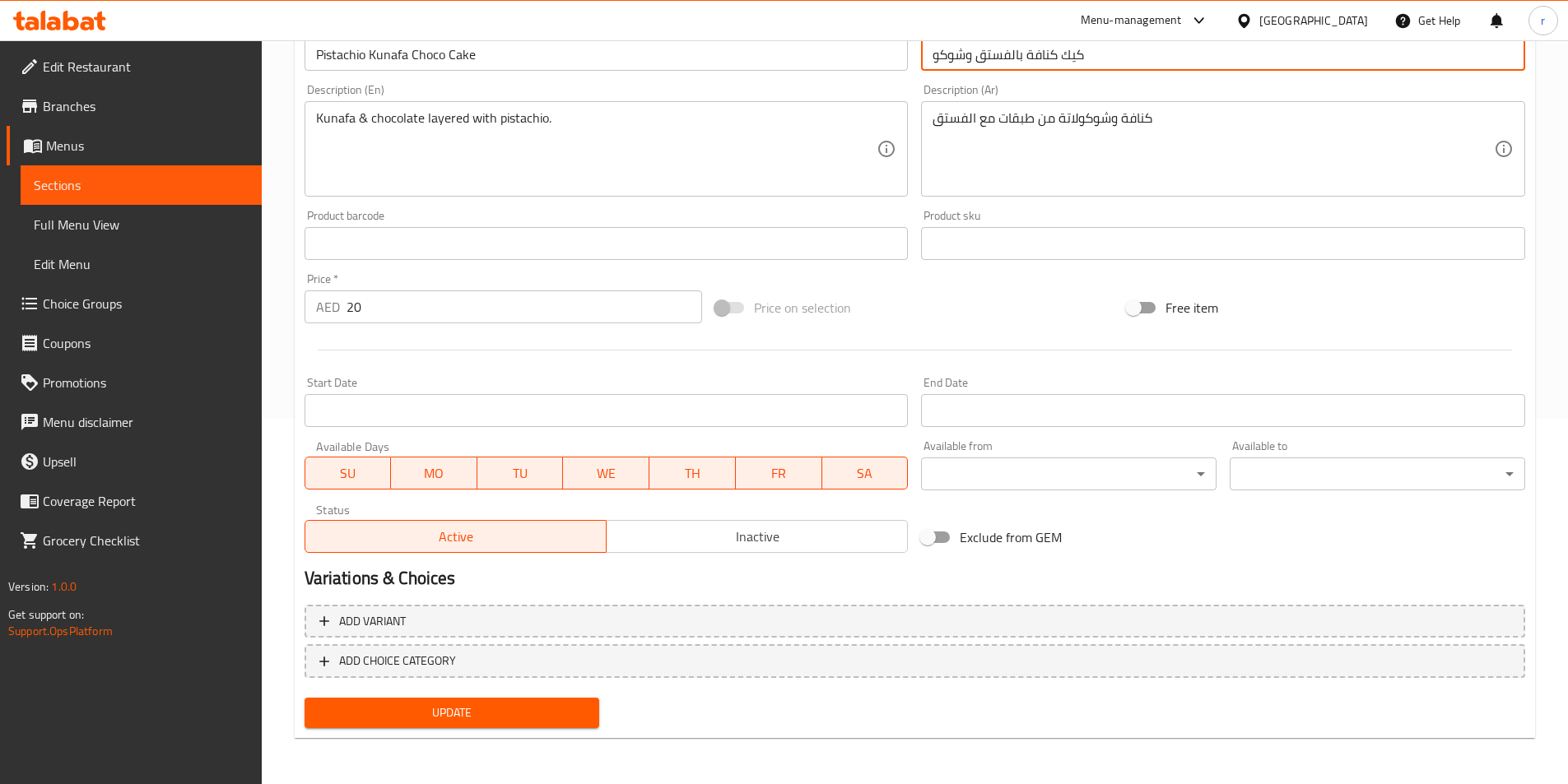
type input "كيك كنافة بالفستق وشوكو"
click at [464, 711] on span "Update" at bounding box center [452, 713] width 269 height 21
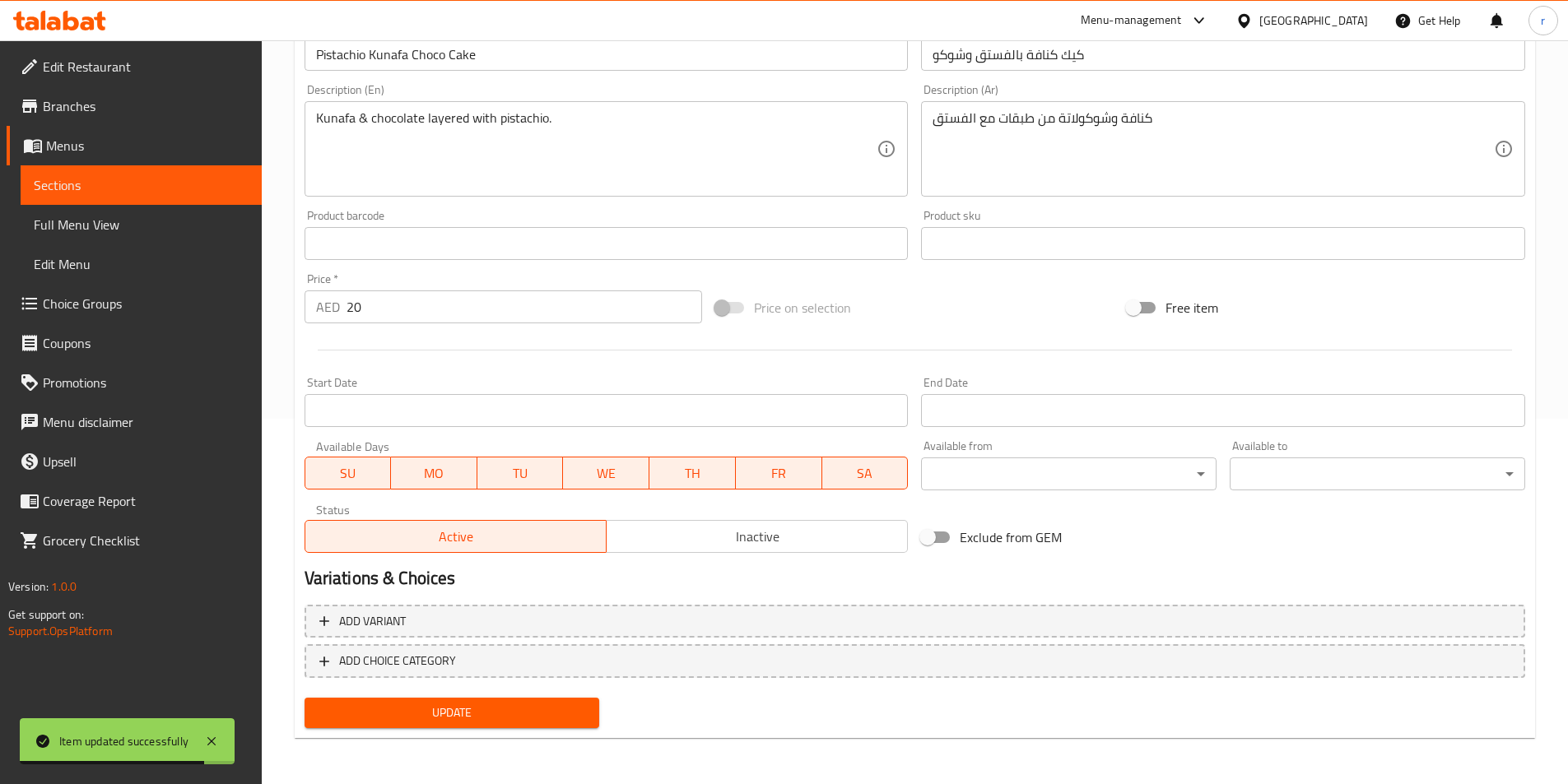
click at [80, 204] on link "Sections" at bounding box center [141, 185] width 241 height 39
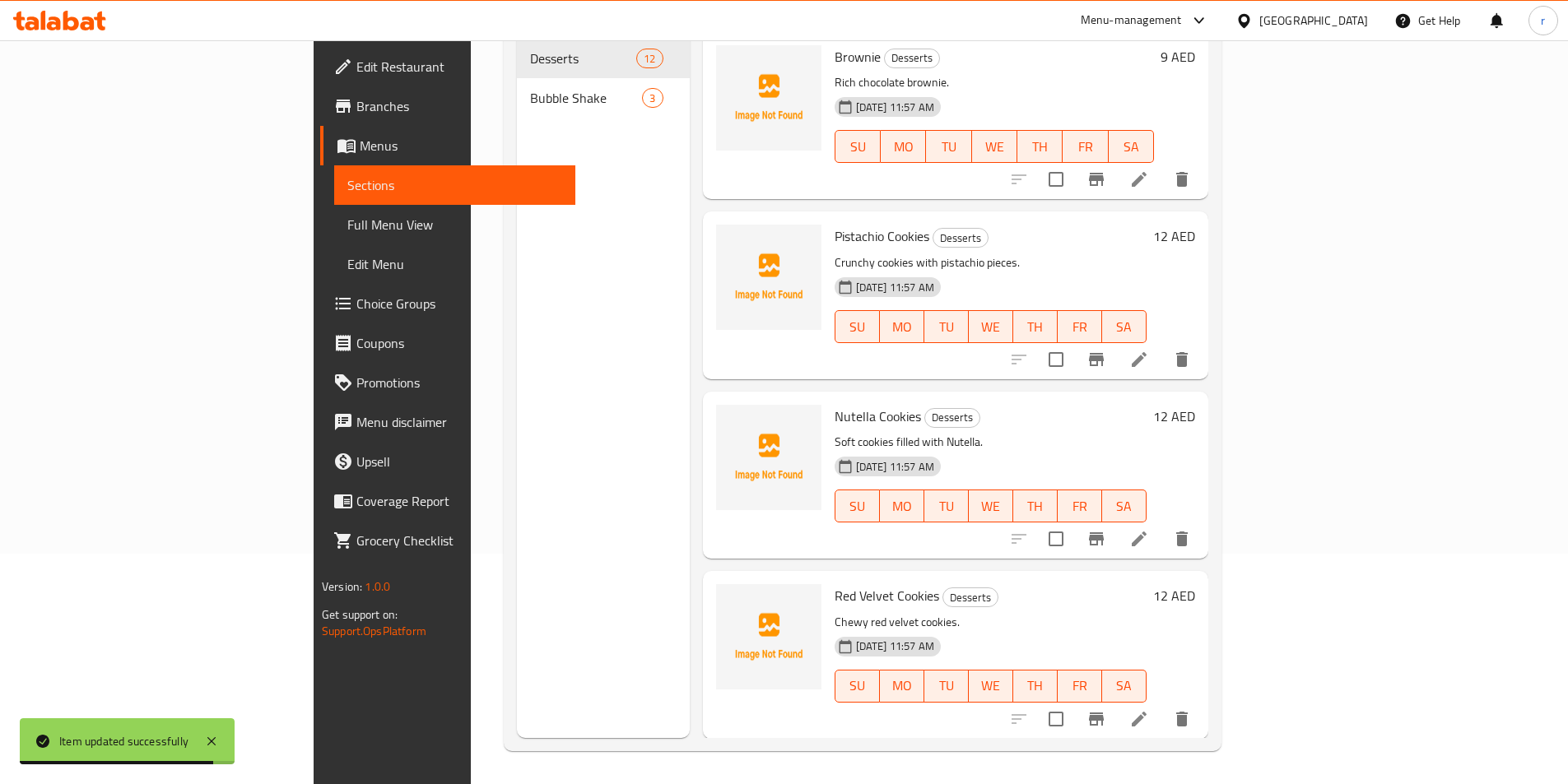
scroll to position [230, 0]
click at [348, 219] on span "Full Menu View" at bounding box center [455, 225] width 215 height 20
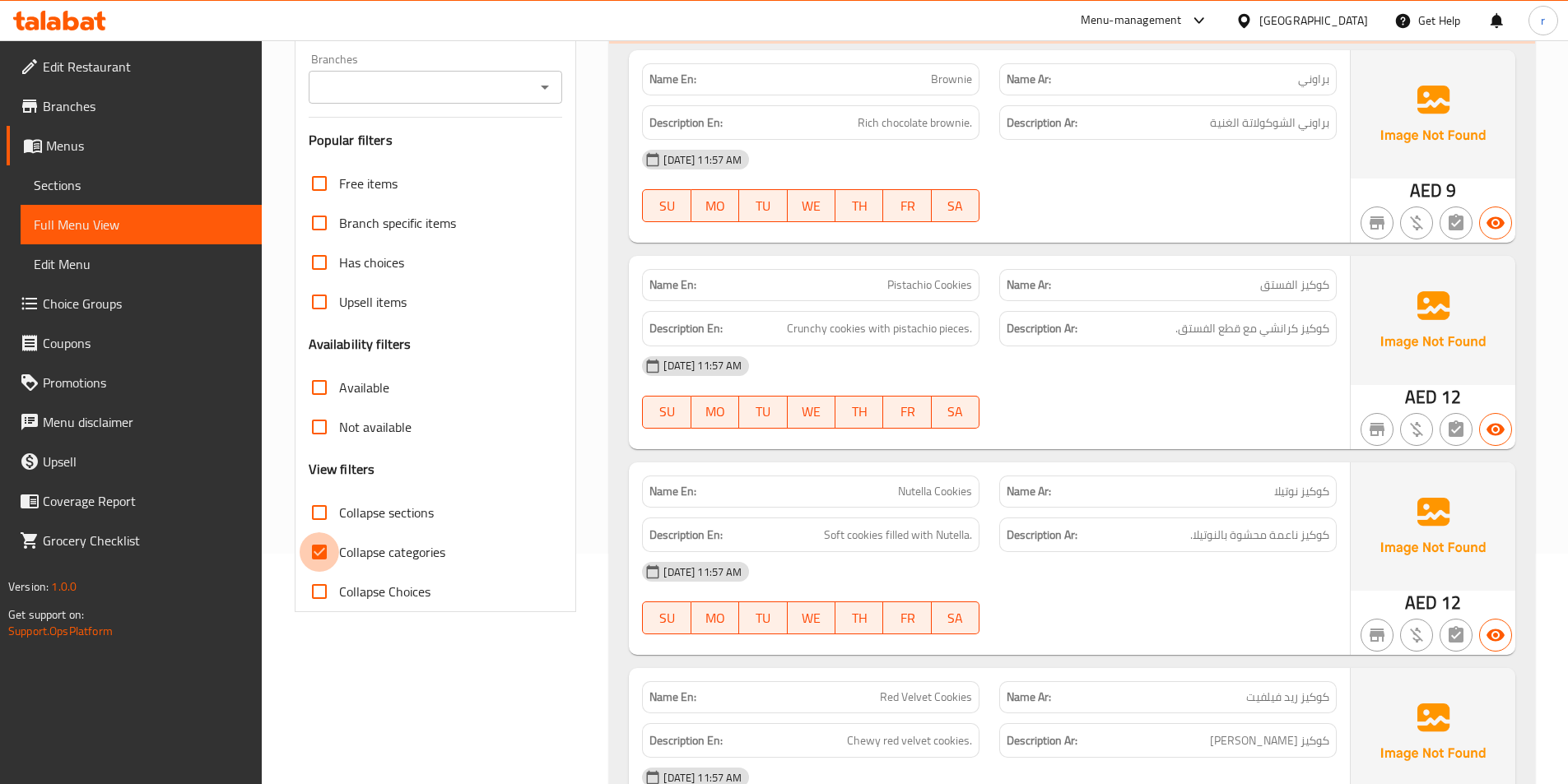
click at [329, 556] on input "Collapse categories" at bounding box center [319, 551] width 39 height 39
checkbox input "false"
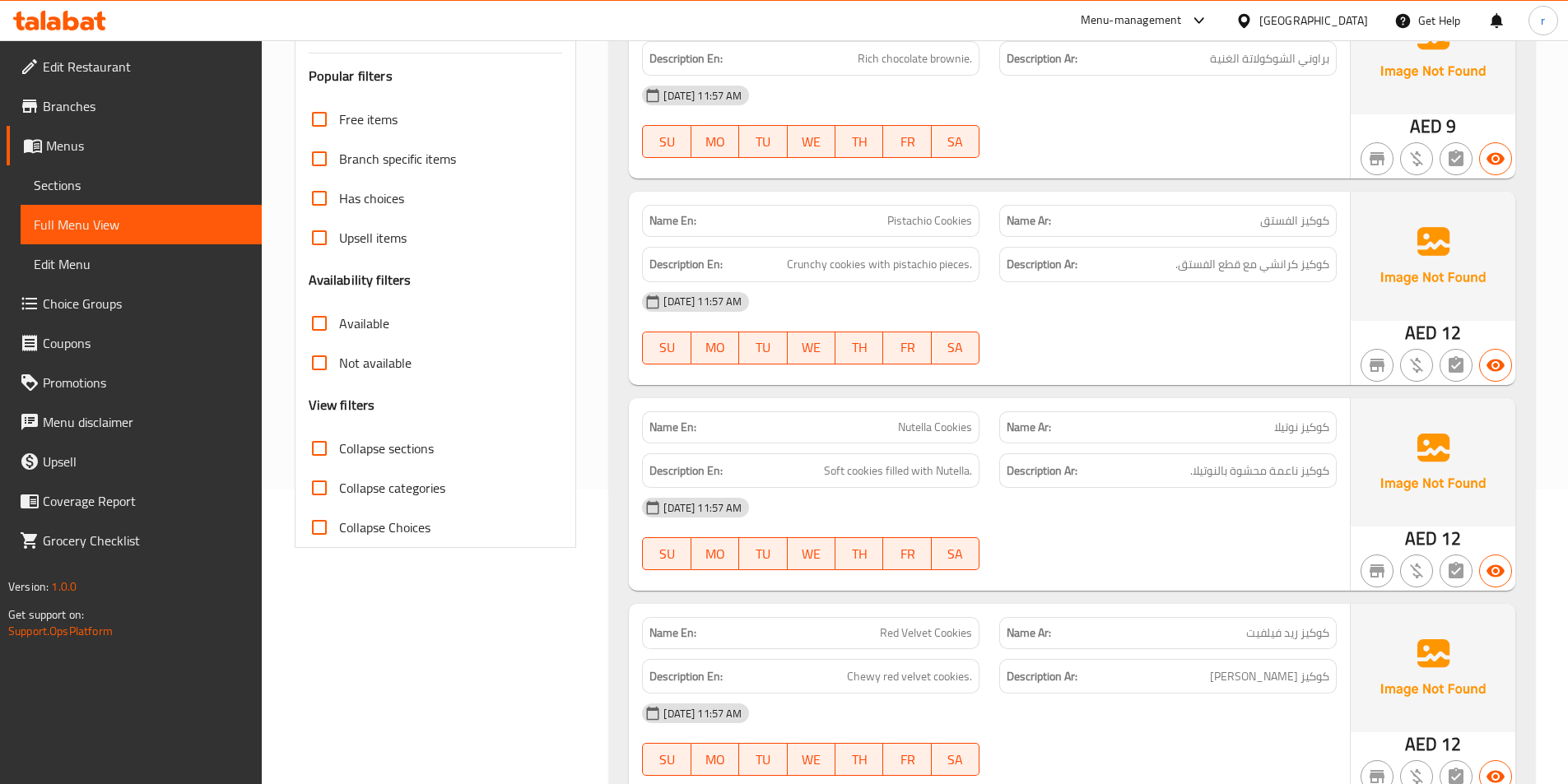
scroll to position [395, 0]
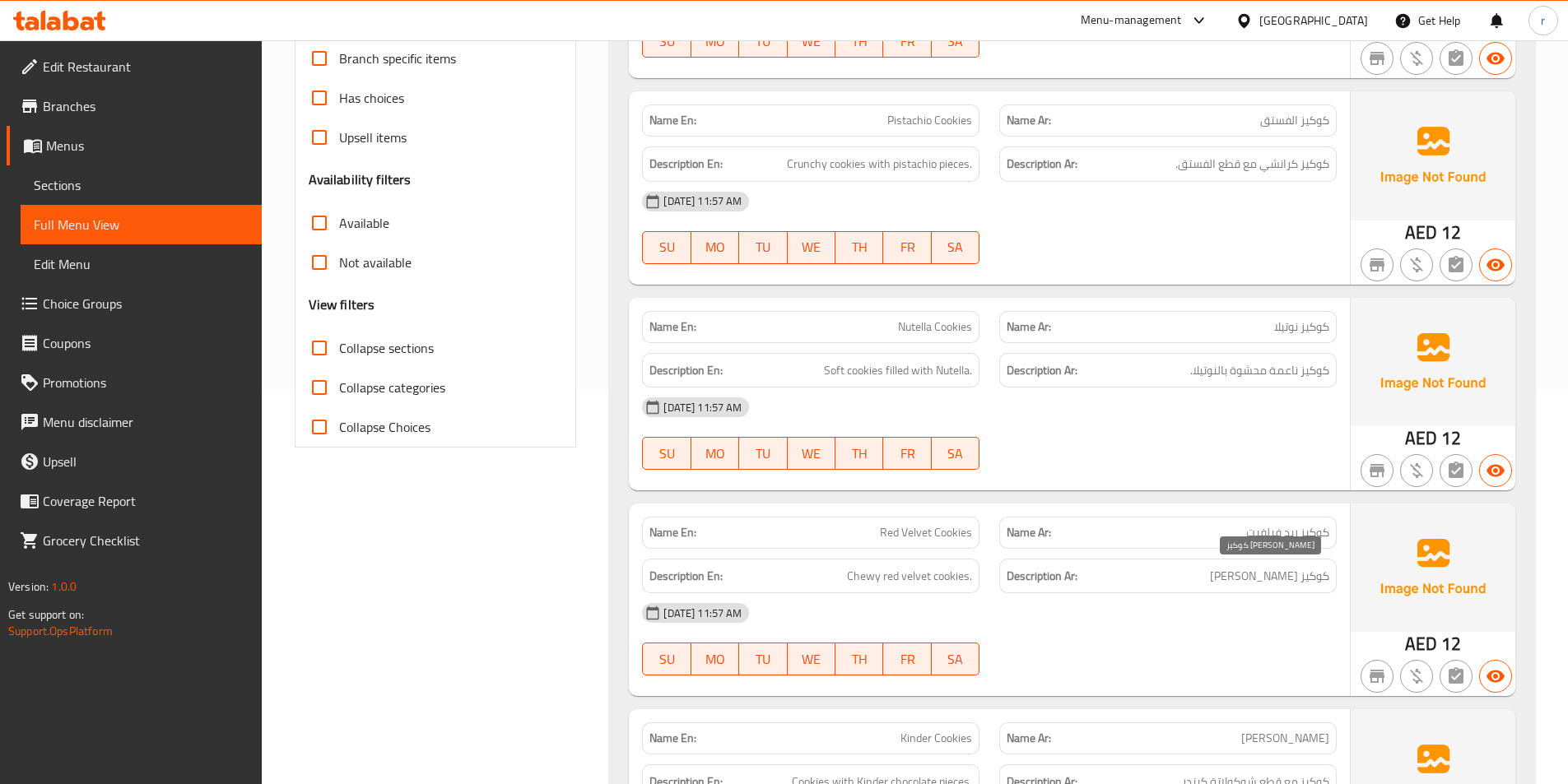
click at [1238, 583] on span "كوكيز ريد فيلفيت تشيوي" at bounding box center [1270, 576] width 119 height 21
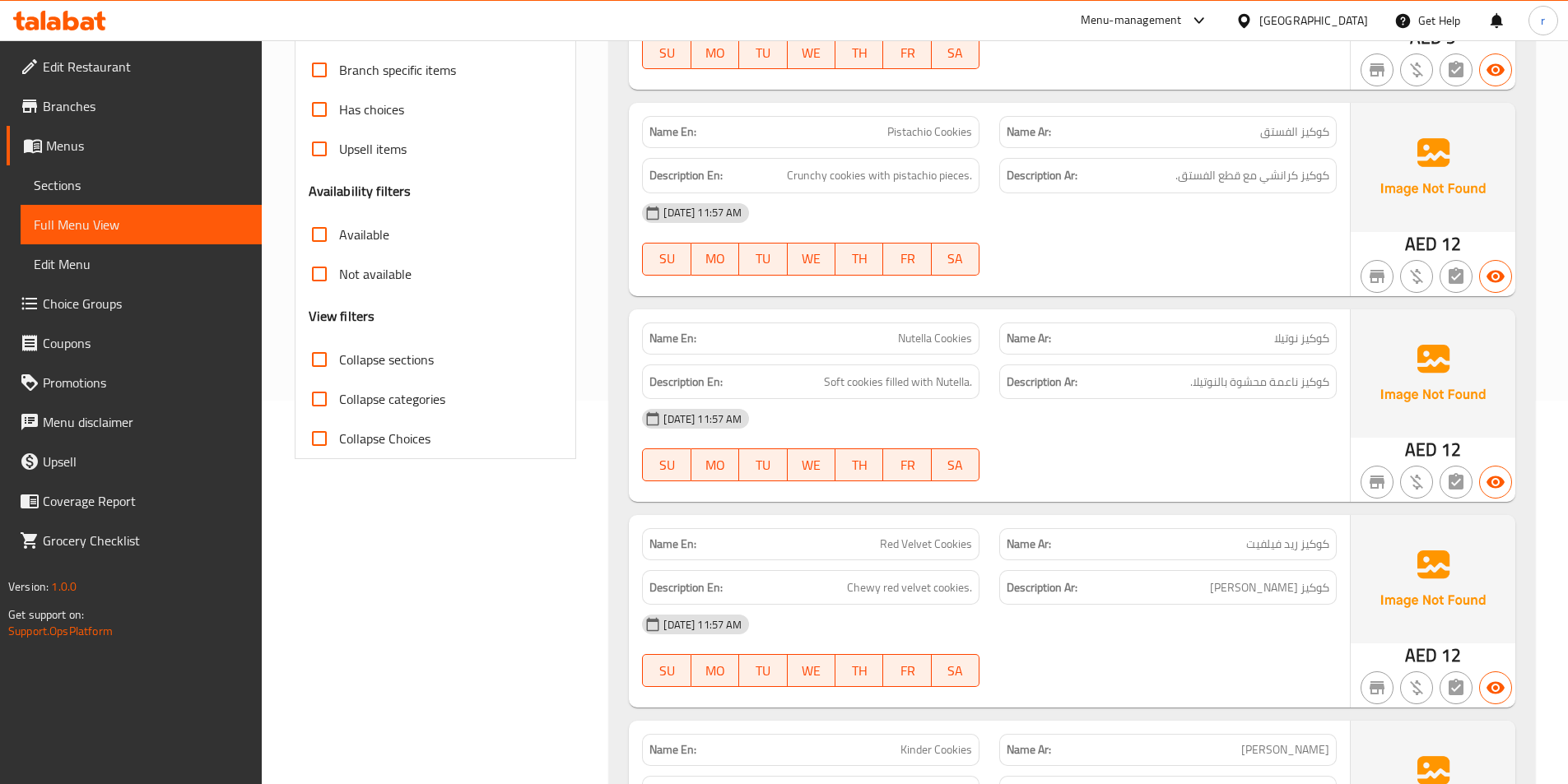
scroll to position [0, 0]
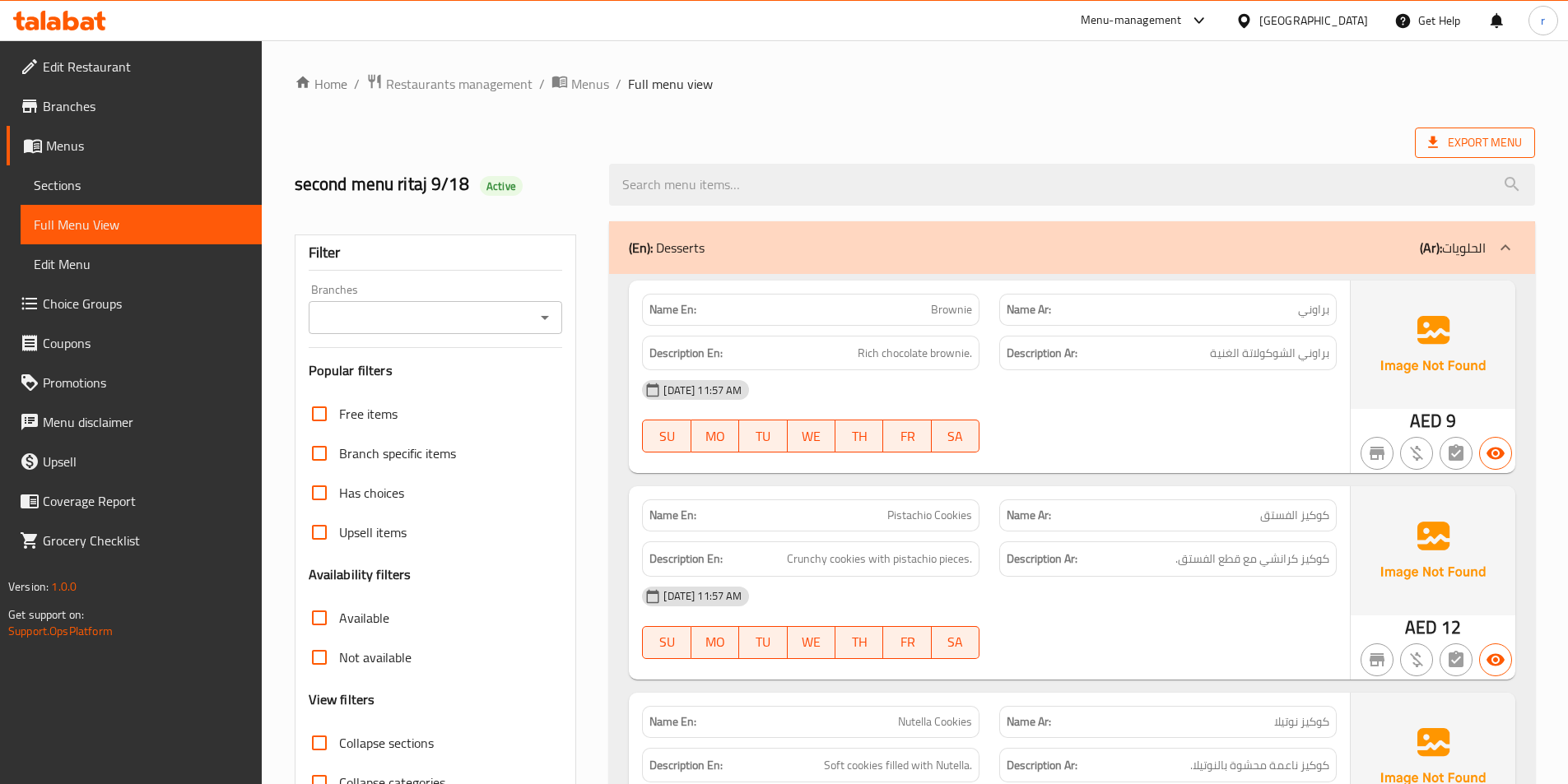
click at [1460, 143] on span "Export Menu" at bounding box center [1475, 143] width 94 height 21
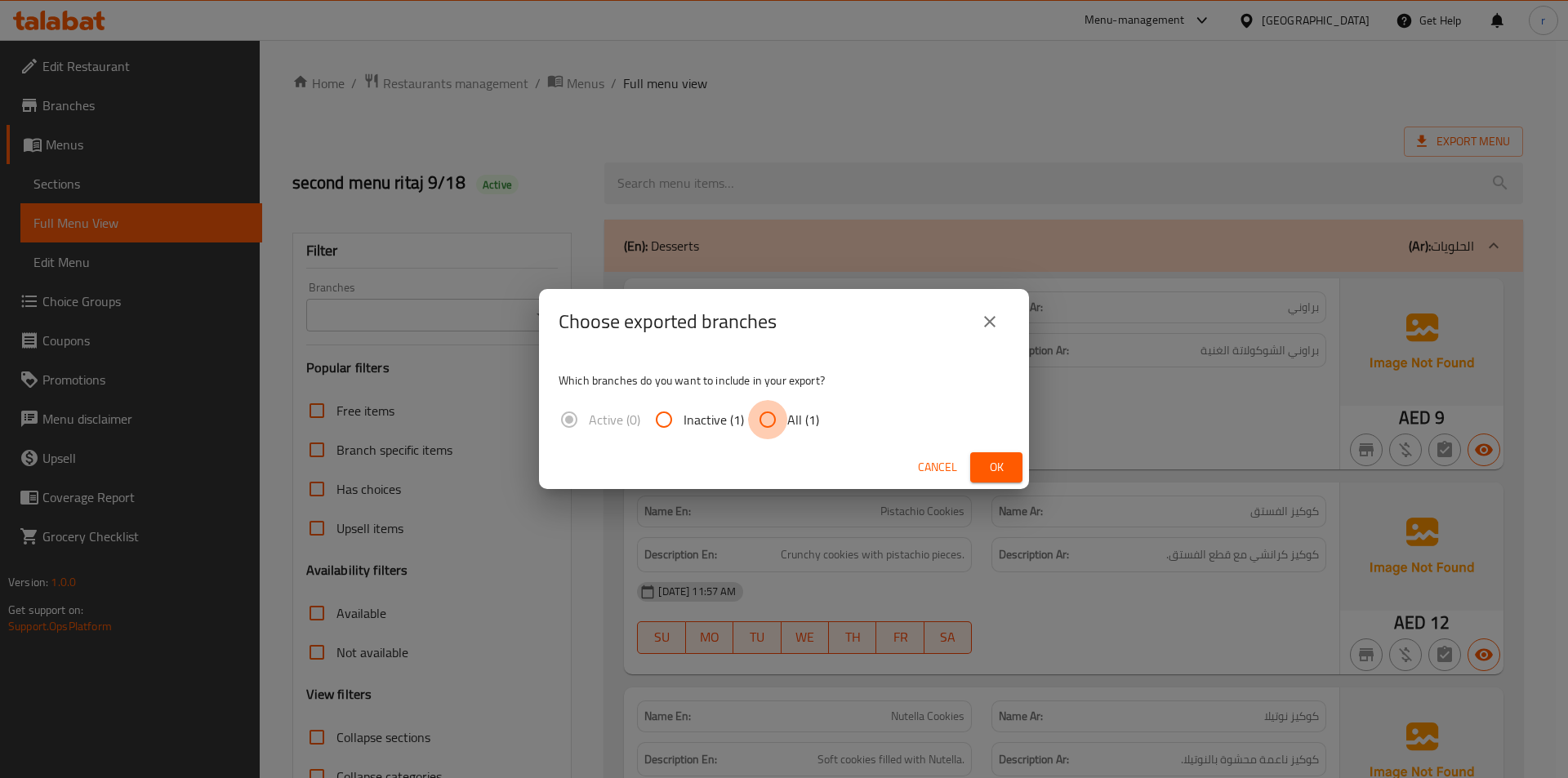
drag, startPoint x: 773, startPoint y: 414, endPoint x: 821, endPoint y: 442, distance: 55.6
click at [773, 415] on input "All (1)" at bounding box center [767, 419] width 39 height 39
radio input "true"
click at [1004, 459] on span "Ok" at bounding box center [996, 468] width 26 height 21
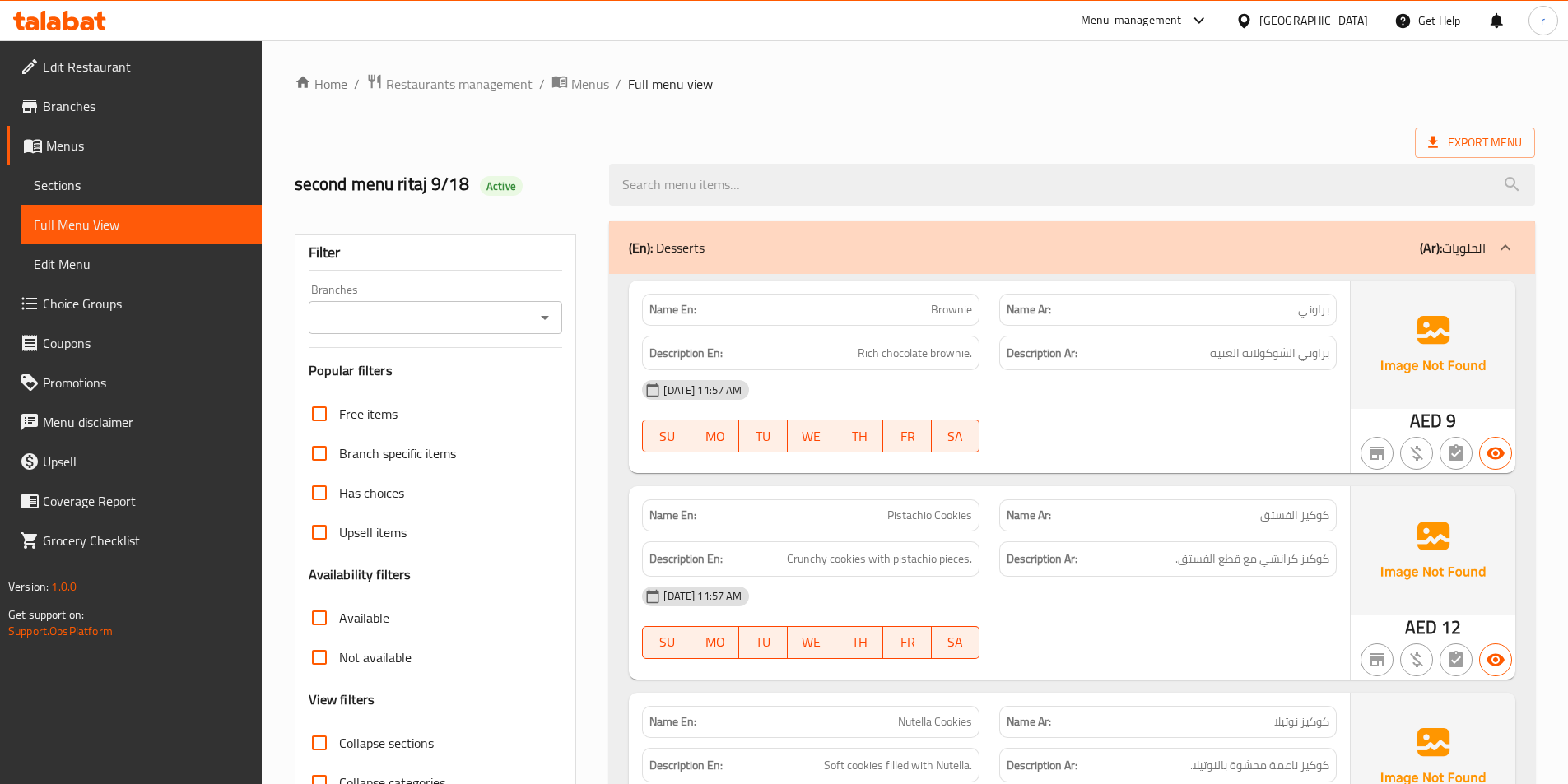
click at [153, 217] on span "Full Menu View" at bounding box center [141, 225] width 215 height 20
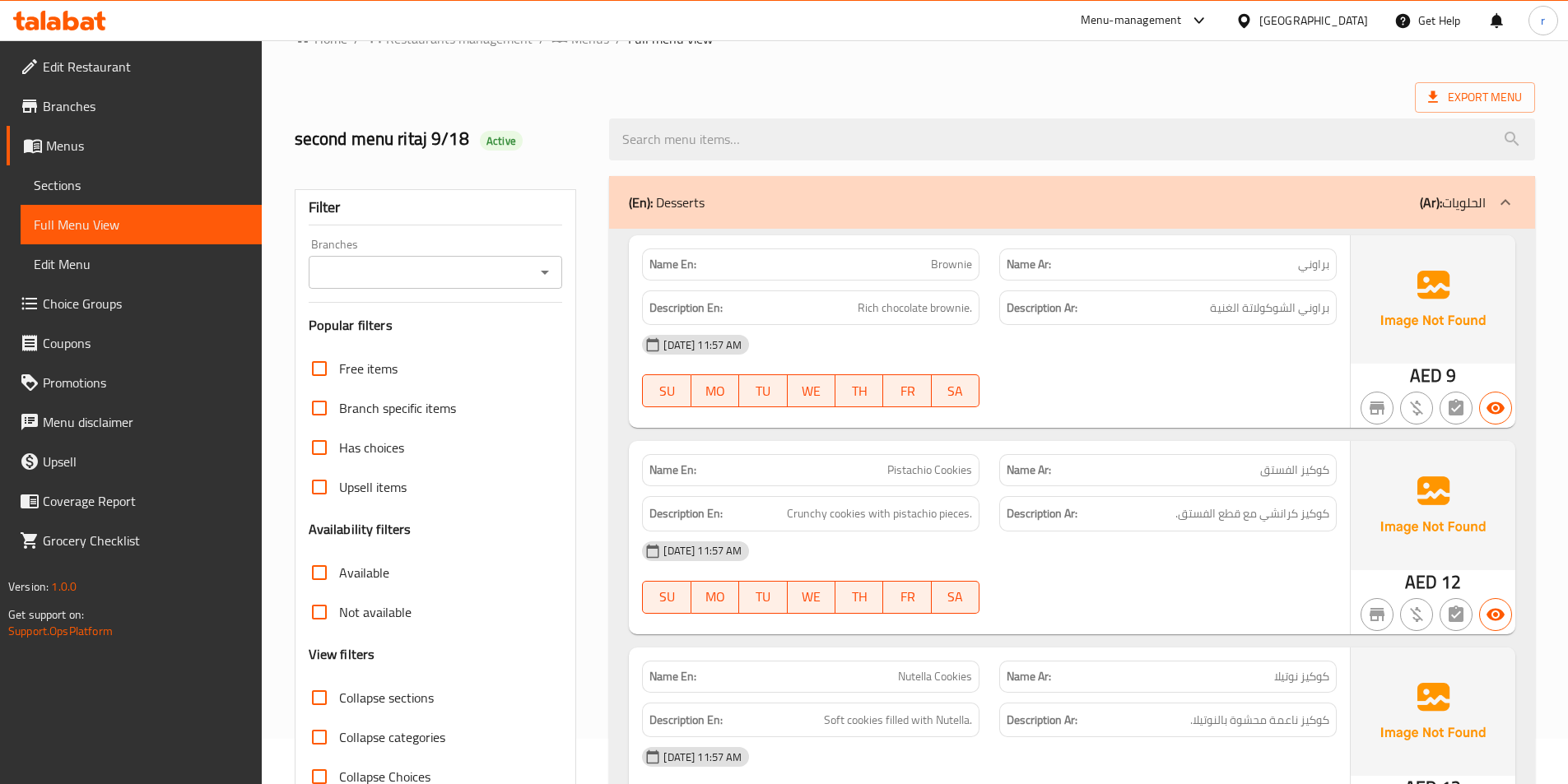
scroll to position [82, 0]
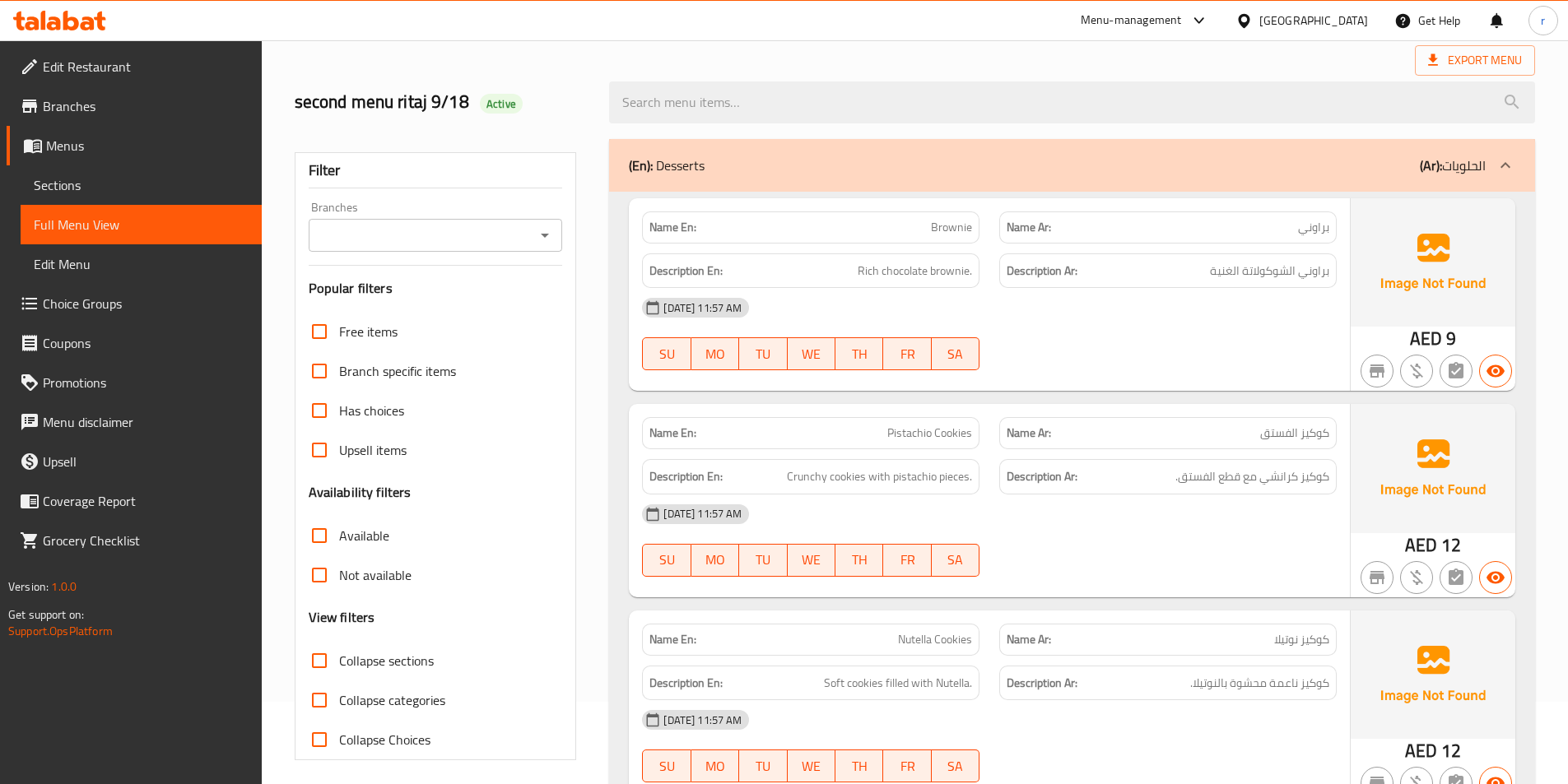
click at [106, 230] on span "Full Menu View" at bounding box center [141, 225] width 215 height 20
click at [44, 160] on link "Menus" at bounding box center [134, 145] width 255 height 39
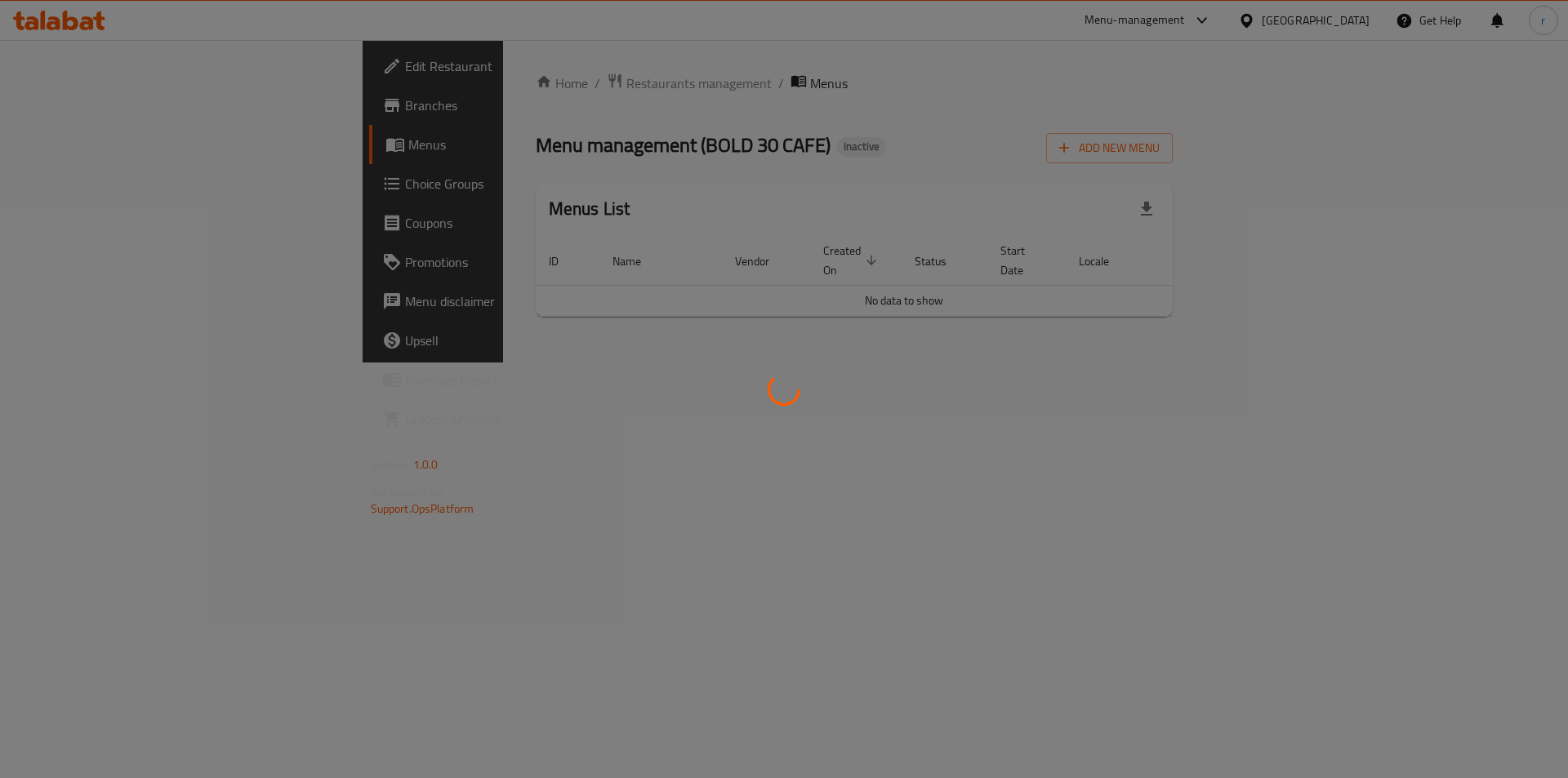
click at [81, 140] on div at bounding box center [784, 389] width 1568 height 778
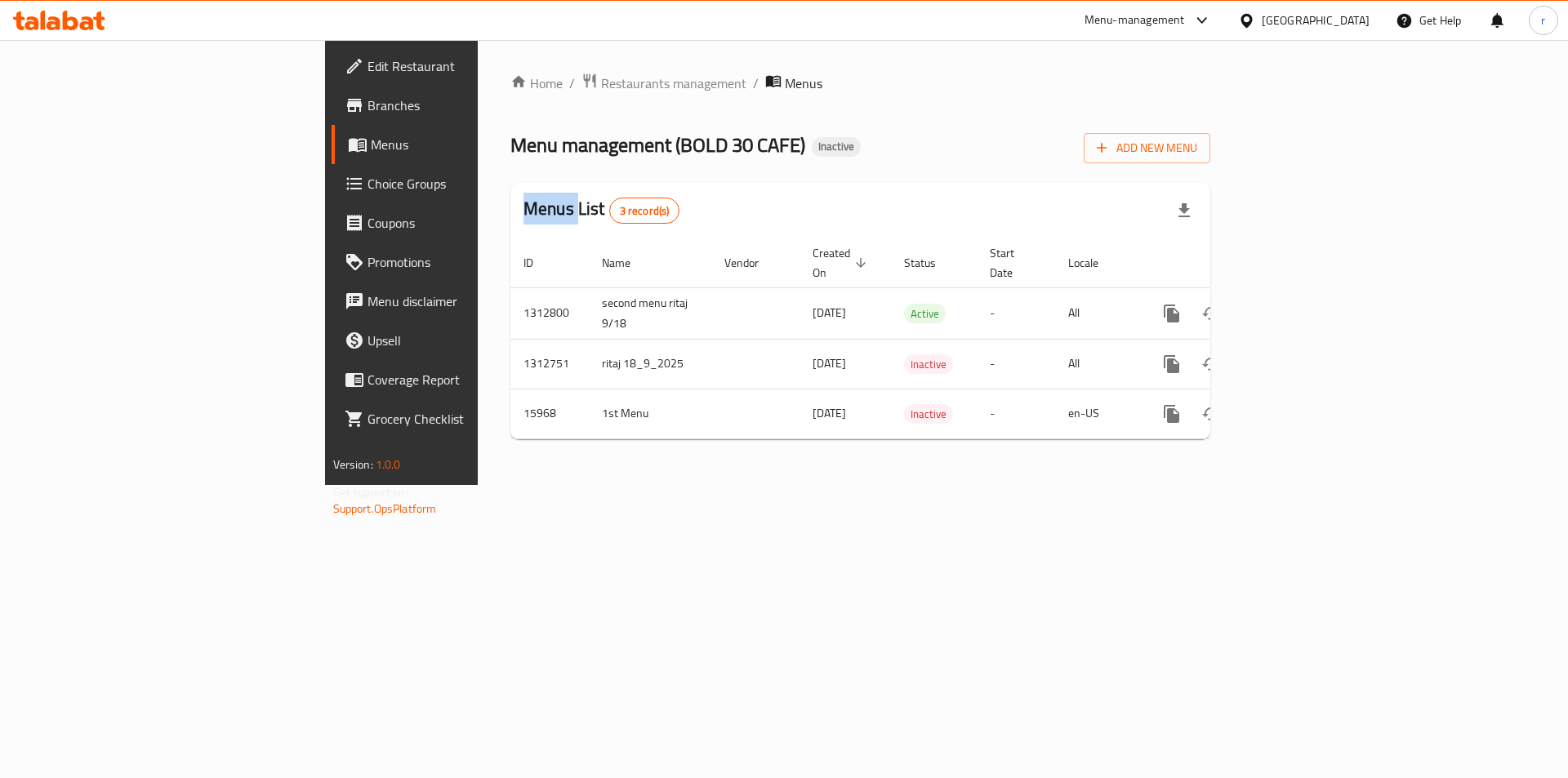
click at [325, 140] on div "Edit Restaurant Branches Menus Choice Groups Coupons Promotions Menu disclaimer…" at bounding box center [784, 262] width 919 height 445
click at [371, 140] on span "Menus" at bounding box center [472, 144] width 203 height 20
click at [1197, 149] on span "Add New Menu" at bounding box center [1146, 148] width 100 height 21
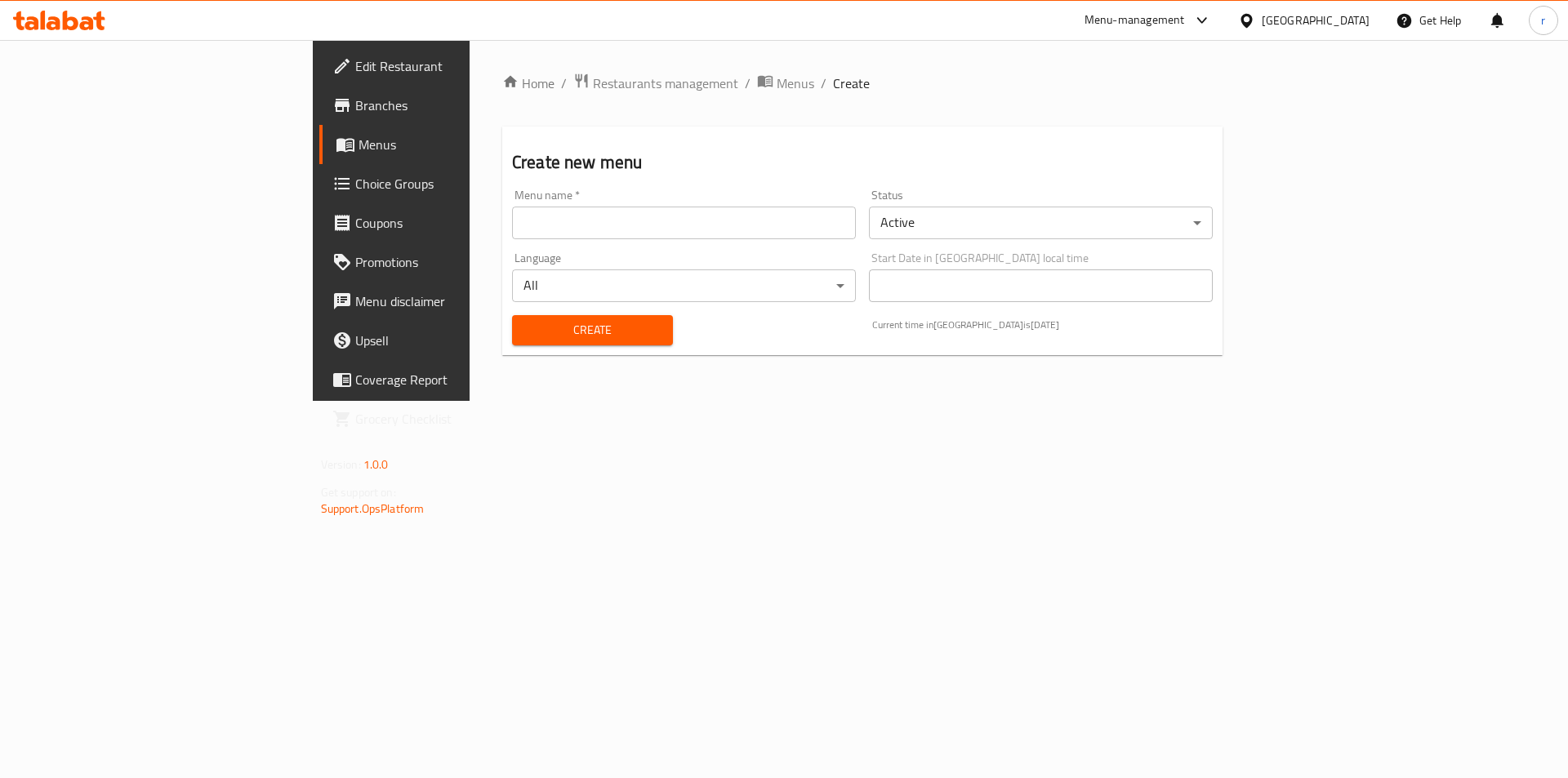
click at [714, 215] on input "text" at bounding box center [683, 223] width 344 height 32
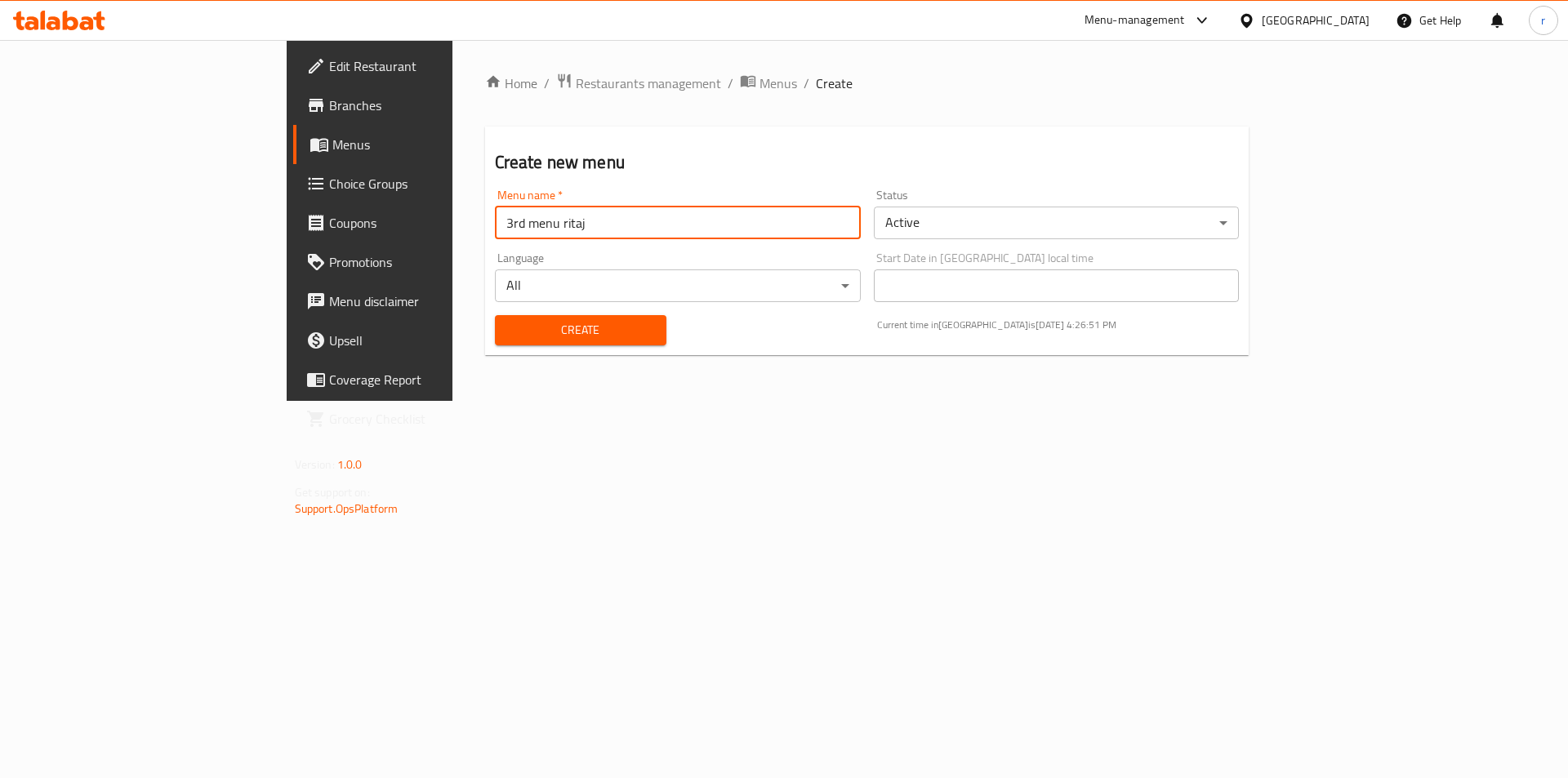
click at [1247, 352] on div "Menu name   * 3rd menu ritaj Menu name * Status Active ​ Language All ​ Start D…" at bounding box center [868, 267] width 758 height 169
click at [495, 232] on input "3rd menu ritaj" at bounding box center [677, 223] width 366 height 32
type input "3rd menu ritaj 18/9"
click at [508, 328] on span "Create" at bounding box center [580, 330] width 145 height 21
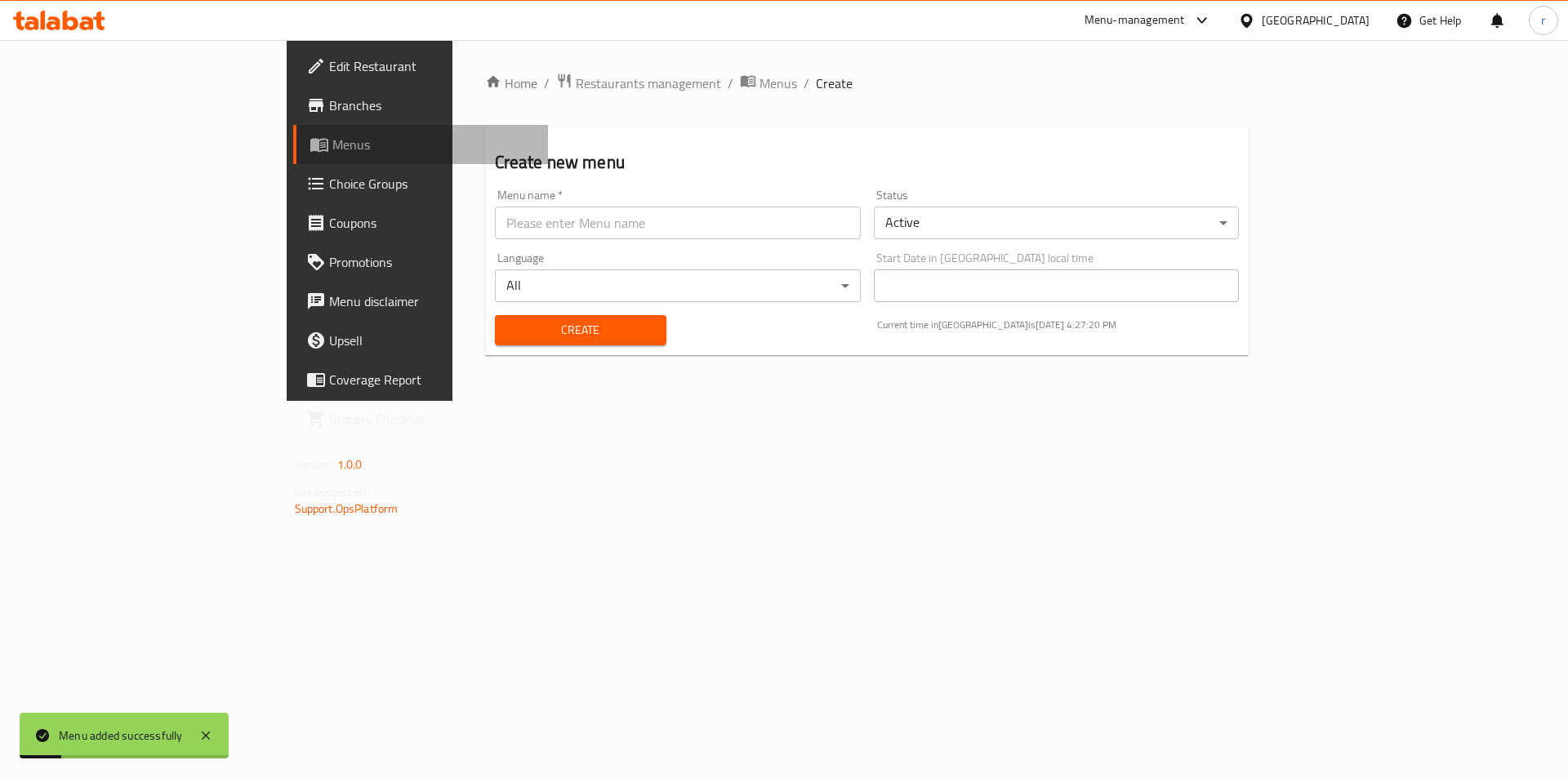
click at [332, 152] on span "Menus" at bounding box center [433, 144] width 203 height 20
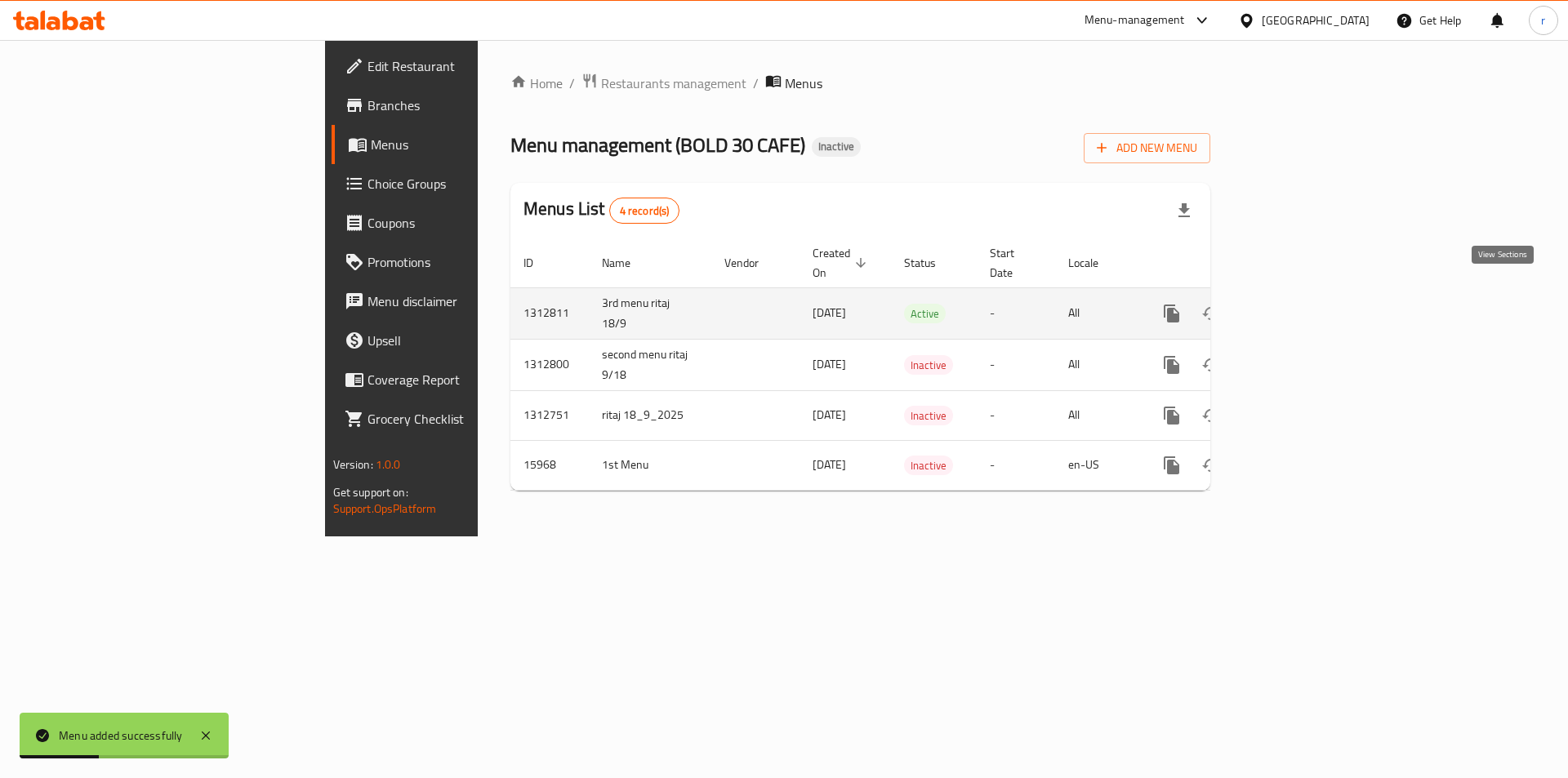
click at [1299, 304] on icon "enhanced table" at bounding box center [1290, 314] width 20 height 20
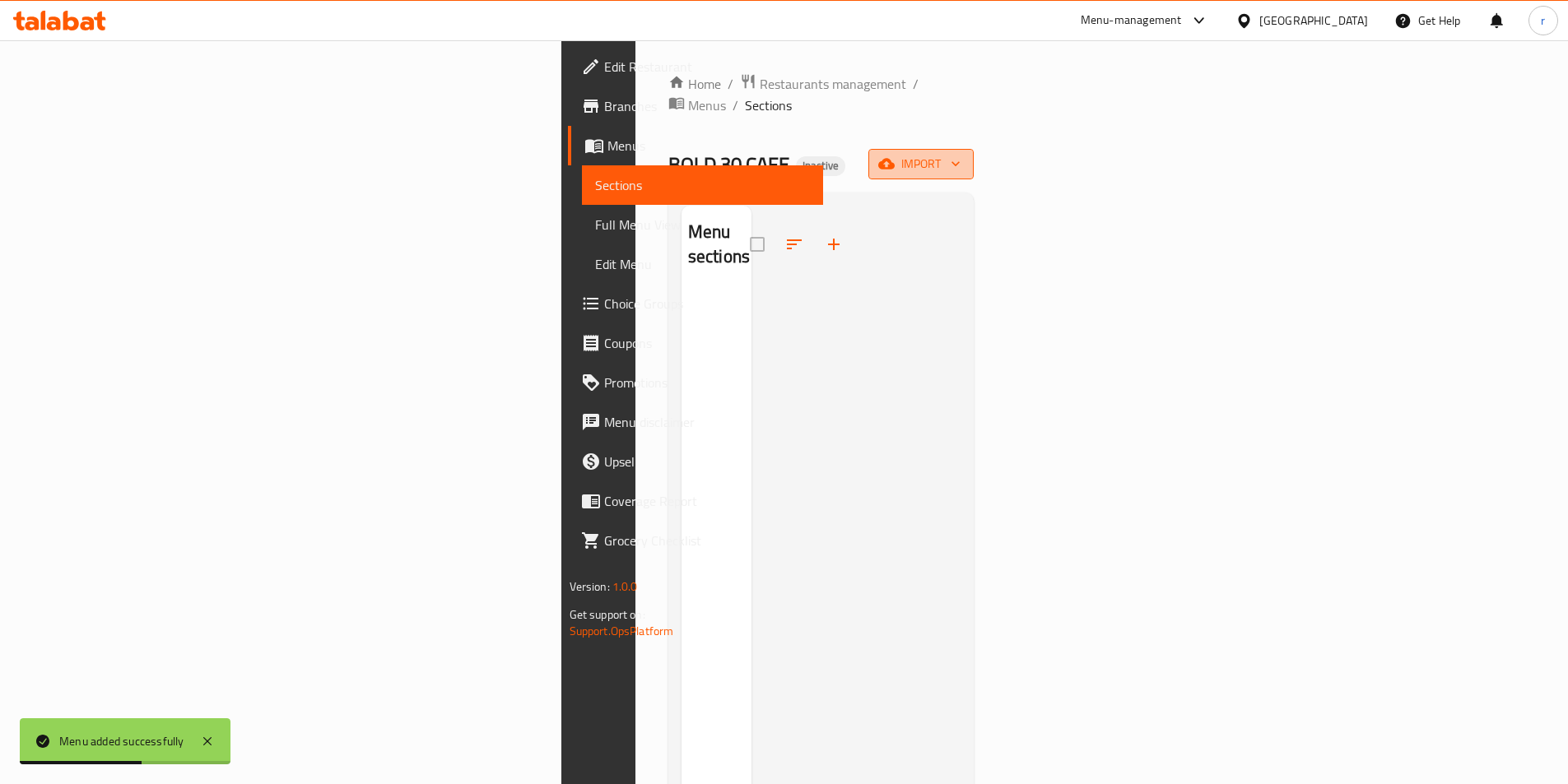
click at [895, 156] on icon "button" at bounding box center [886, 164] width 16 height 16
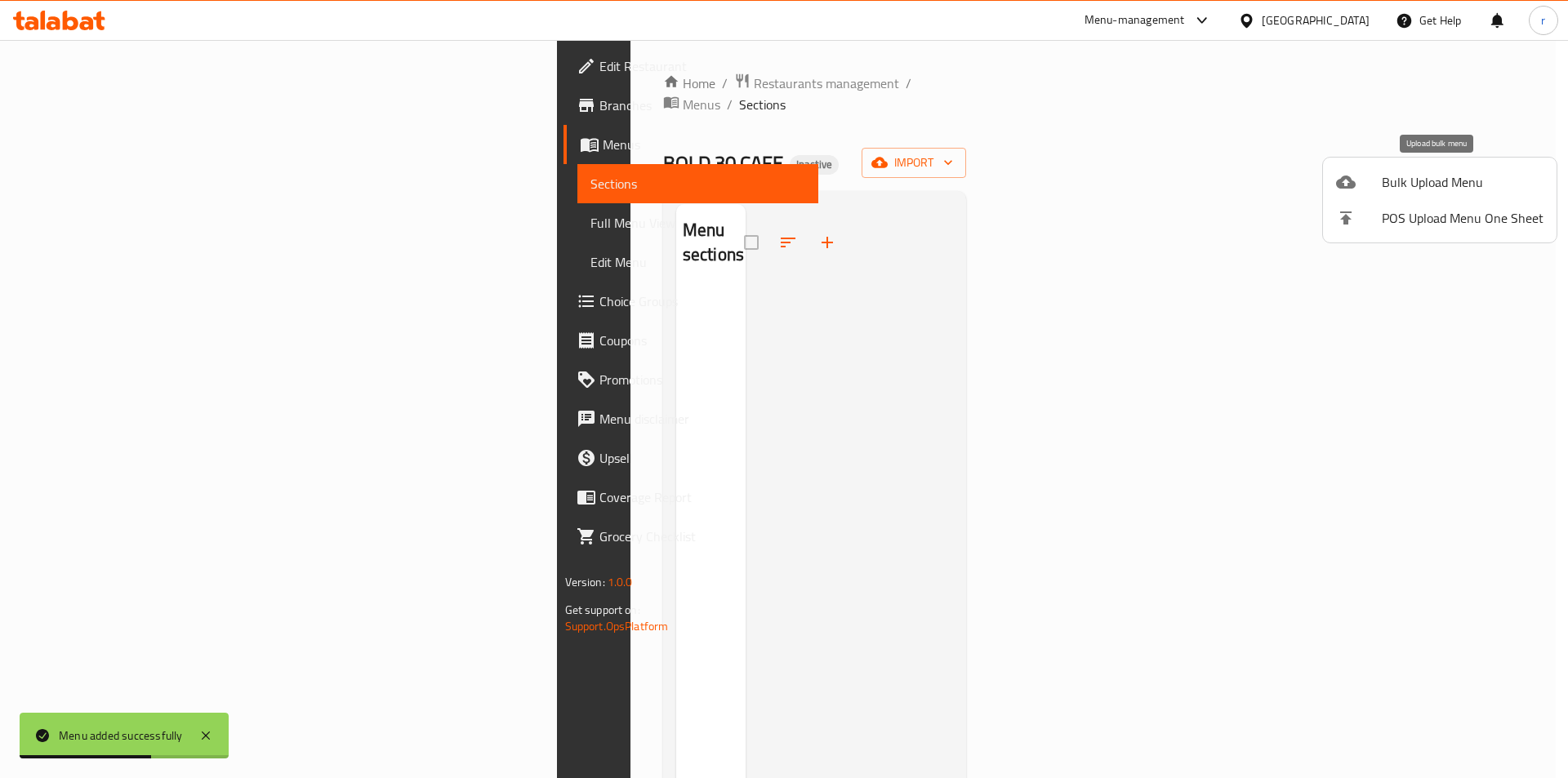
click at [1357, 183] on div at bounding box center [1359, 182] width 46 height 20
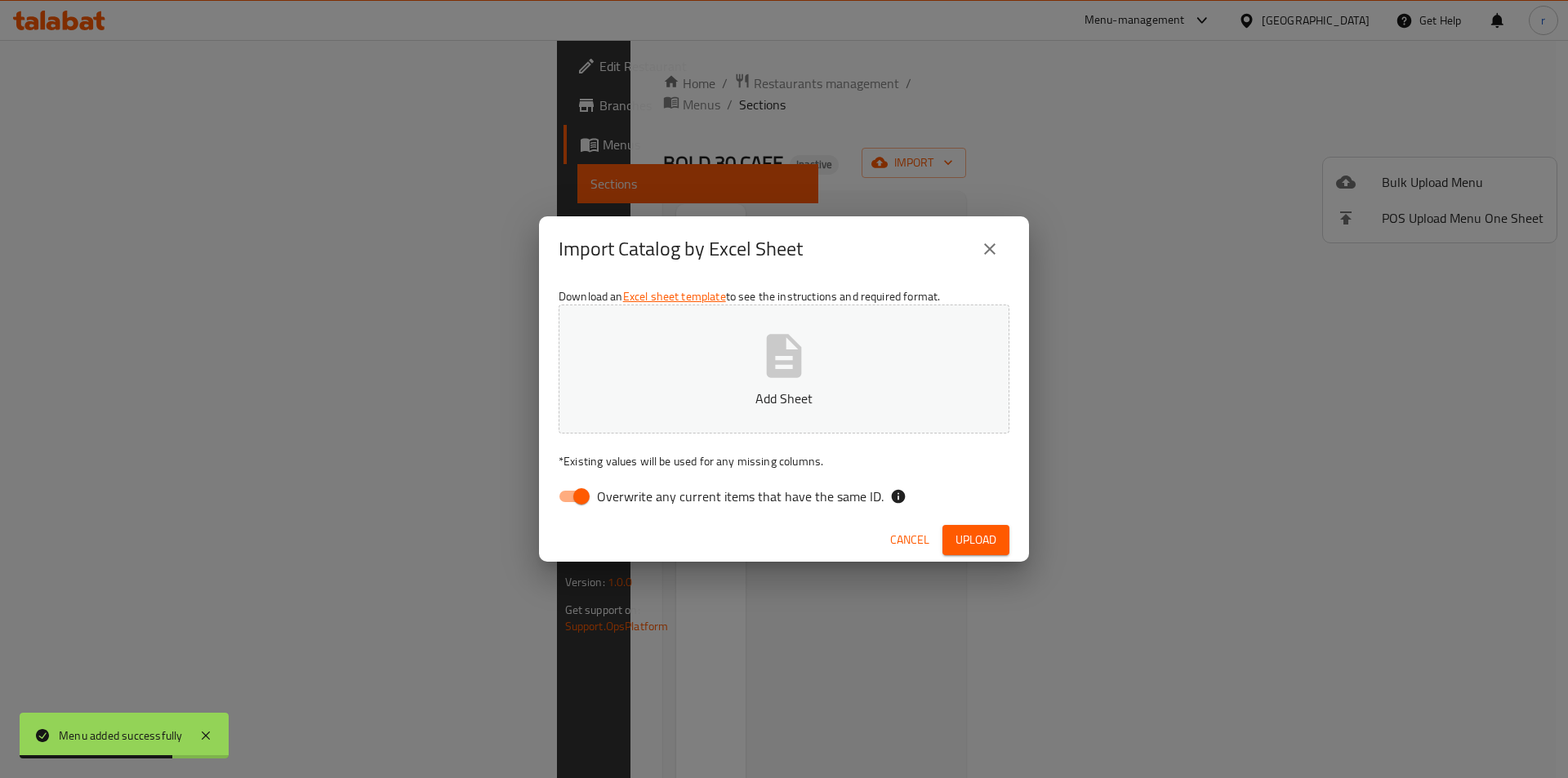
click at [571, 485] on input "Overwrite any current items that have the same ID." at bounding box center [581, 496] width 93 height 31
checkbox input "false"
click at [779, 380] on icon "button" at bounding box center [784, 357] width 52 height 52
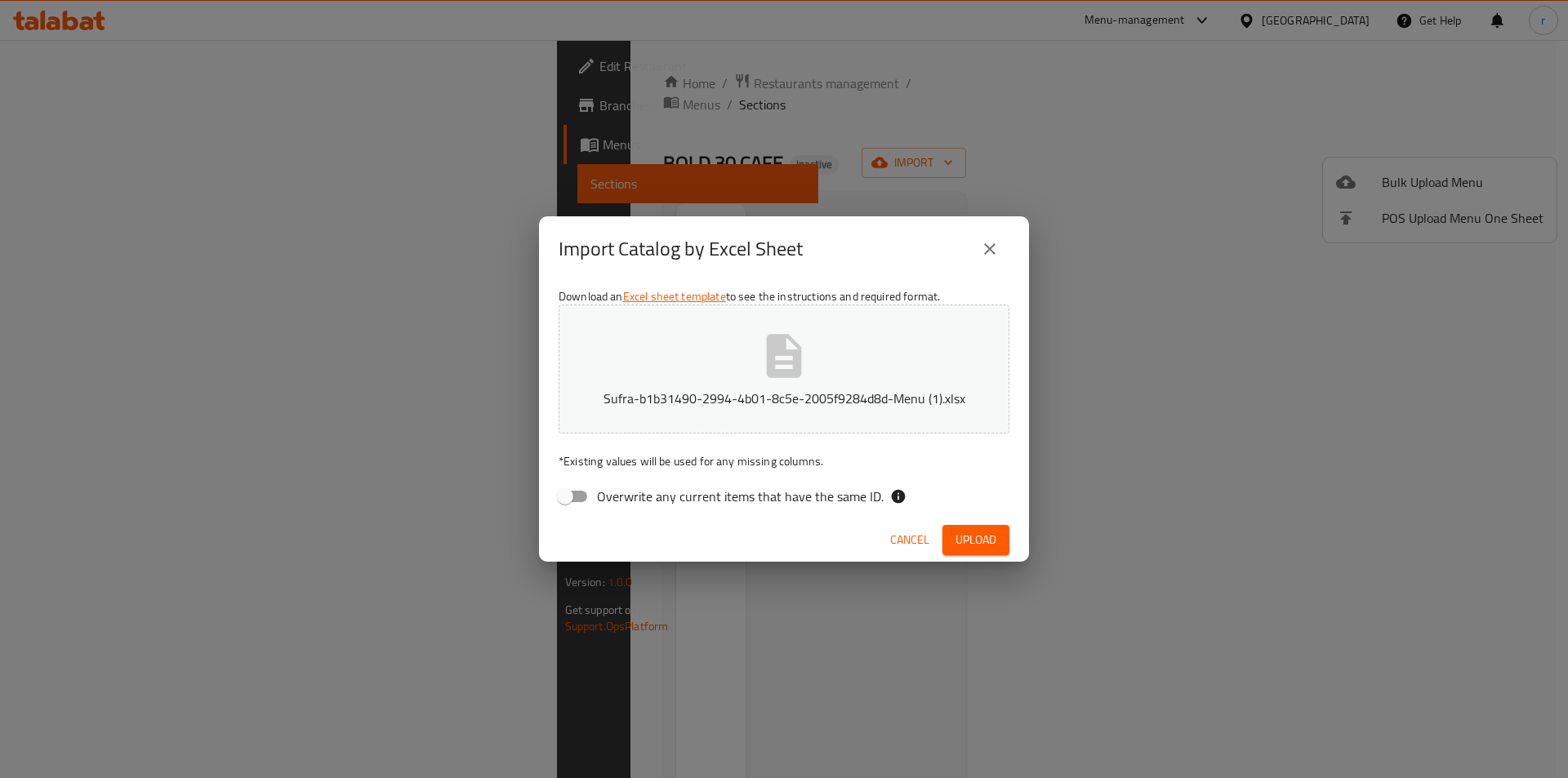
click at [987, 542] on span "Upload" at bounding box center [976, 540] width 41 height 21
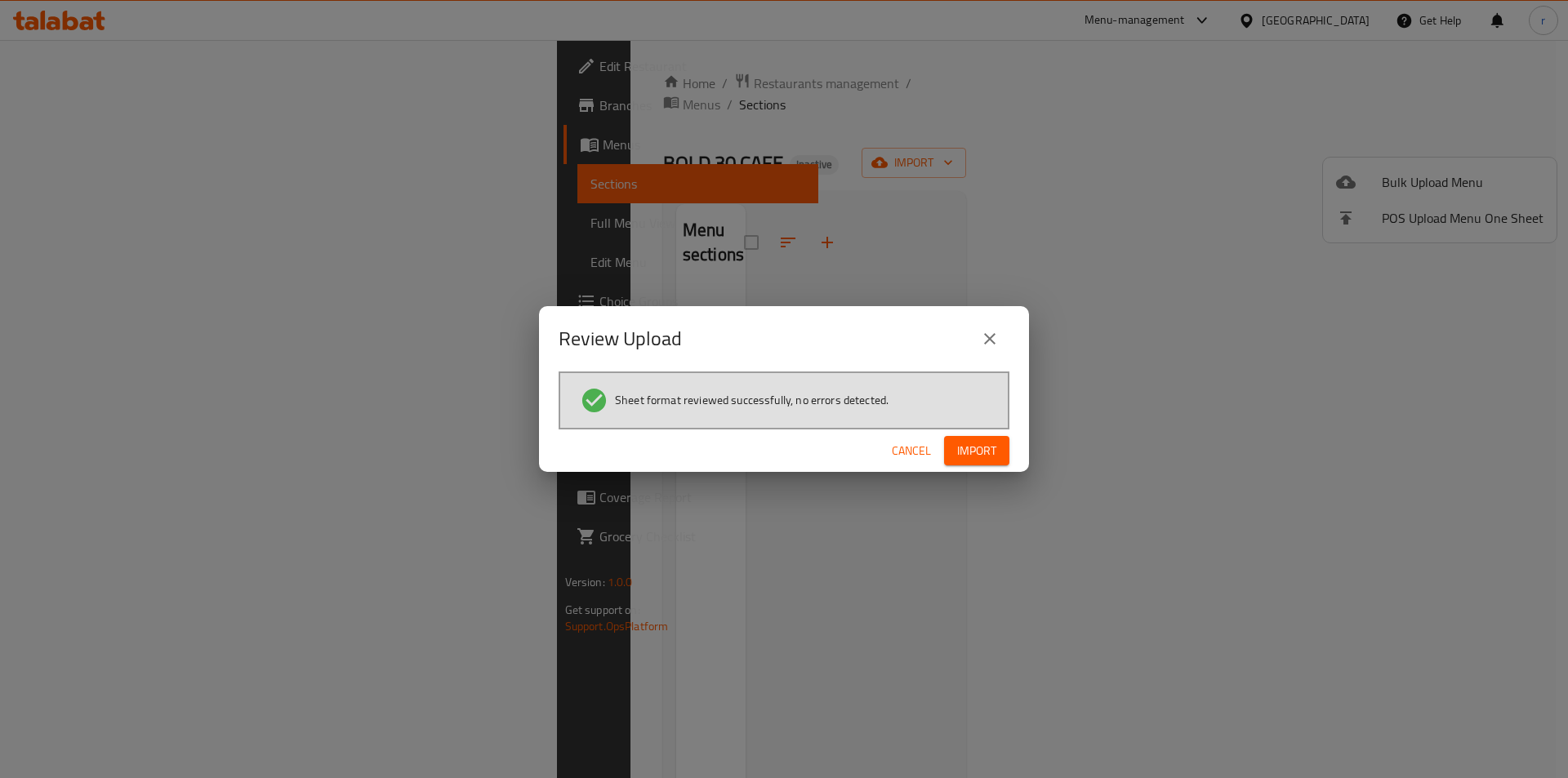
click at [977, 444] on span "Import" at bounding box center [976, 451] width 39 height 21
click at [98, 225] on div "Review Upload Sheet format reviewed successfully, no errors detected. Cancel" at bounding box center [784, 389] width 1568 height 778
click at [97, 225] on div "Review Upload Sheet format reviewed successfully, no errors detected. Cancel" at bounding box center [784, 389] width 1568 height 778
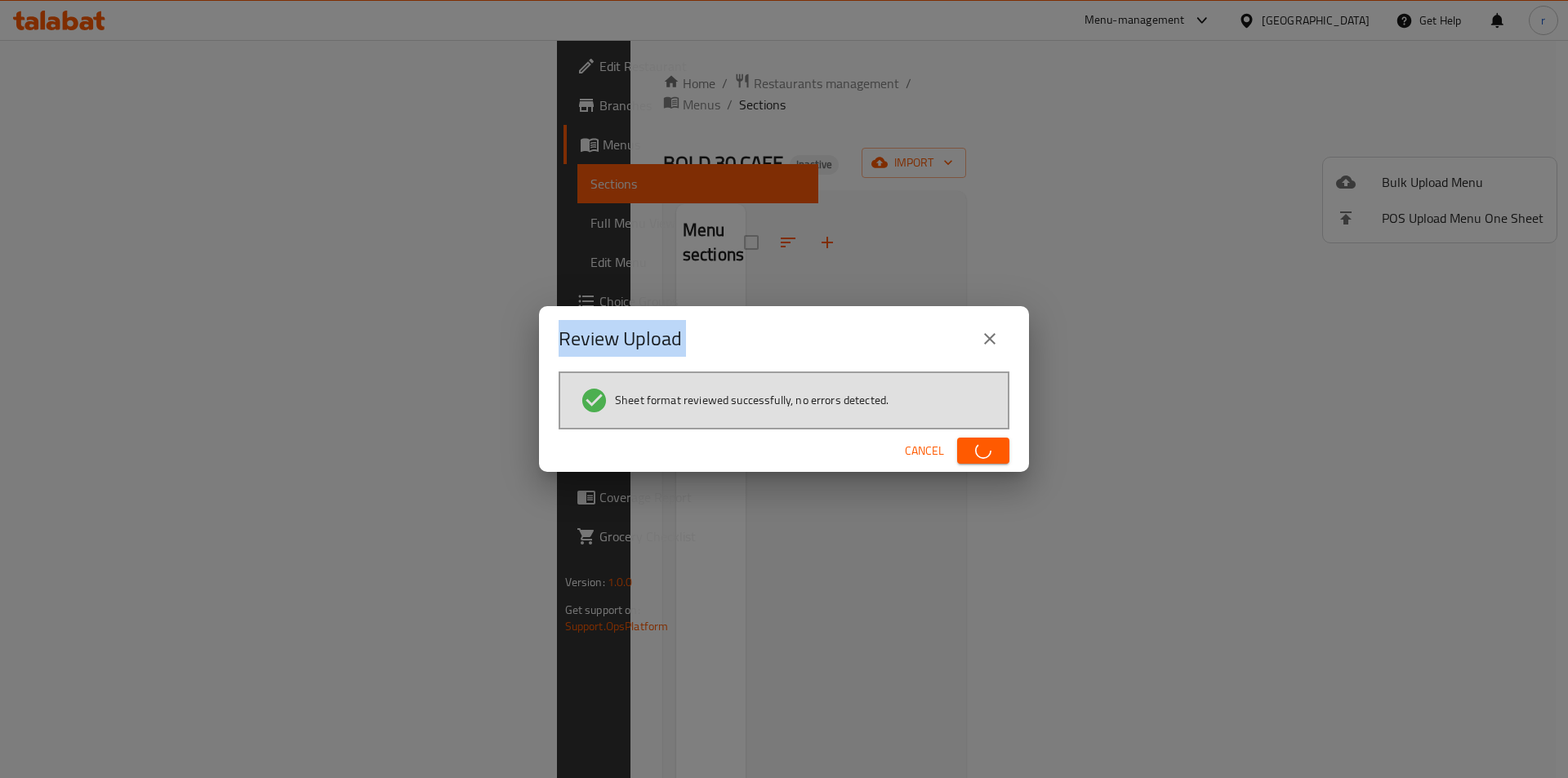
click at [97, 225] on div "Review Upload Sheet format reviewed successfully, no errors detected. Cancel" at bounding box center [784, 389] width 1568 height 778
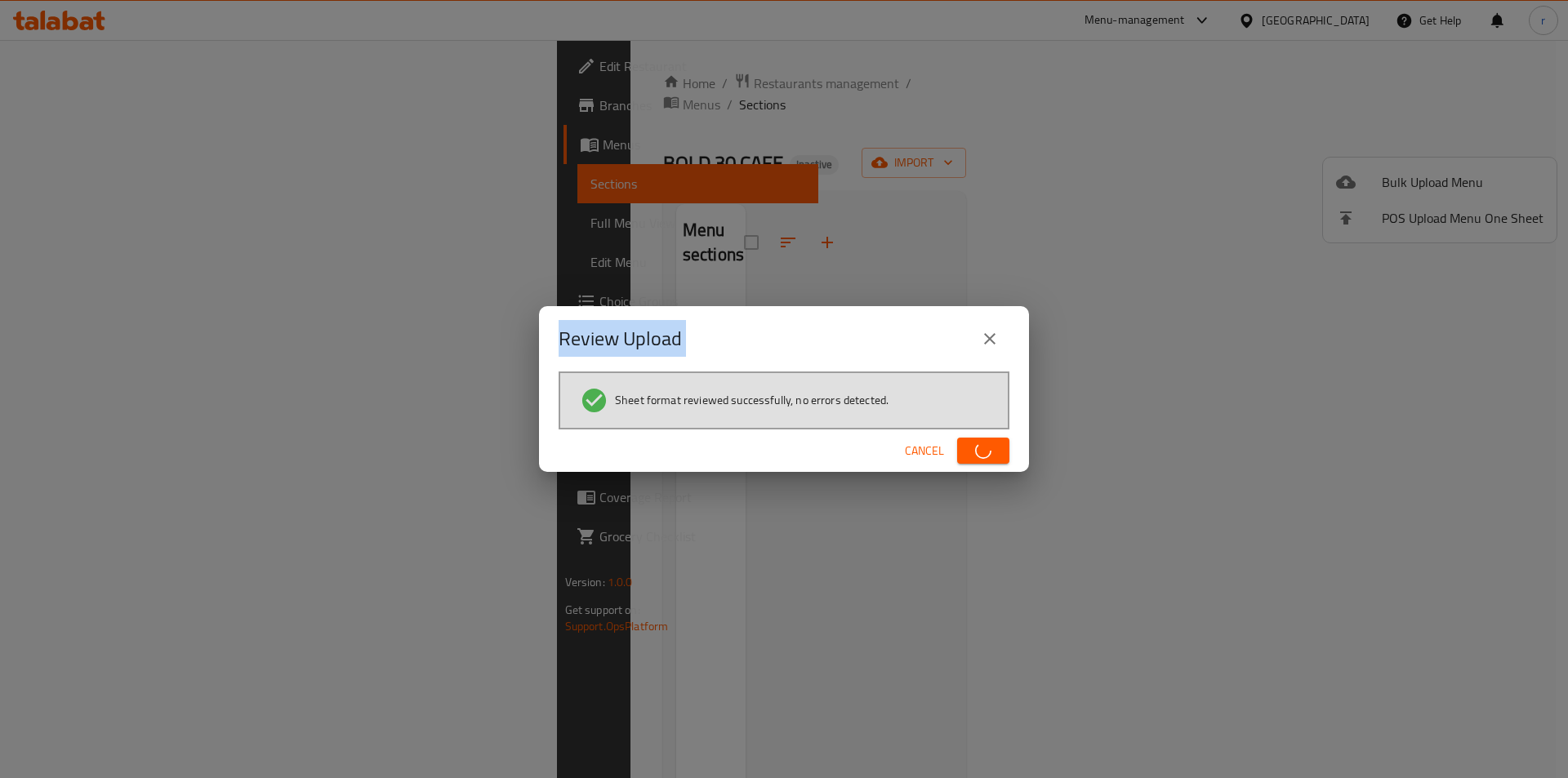
click at [97, 225] on div "Review Upload Sheet format reviewed successfully, no errors detected. Cancel" at bounding box center [784, 389] width 1568 height 778
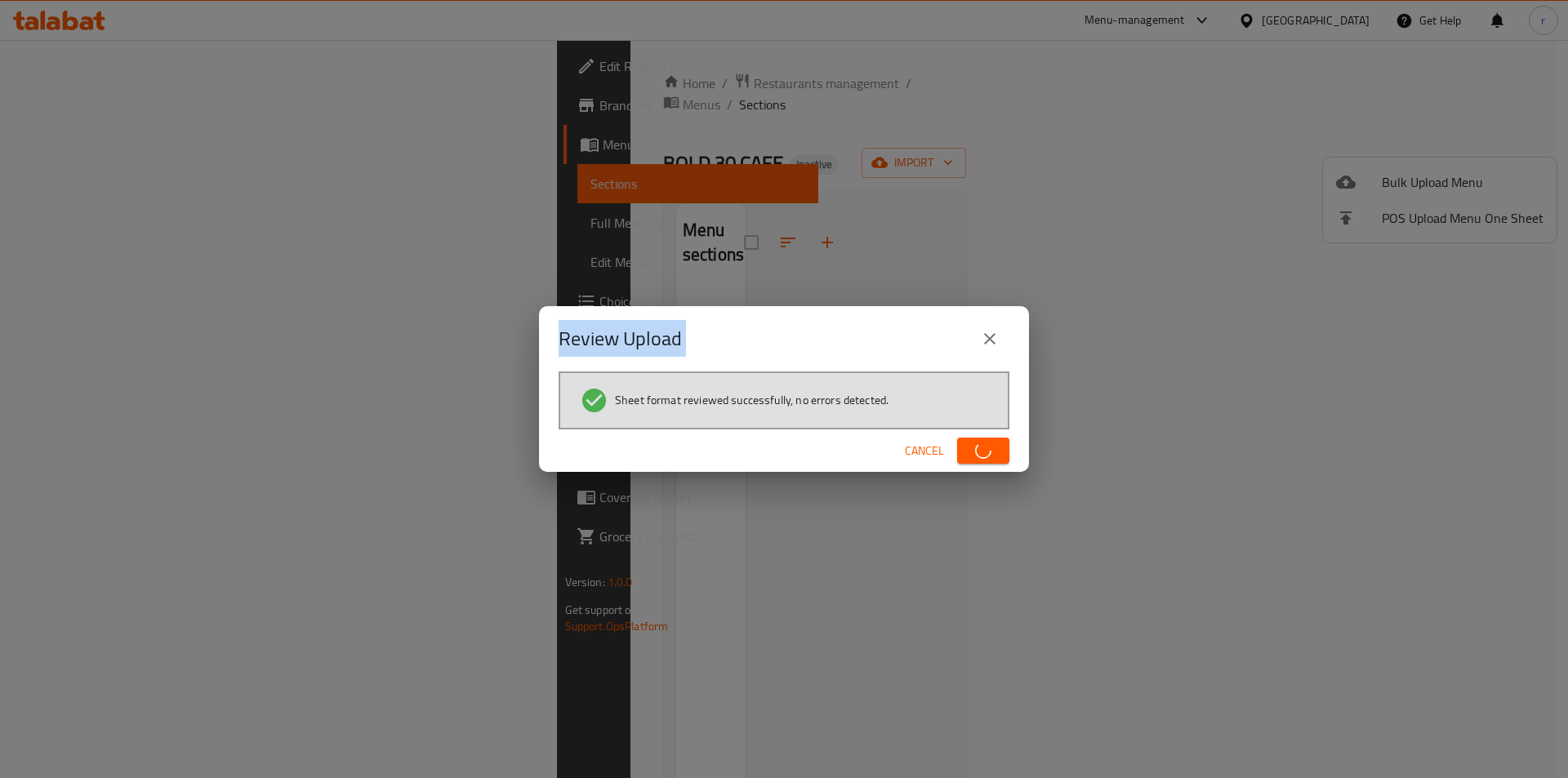
click at [97, 225] on div "Review Upload Sheet format reviewed successfully, no errors detected. Cancel" at bounding box center [784, 389] width 1568 height 778
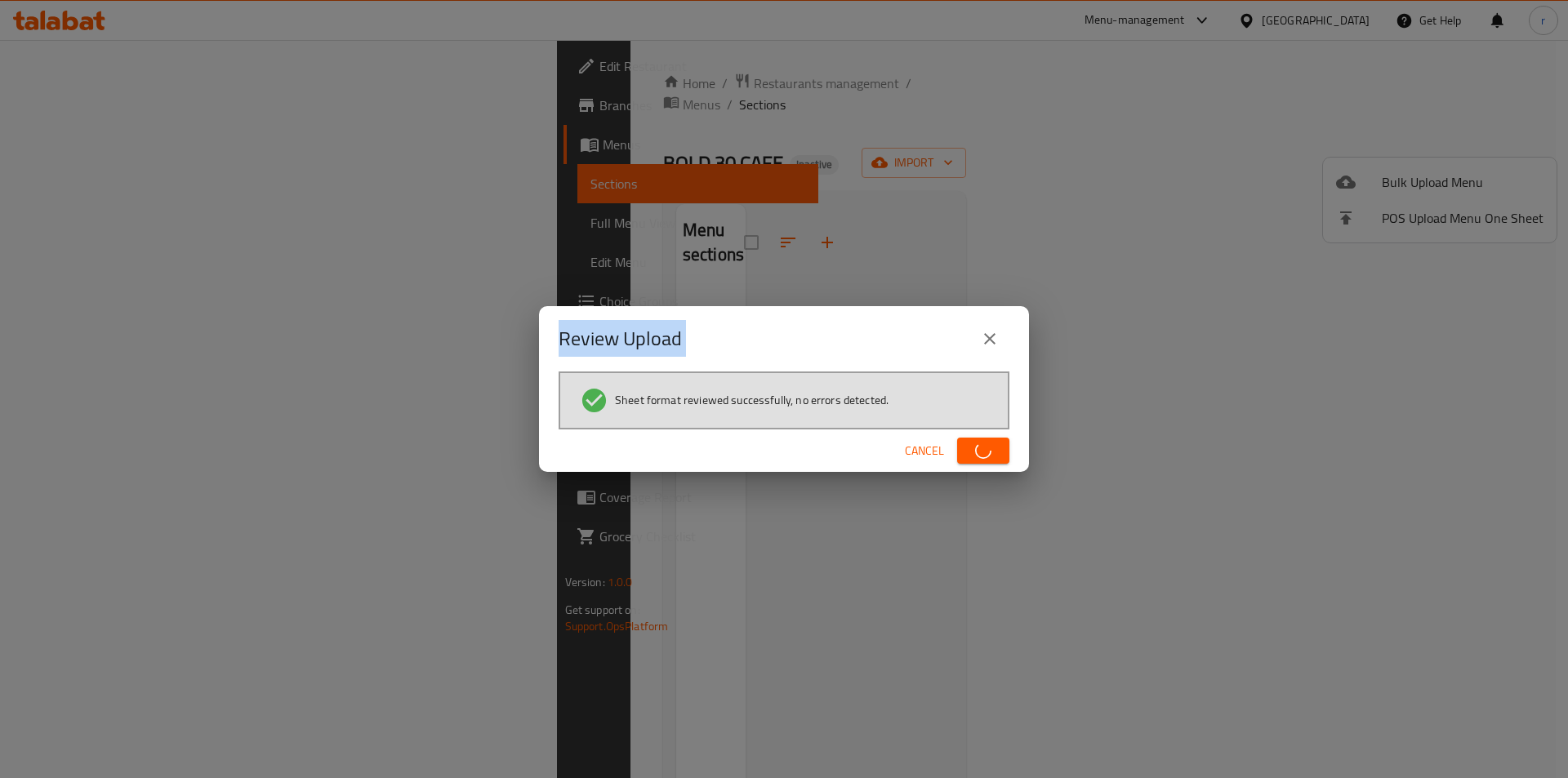
click at [97, 225] on div "Review Upload Sheet format reviewed successfully, no errors detected. Cancel" at bounding box center [784, 389] width 1568 height 778
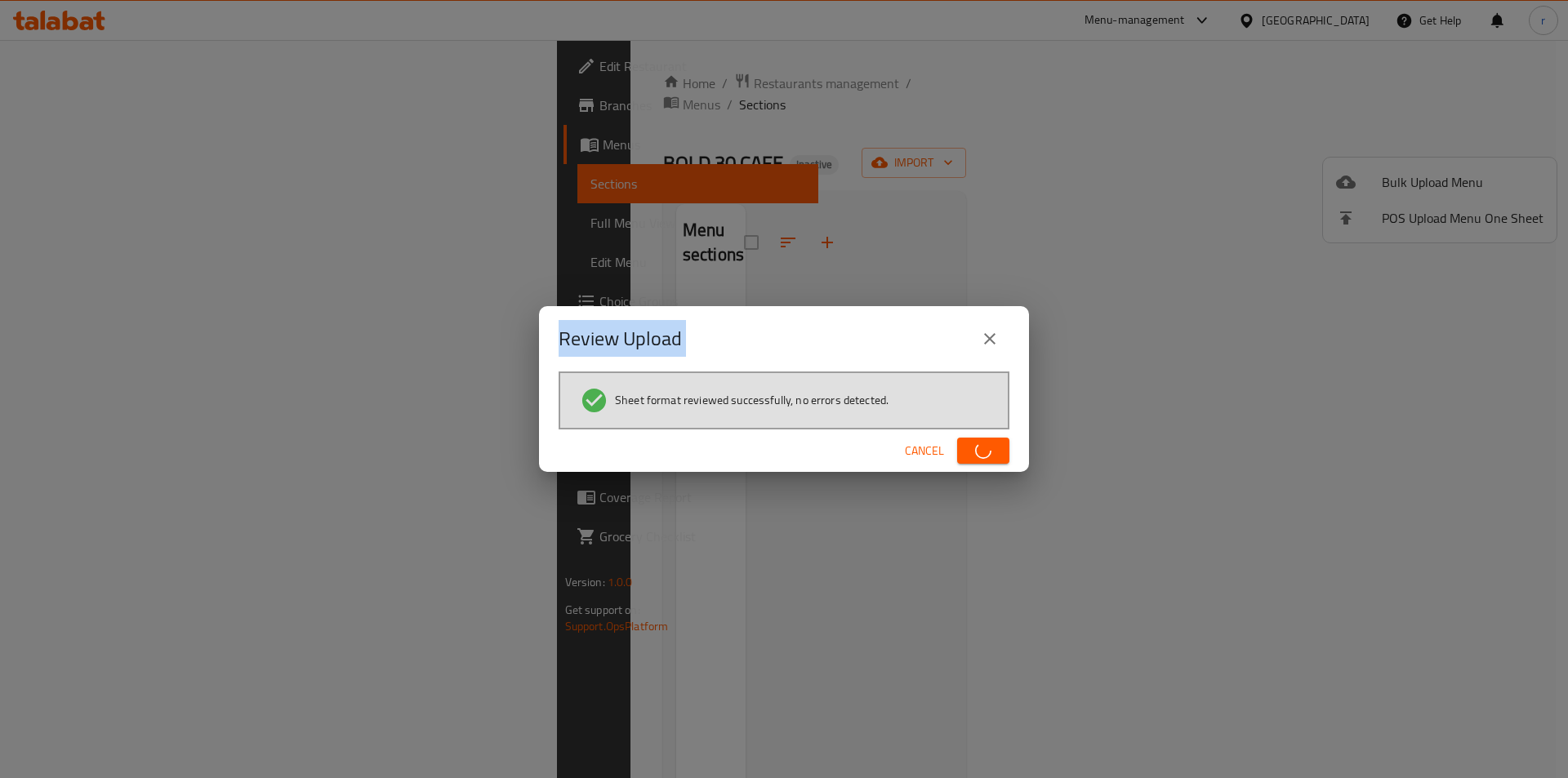
click at [96, 225] on div "Review Upload Sheet format reviewed successfully, no errors detected. Cancel" at bounding box center [784, 389] width 1568 height 778
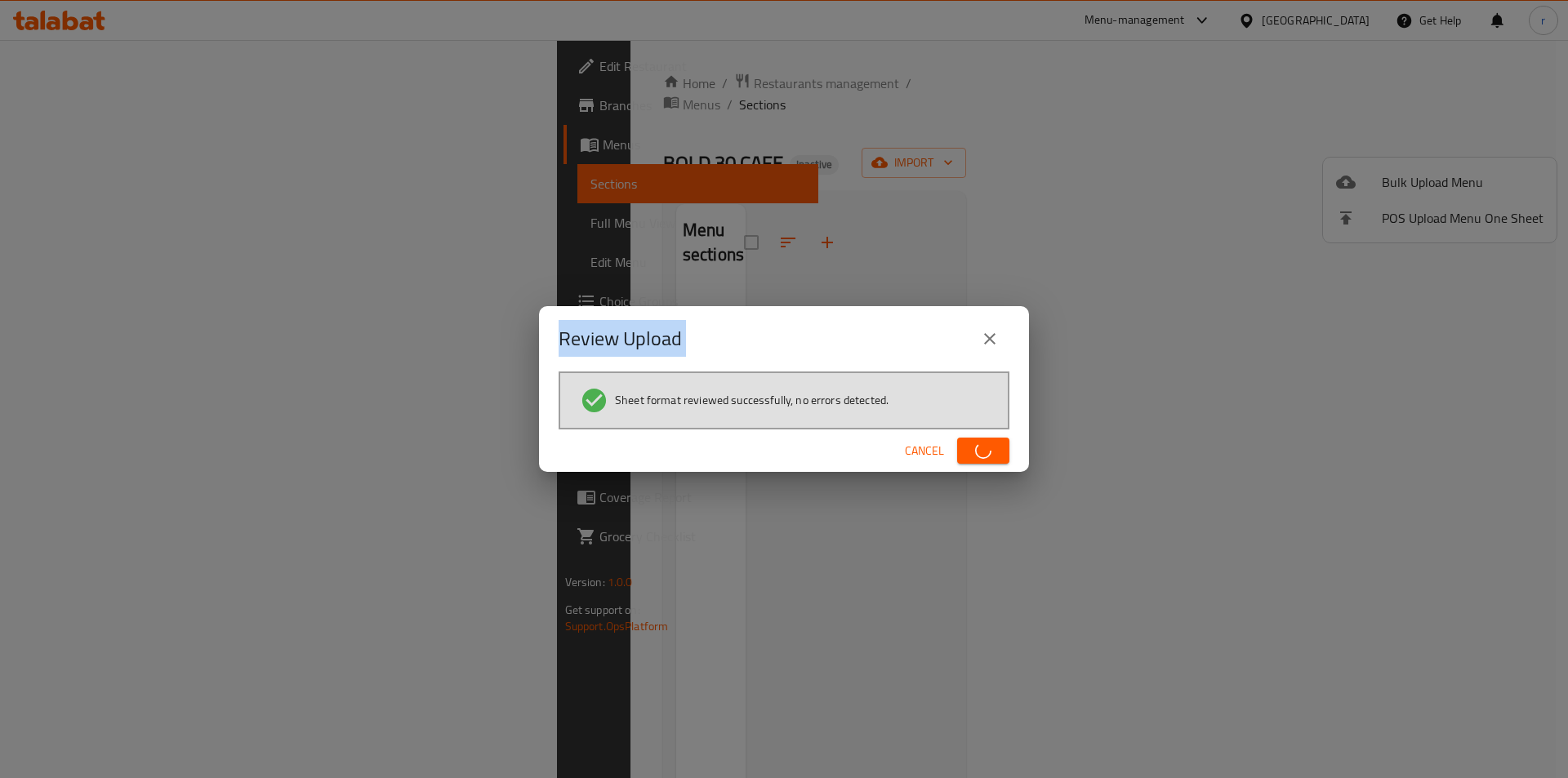
click at [95, 226] on div "Review Upload Sheet format reviewed successfully, no errors detected. Cancel" at bounding box center [784, 389] width 1568 height 778
click at [93, 226] on div "Review Upload Sheet format reviewed successfully, no errors detected. Cancel" at bounding box center [784, 389] width 1568 height 778
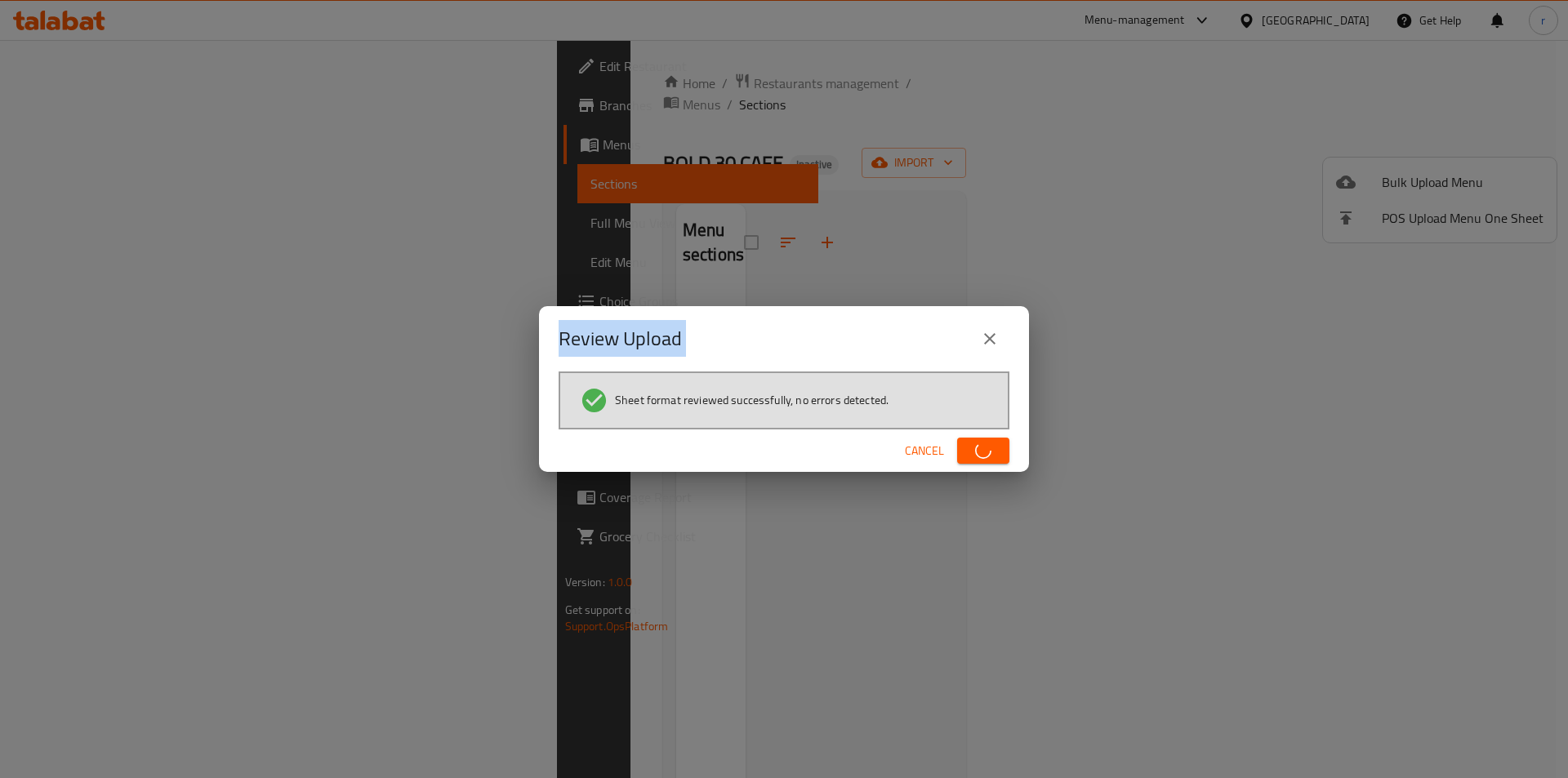
click at [93, 226] on div "Review Upload Sheet format reviewed successfully, no errors detected. Cancel" at bounding box center [784, 389] width 1568 height 778
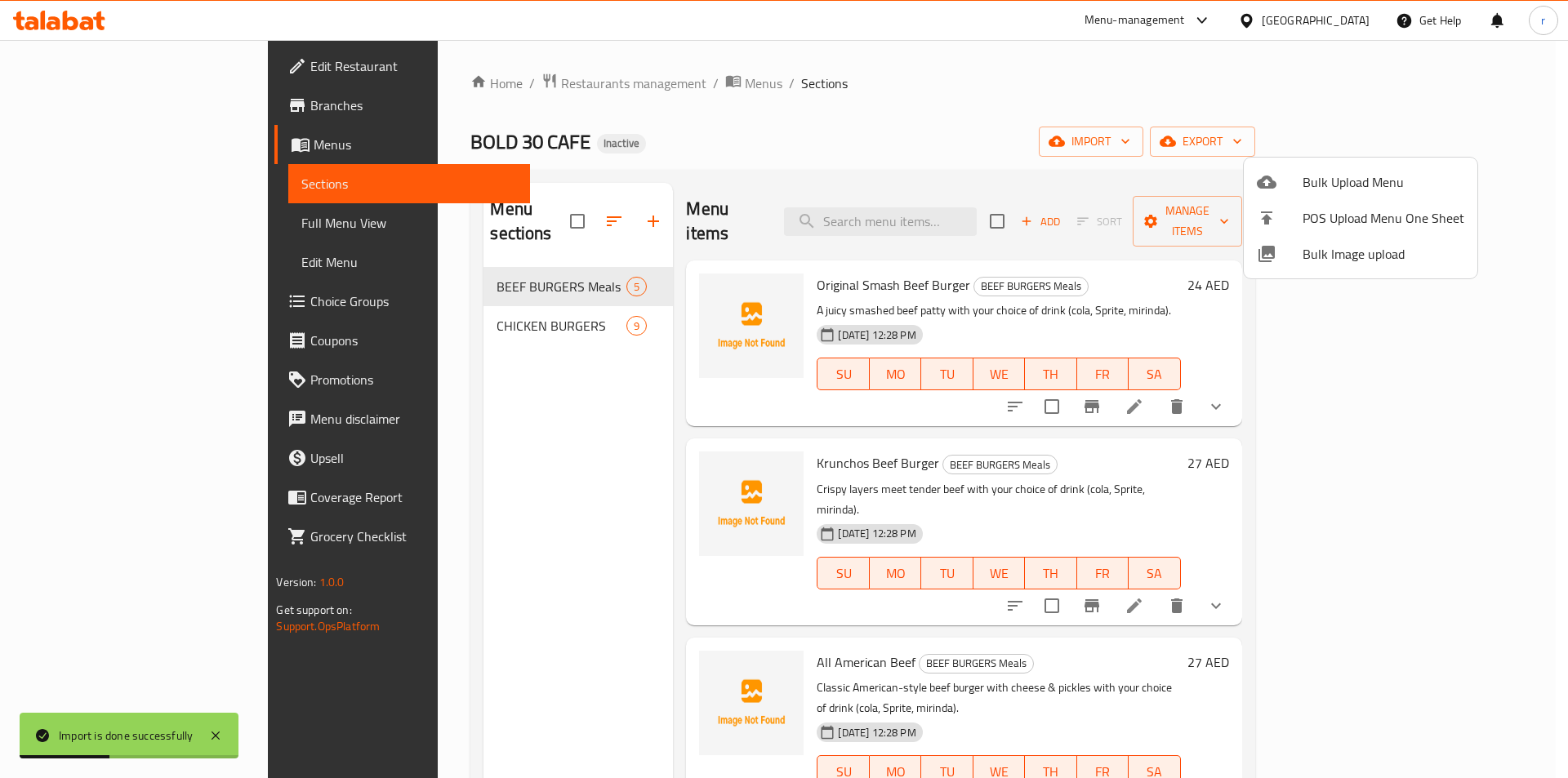
click at [110, 233] on div at bounding box center [784, 389] width 1568 height 778
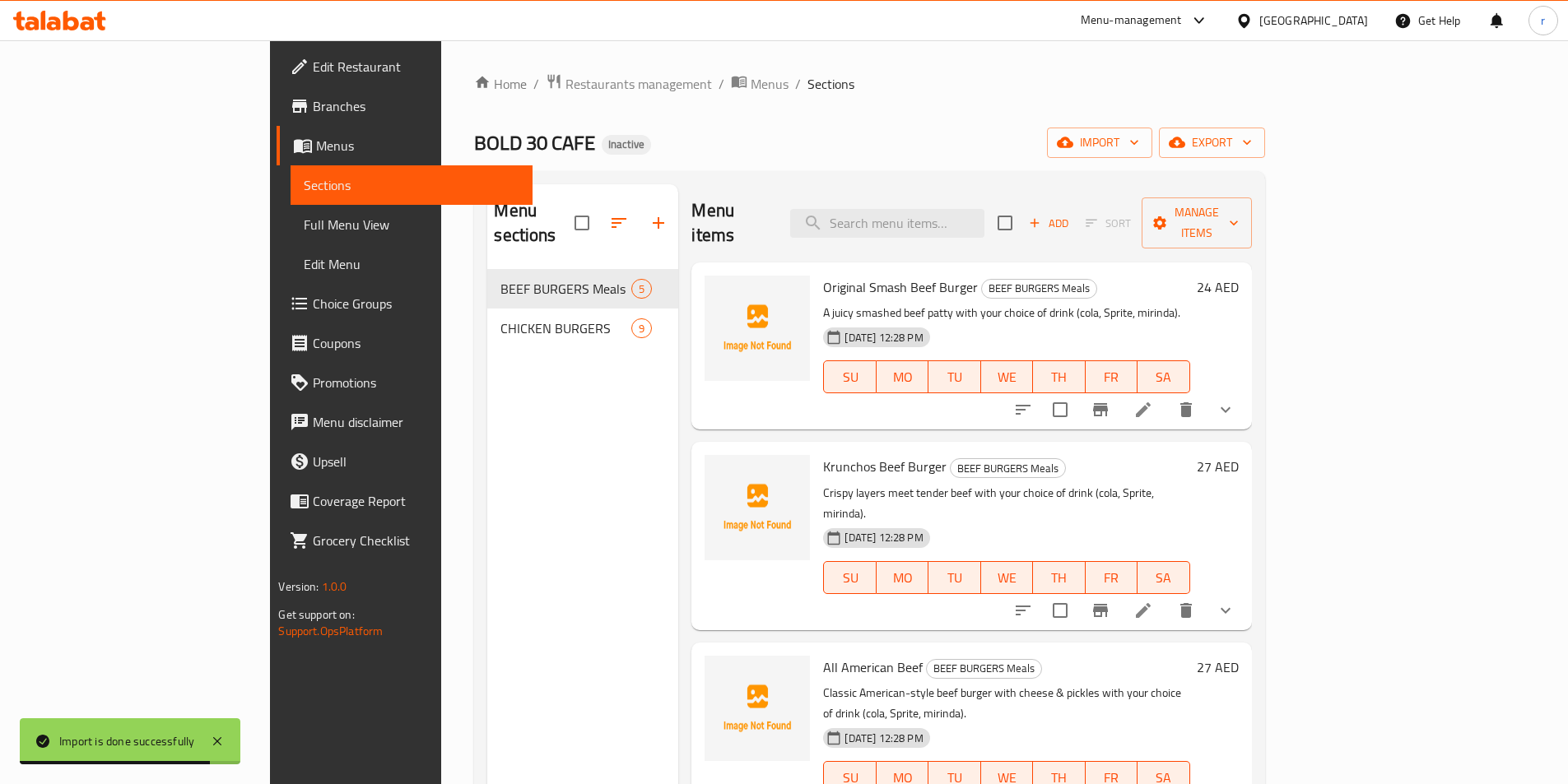
click at [304, 235] on span "Full Menu View" at bounding box center [411, 225] width 215 height 20
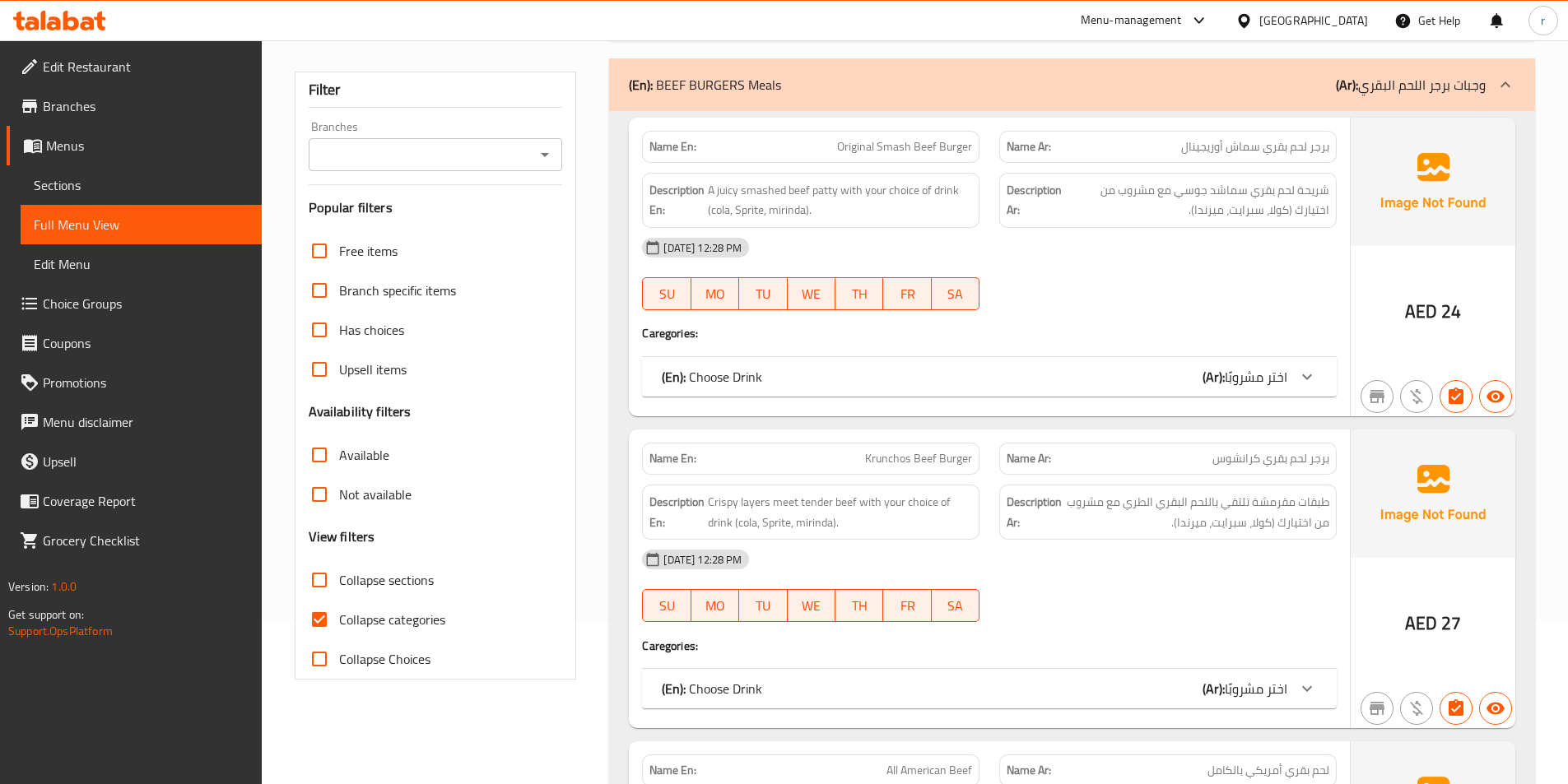
scroll to position [165, 0]
click at [318, 601] on input "Collapse categories" at bounding box center [319, 618] width 39 height 39
checkbox input "false"
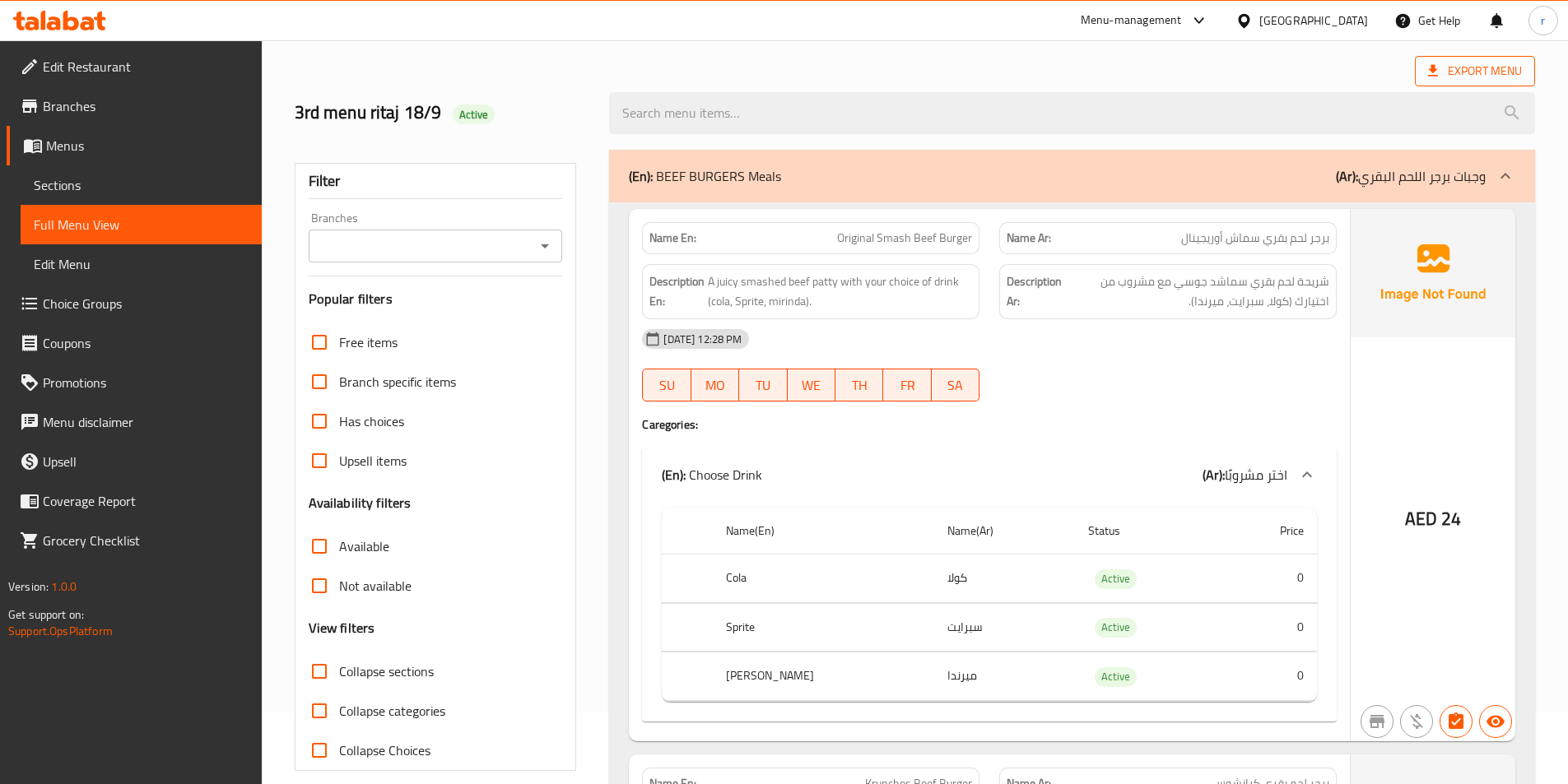
scroll to position [0, 0]
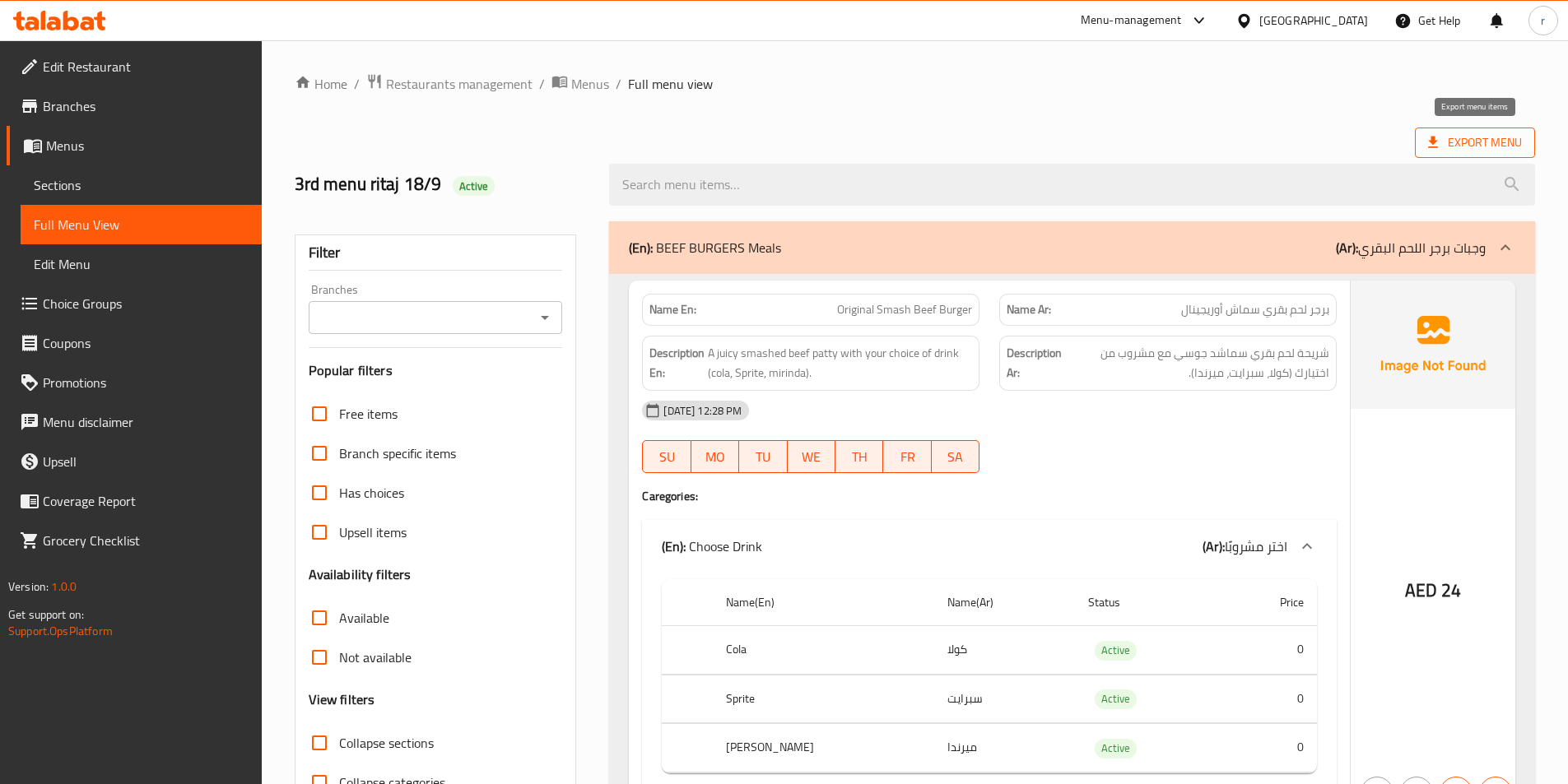
click at [1477, 143] on span "Export Menu" at bounding box center [1475, 143] width 94 height 21
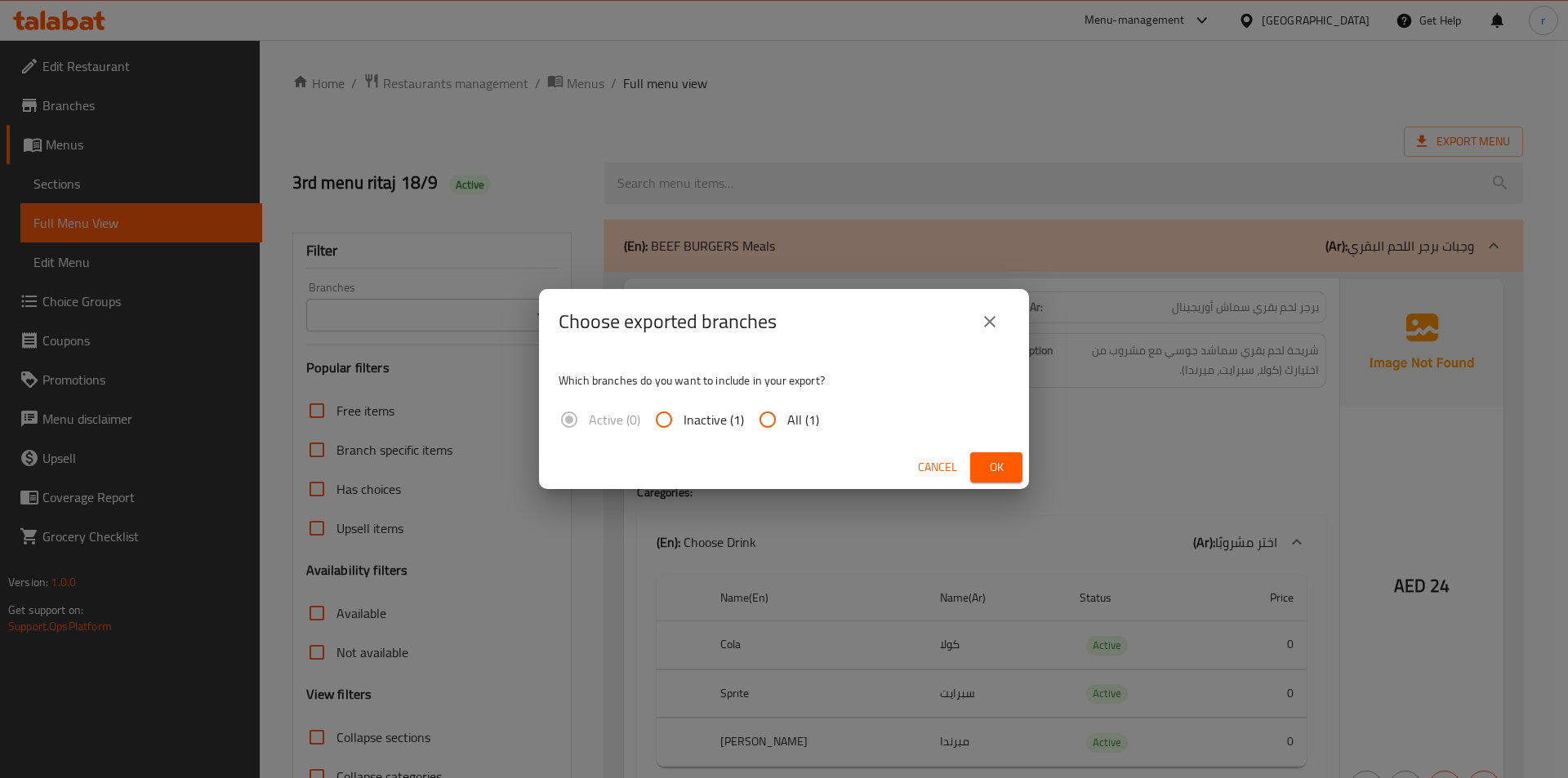
click at [772, 422] on input "All (1)" at bounding box center [767, 419] width 39 height 39
radio input "true"
click at [1015, 468] on button "Ok" at bounding box center [997, 467] width 52 height 30
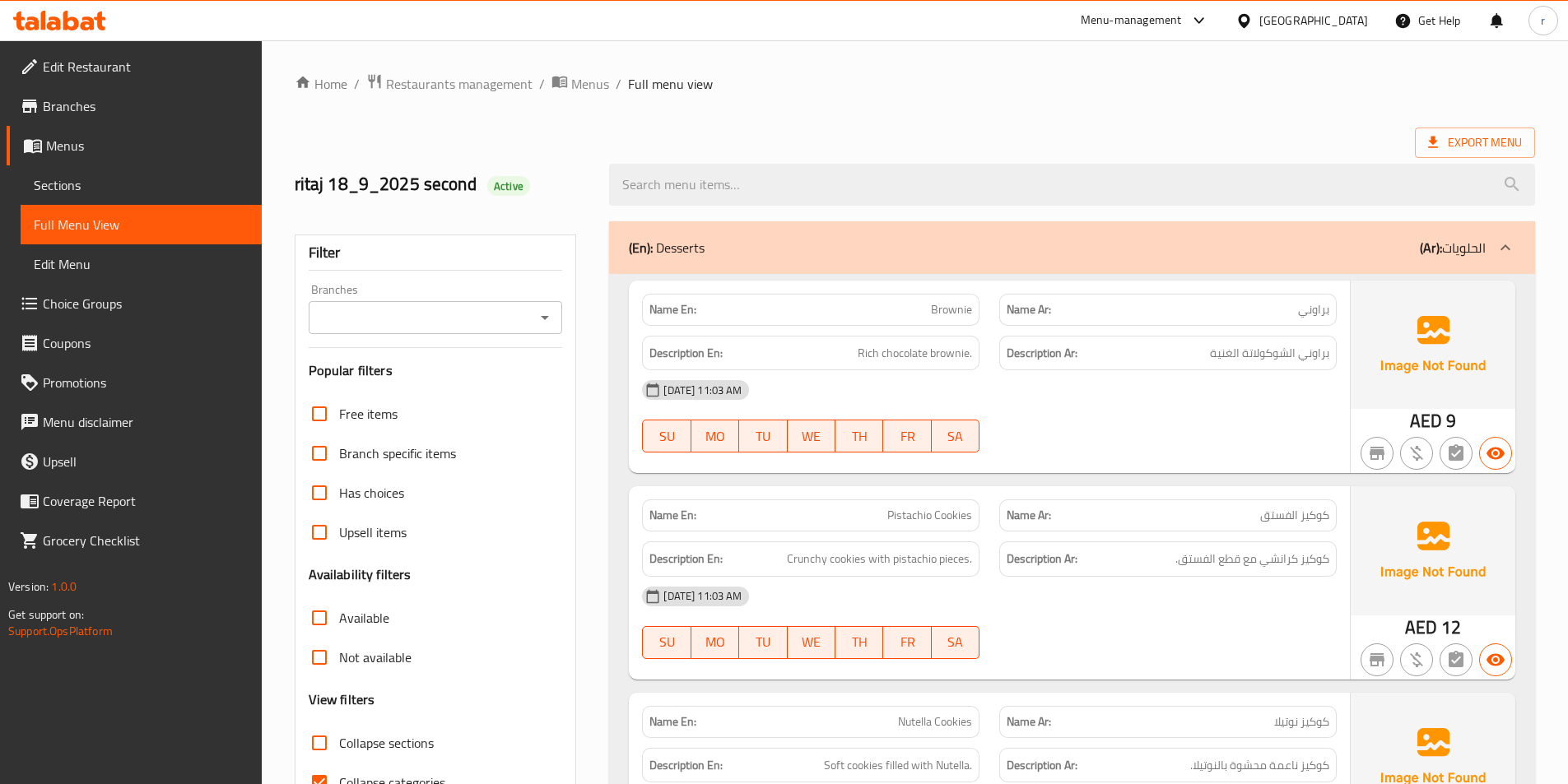
click at [107, 101] on span "Branches" at bounding box center [146, 106] width 206 height 20
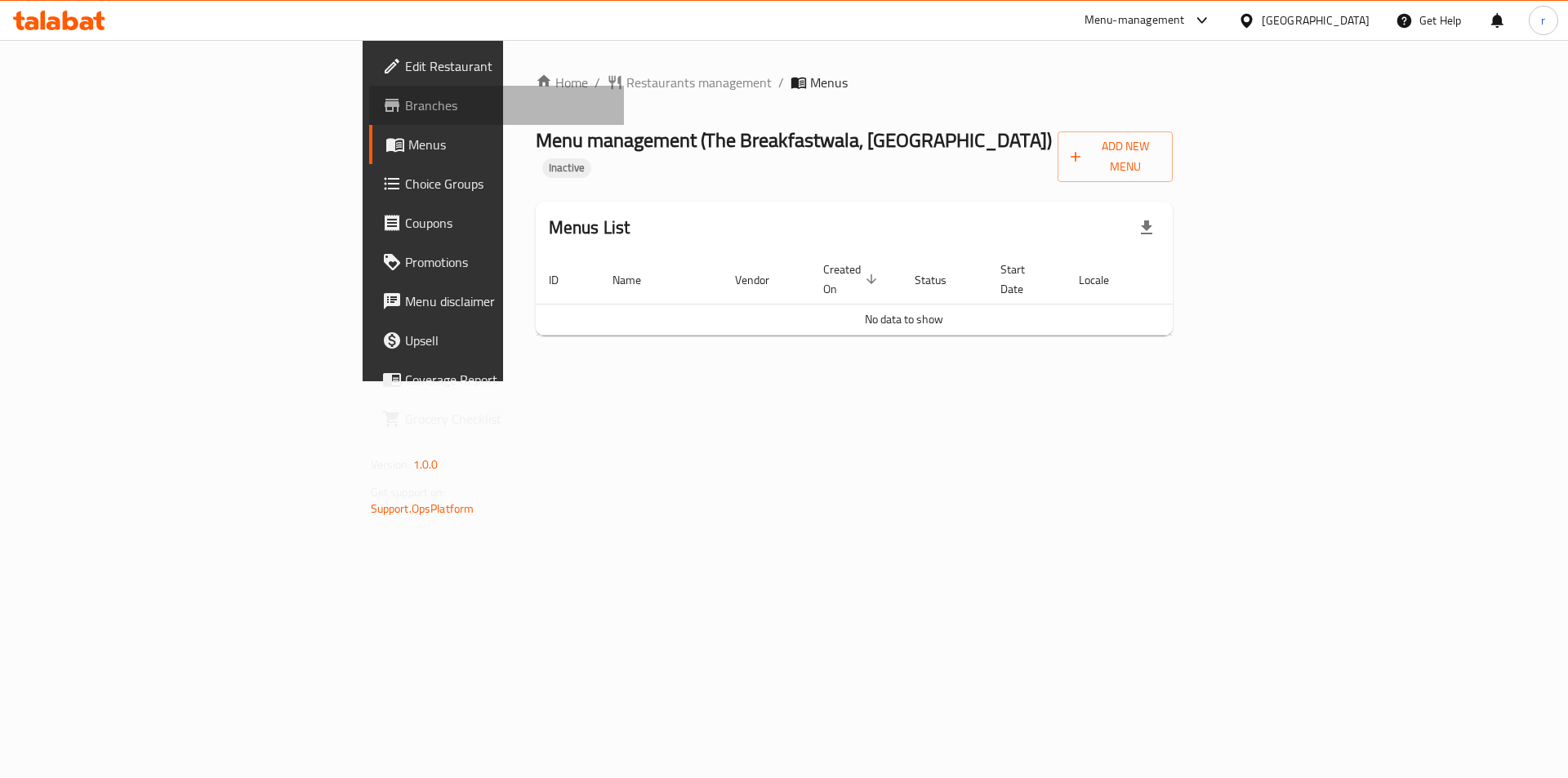
click at [405, 107] on span "Branches" at bounding box center [508, 106] width 207 height 20
